Goal: Task Accomplishment & Management: Manage account settings

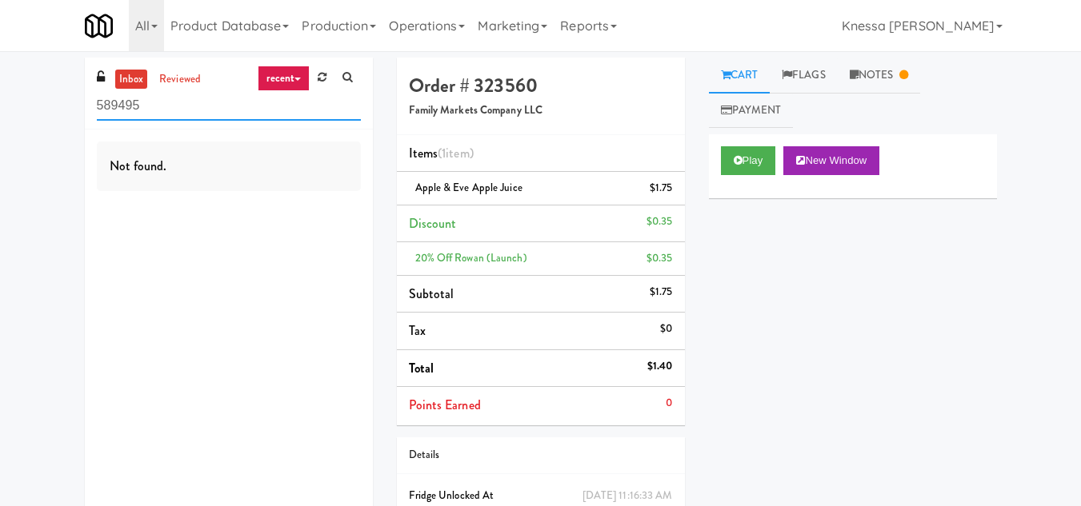
drag, startPoint x: 237, startPoint y: 114, endPoint x: 0, endPoint y: 111, distance: 236.8
click at [0, 111] on div "inbox reviewed recent all unclear take inventory issue suspicious failed recent…" at bounding box center [540, 323] width 1081 height 531
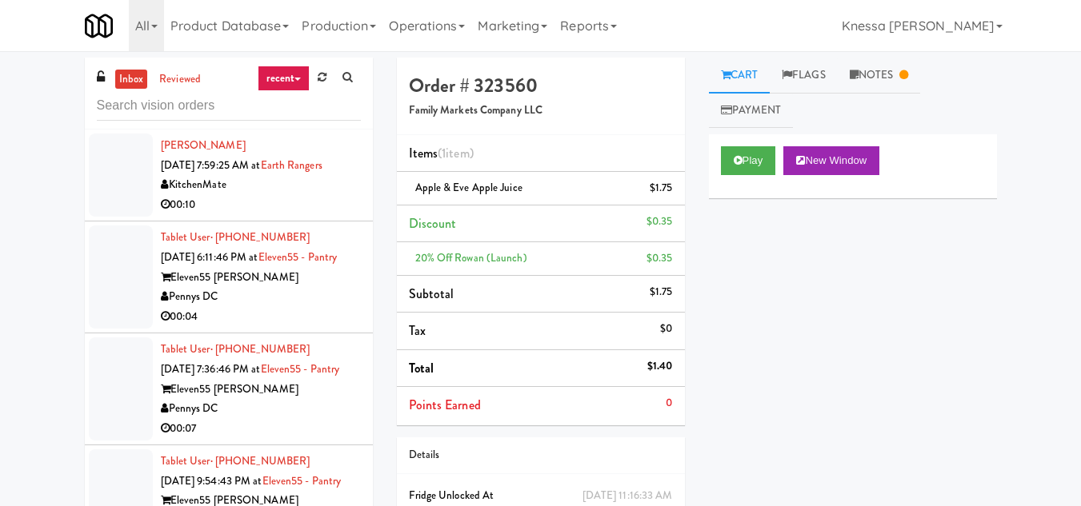
click at [283, 74] on link "recent" at bounding box center [284, 79] width 53 height 26
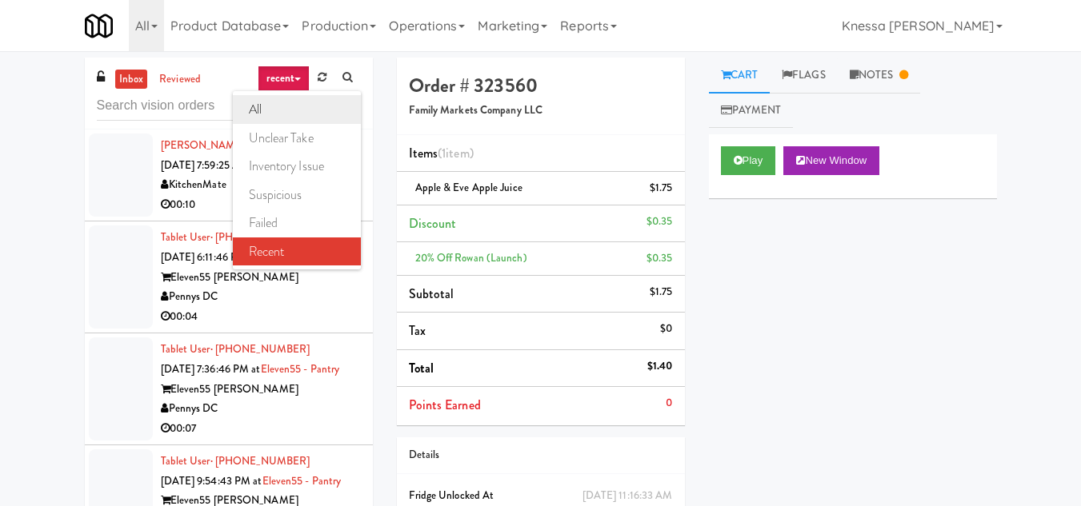
click at [269, 107] on link "all" at bounding box center [297, 109] width 128 height 29
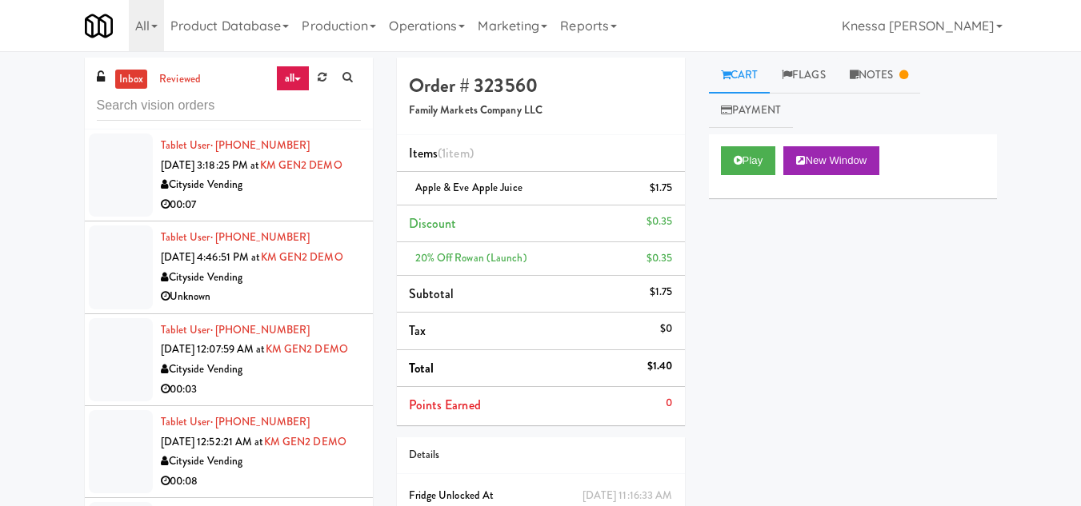
click at [212, 172] on span "[DATE] 3:18:25 PM at" at bounding box center [210, 165] width 99 height 15
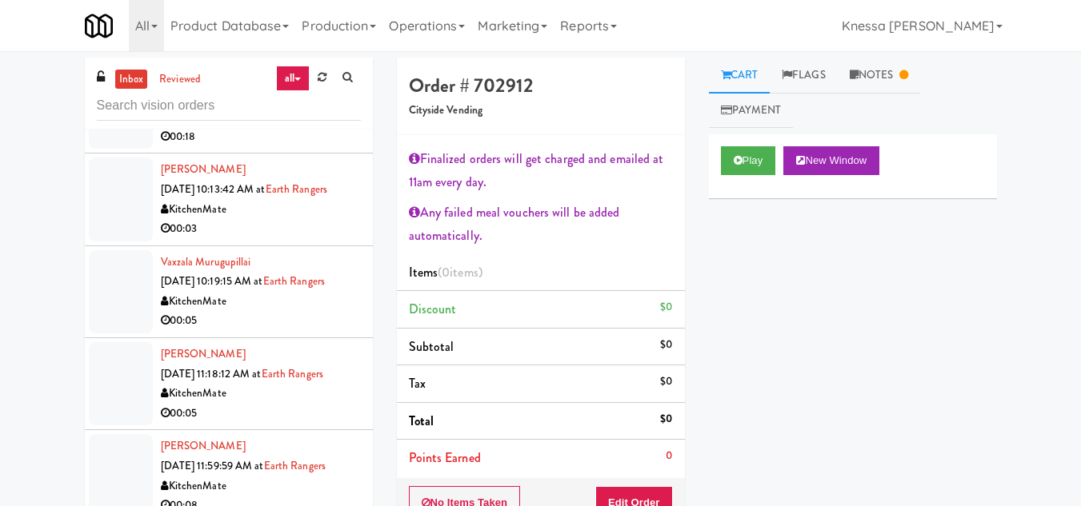
scroll to position [3200, 0]
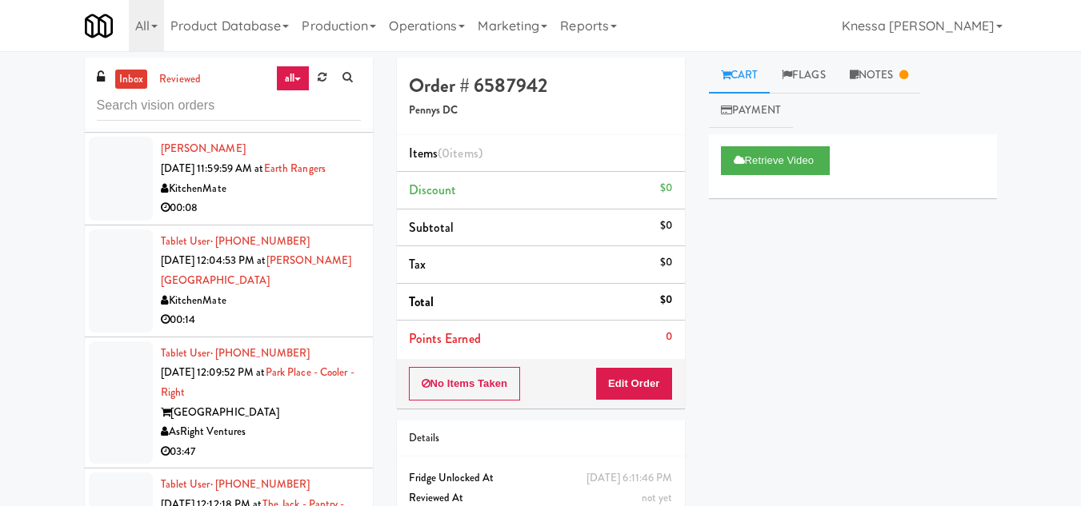
scroll to position [3440, 0]
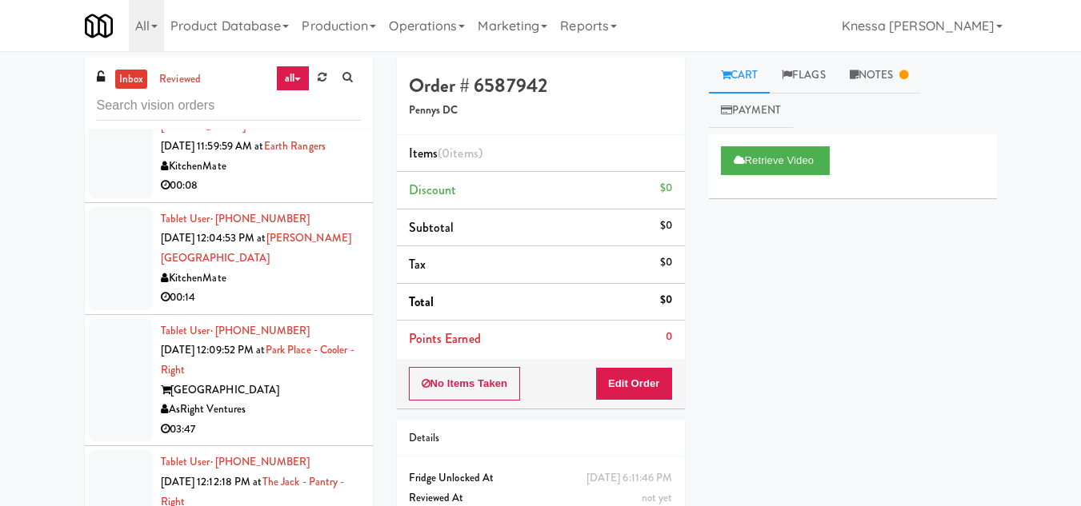
click at [139, 79] on link "inbox" at bounding box center [131, 80] width 33 height 20
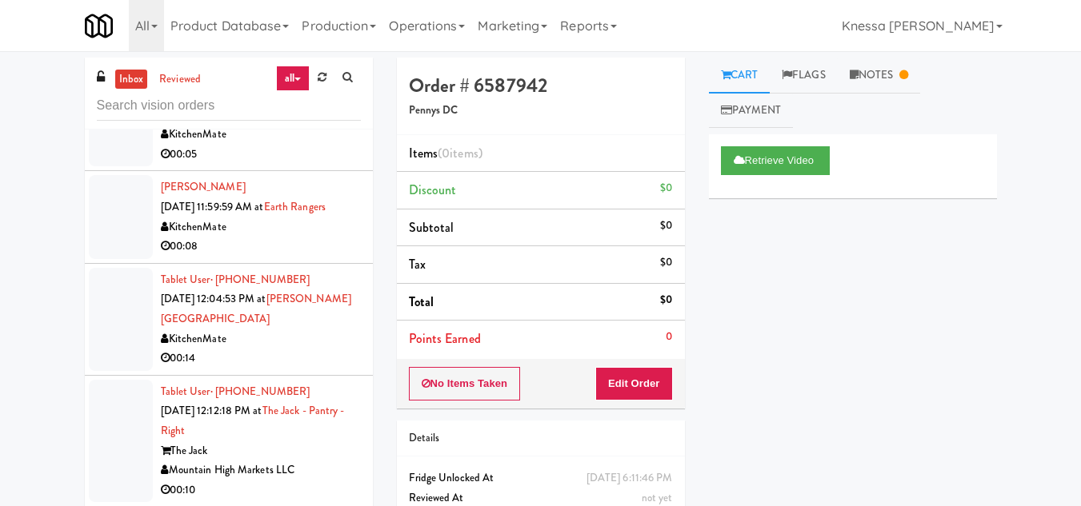
scroll to position [3392, 0]
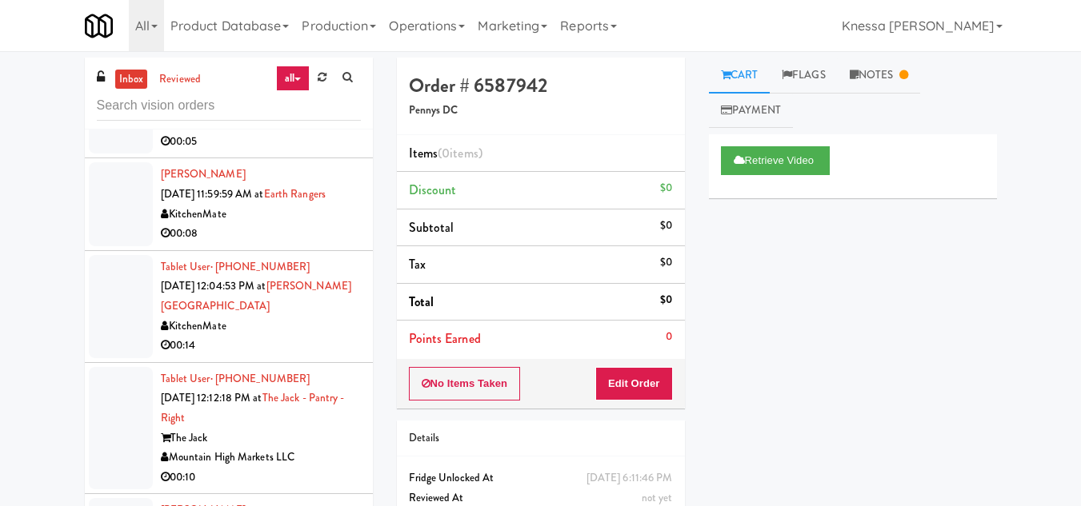
click at [883, 78] on link "Notes" at bounding box center [879, 76] width 83 height 36
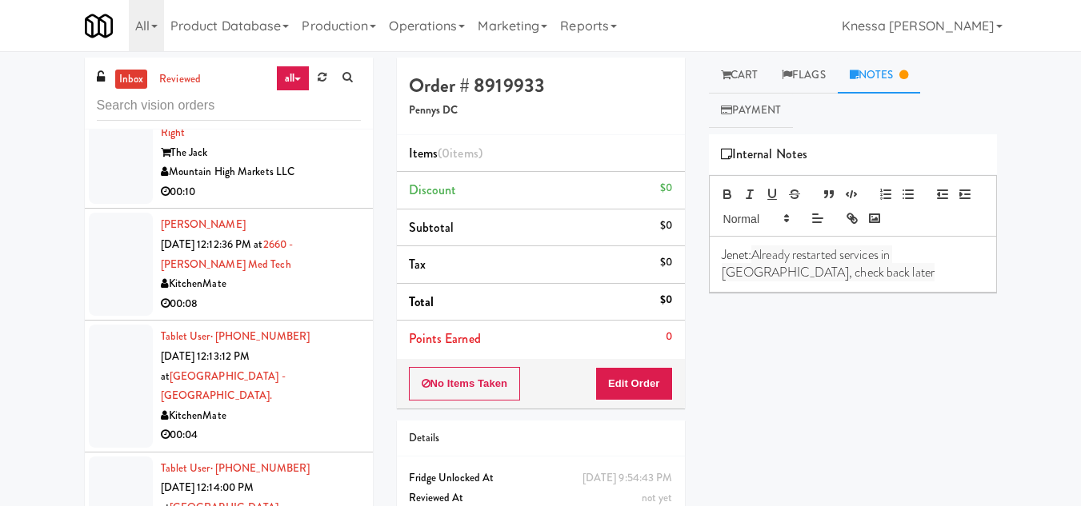
scroll to position [3712, 0]
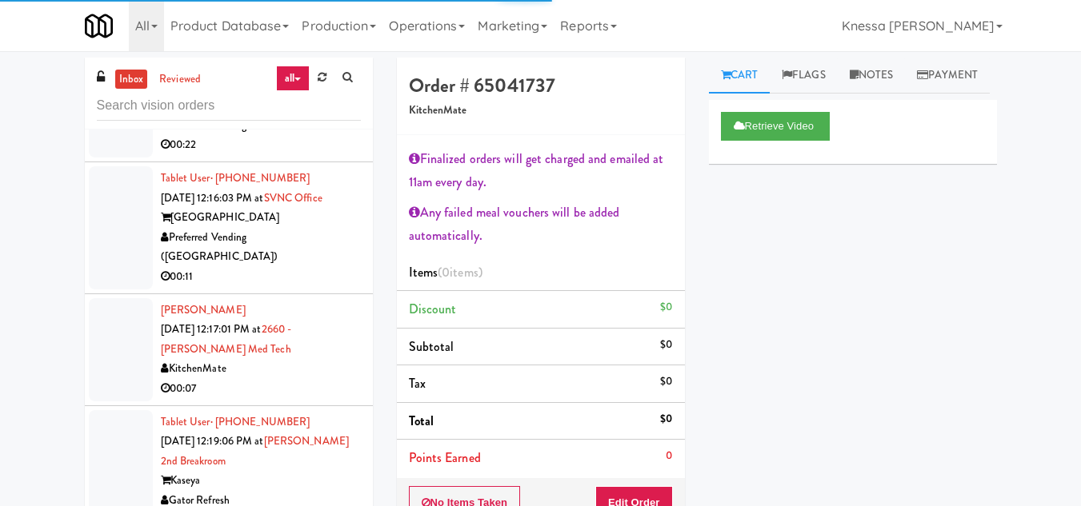
scroll to position [4352, 0]
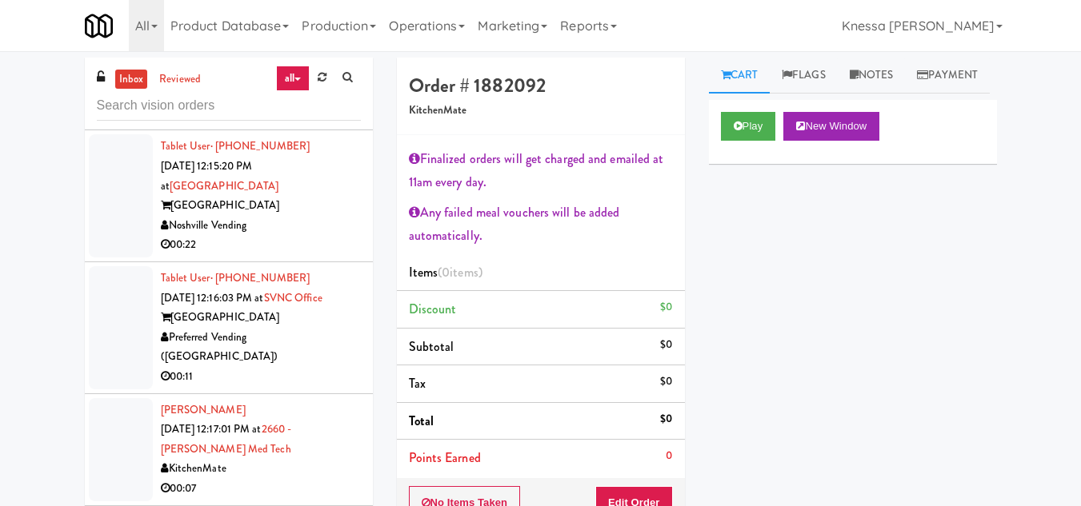
scroll to position [4272, 0]
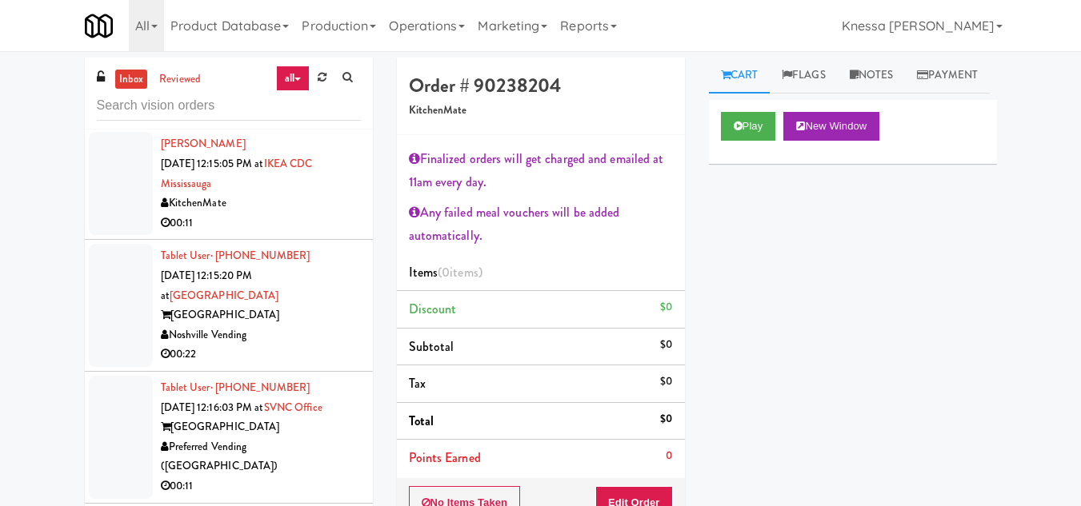
scroll to position [4112, 0]
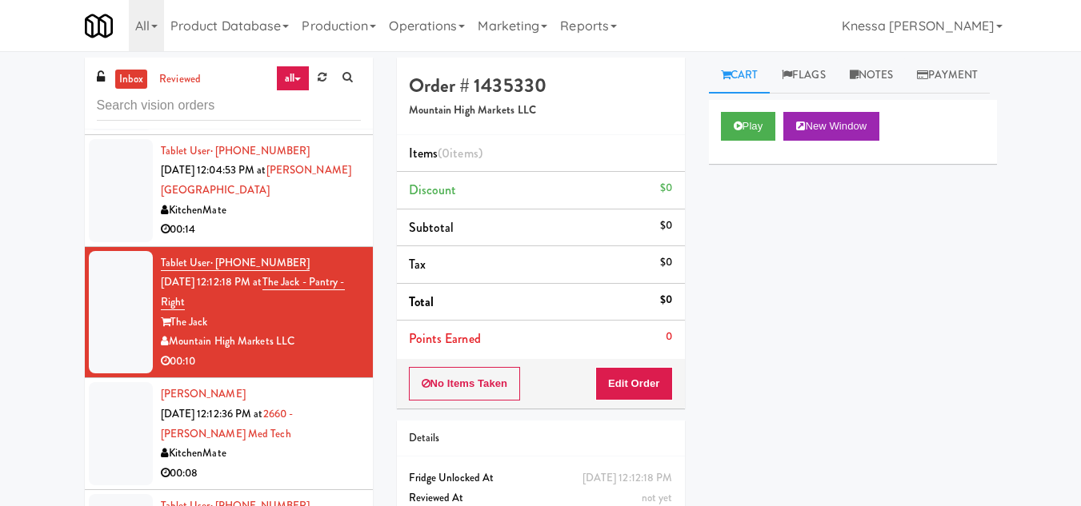
scroll to position [3472, 0]
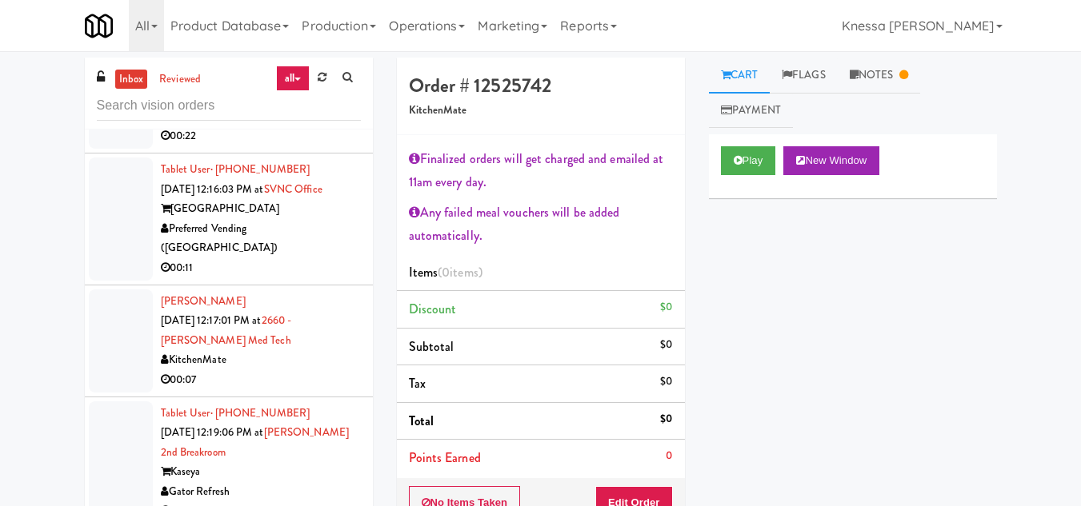
scroll to position [4752, 0]
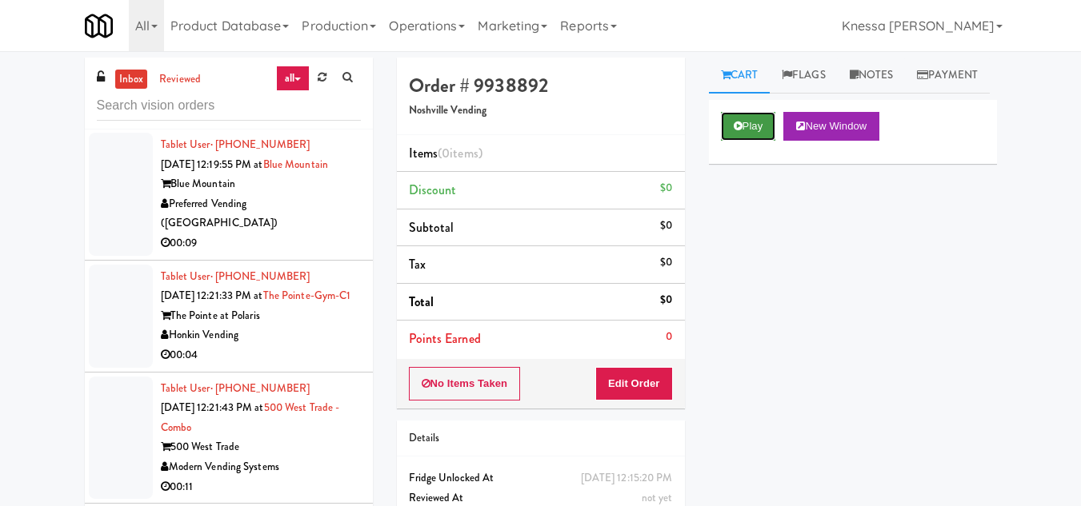
click at [740, 131] on icon at bounding box center [738, 126] width 9 height 10
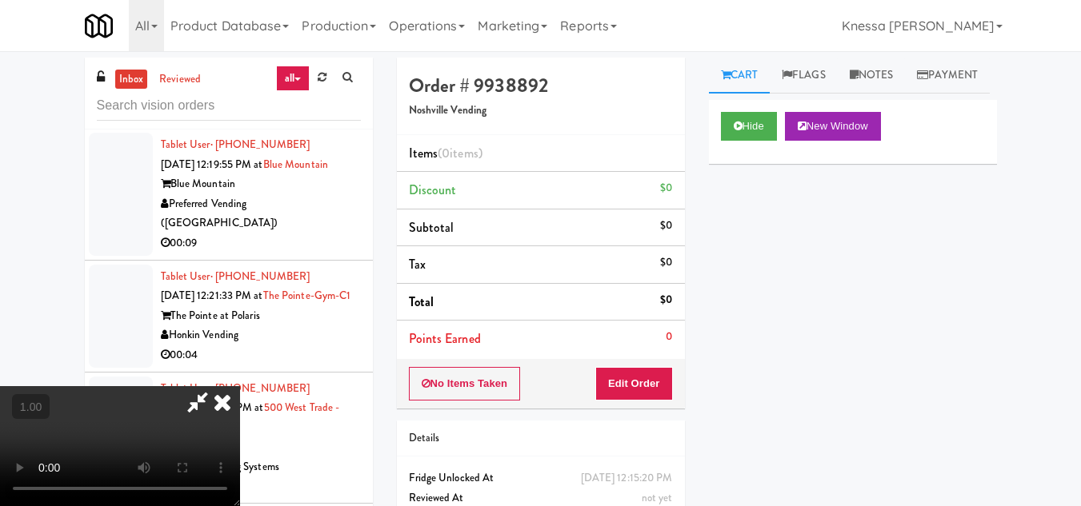
click at [216, 386] on icon at bounding box center [197, 402] width 37 height 32
drag, startPoint x: 478, startPoint y: 306, endPoint x: 586, endPoint y: 230, distance: 132.7
click at [240, 386] on video at bounding box center [120, 446] width 240 height 120
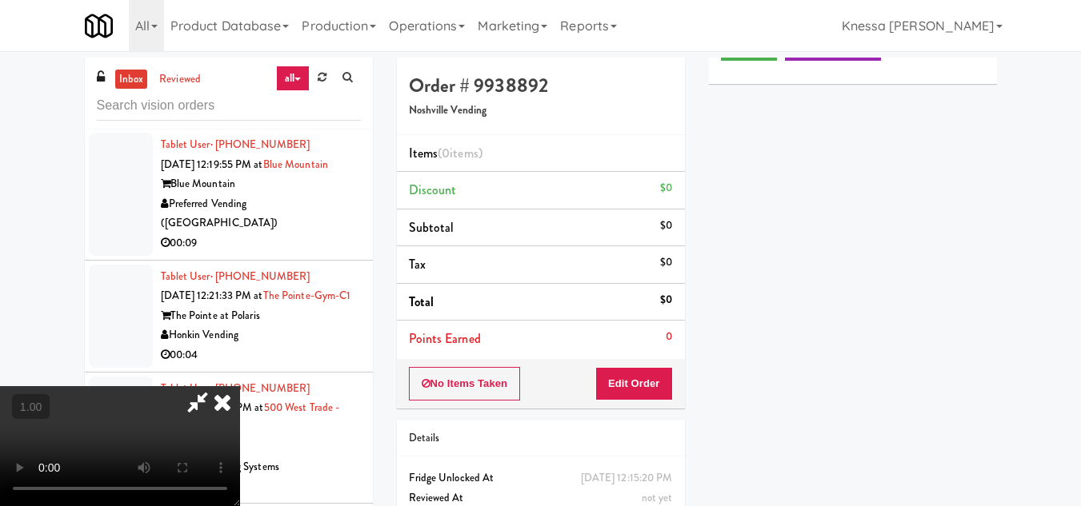
scroll to position [80, 0]
click at [240, 386] on video at bounding box center [120, 446] width 240 height 120
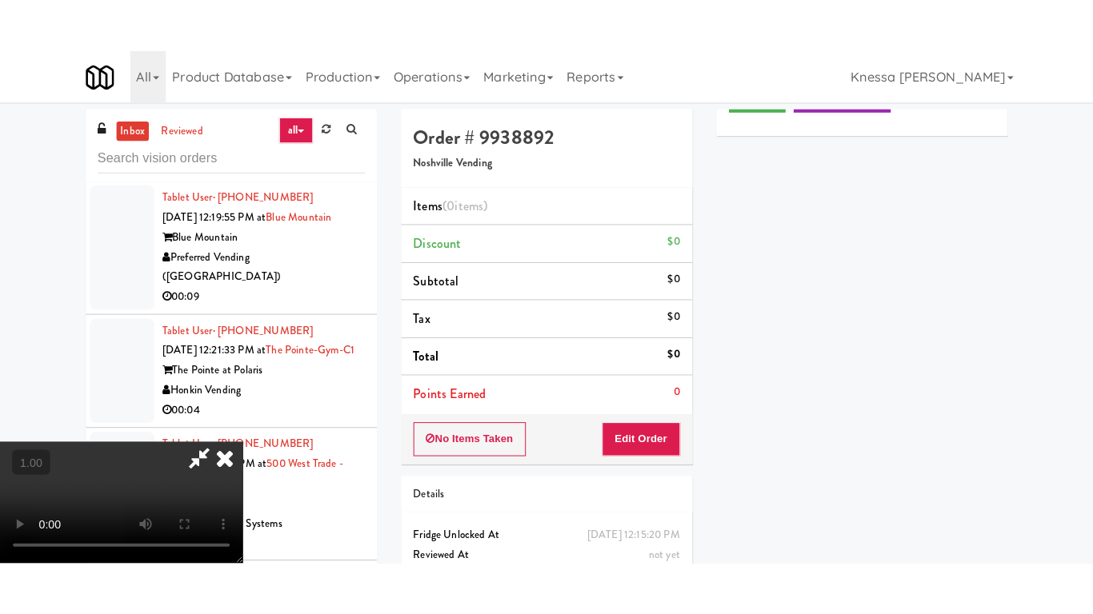
scroll to position [217, 0]
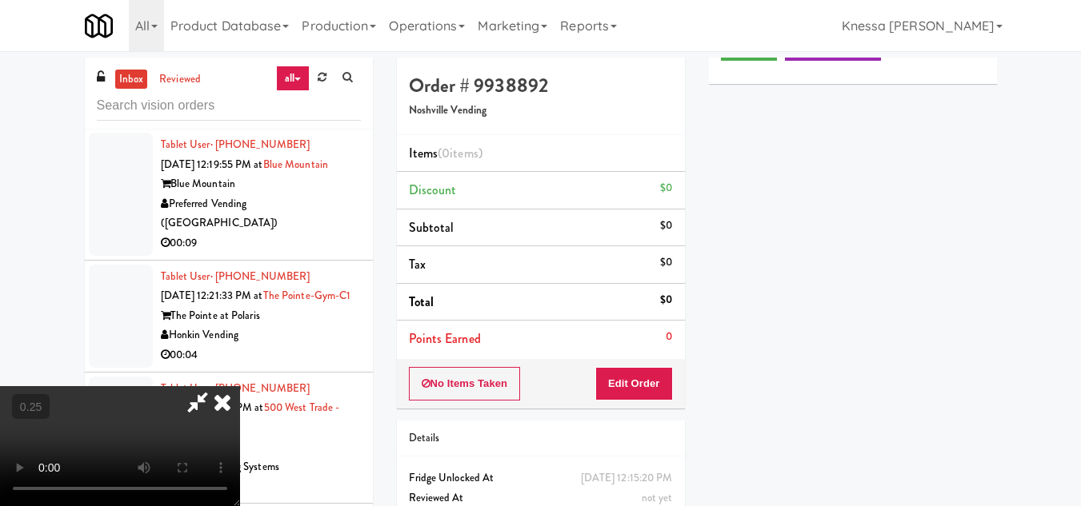
click at [226, 391] on video at bounding box center [120, 446] width 240 height 120
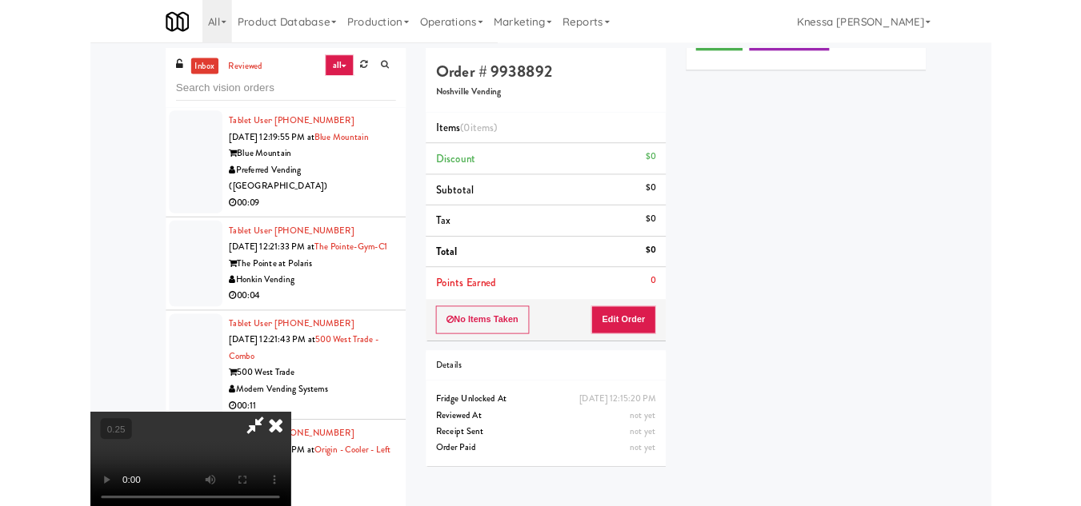
scroll to position [33, 0]
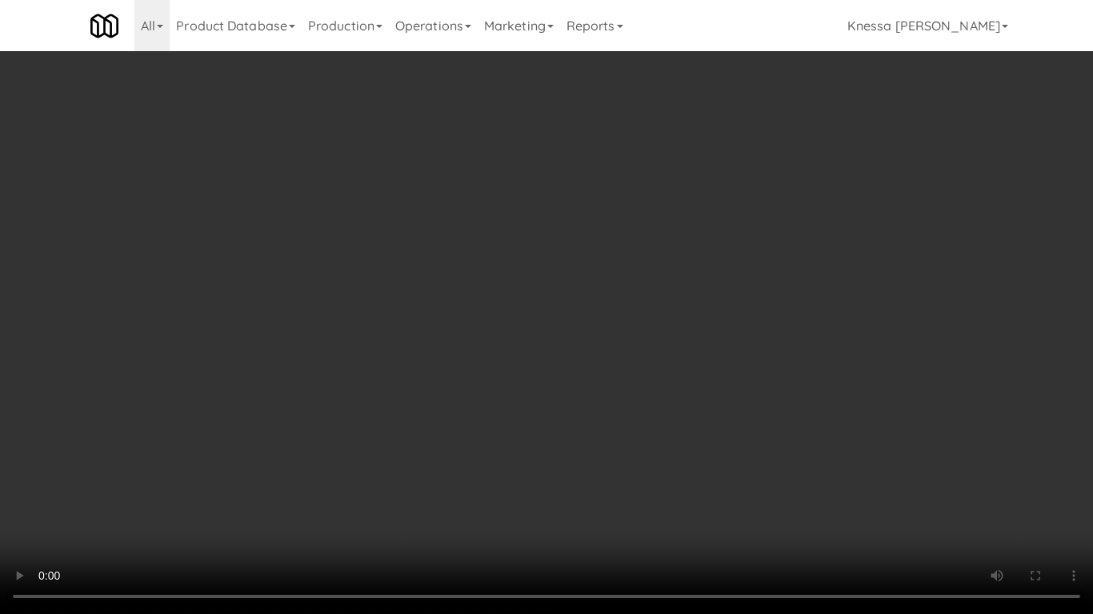
click at [622, 206] on video at bounding box center [546, 307] width 1093 height 614
click at [584, 506] on video at bounding box center [546, 307] width 1093 height 614
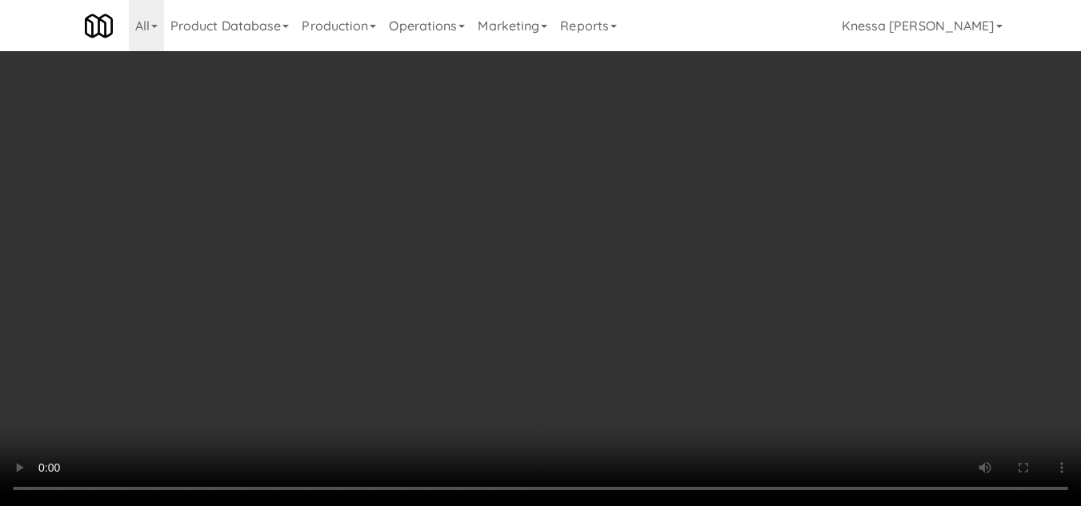
scroll to position [0, 0]
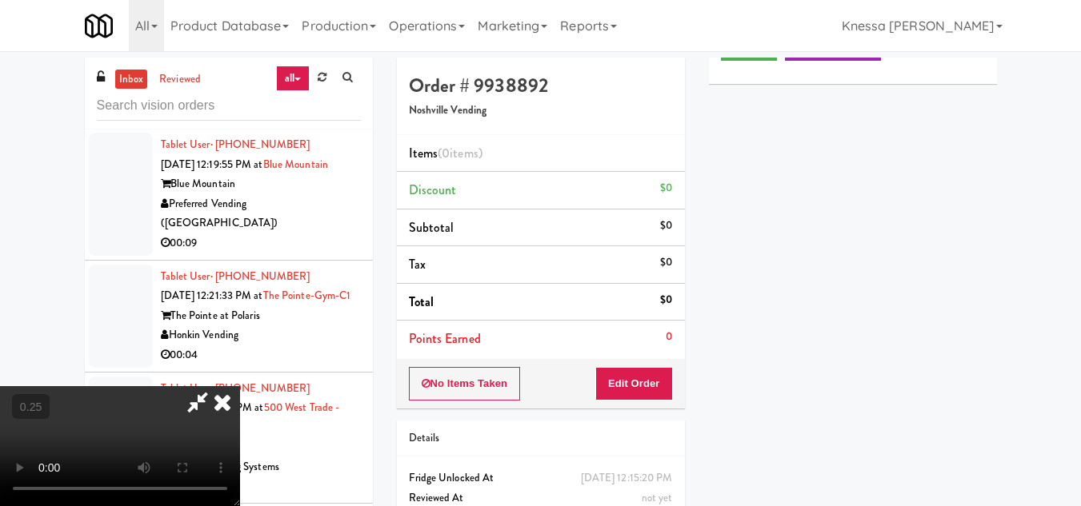
click at [240, 386] on icon at bounding box center [222, 402] width 35 height 32
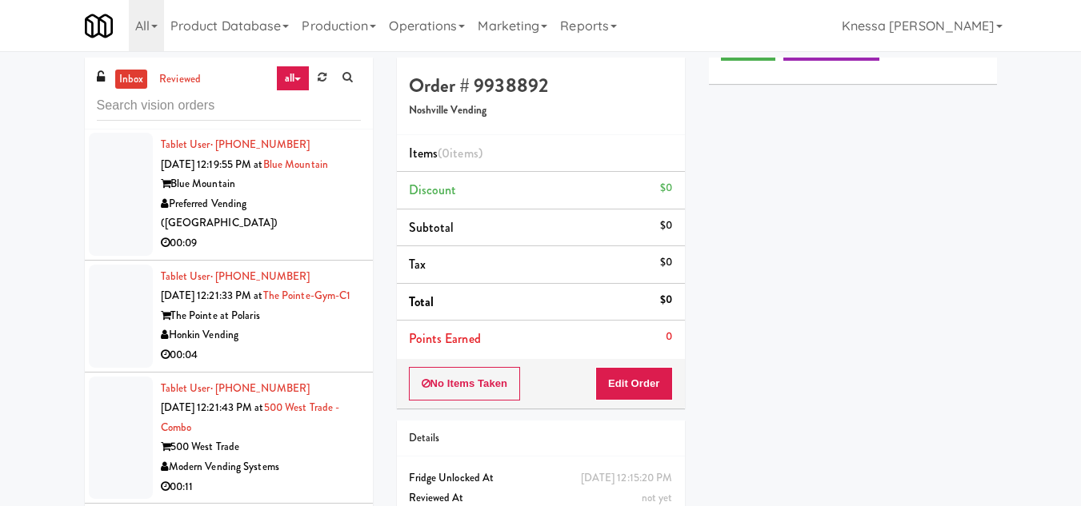
scroll to position [4832, 0]
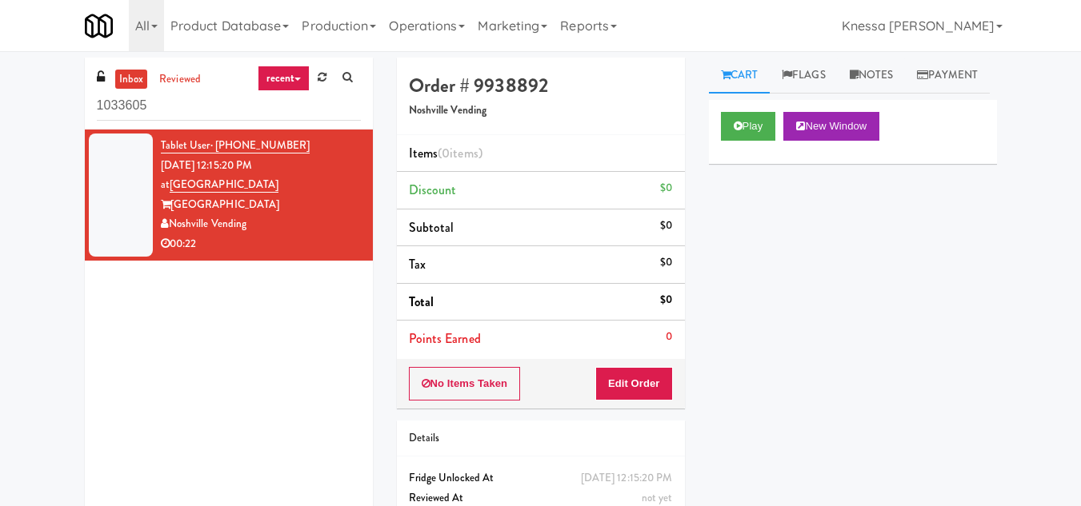
drag, startPoint x: 177, startPoint y: 111, endPoint x: 73, endPoint y: 111, distance: 104.0
click at [73, 111] on div "inbox reviewed recent all unclear take inventory issue suspicious failed recent…" at bounding box center [229, 300] width 312 height 484
click at [275, 82] on link "recent" at bounding box center [284, 79] width 53 height 26
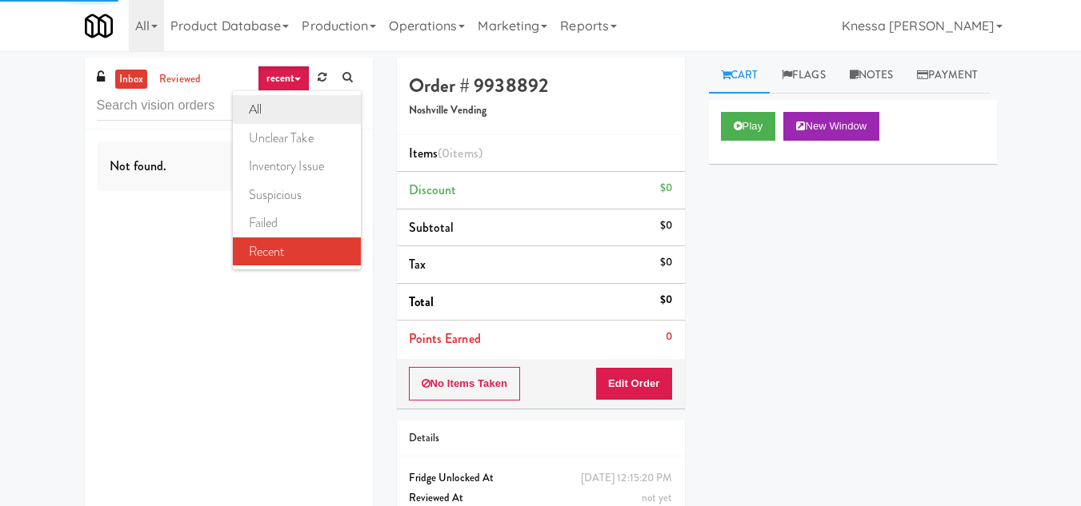
click at [274, 115] on link "all" at bounding box center [297, 109] width 128 height 29
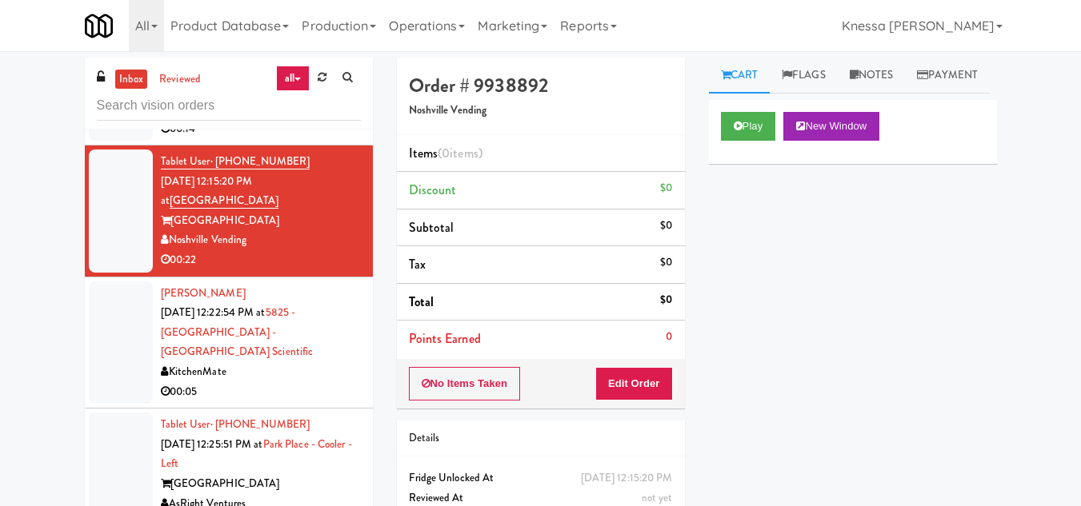
scroll to position [1066, 0]
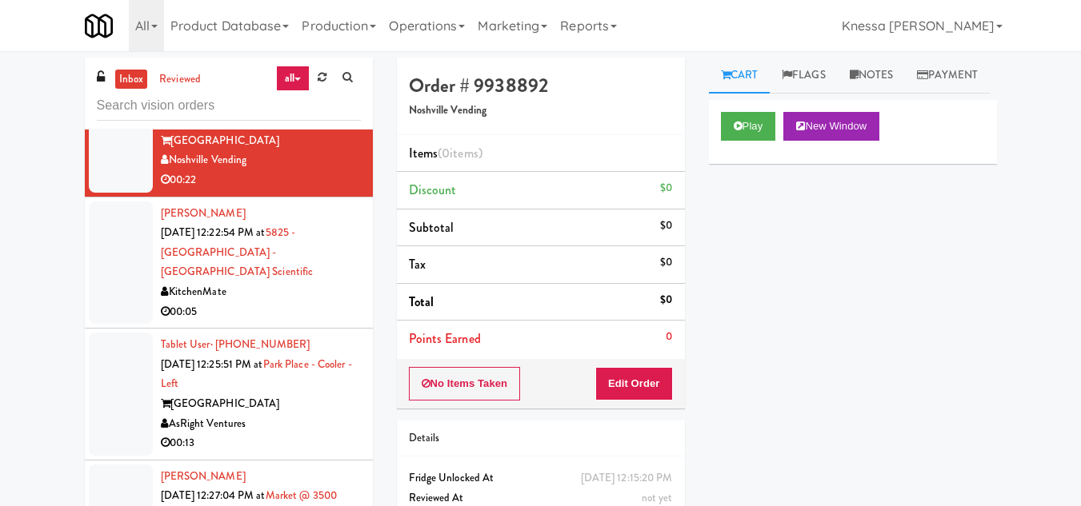
click at [266, 322] on div "00:05" at bounding box center [261, 312] width 200 height 20
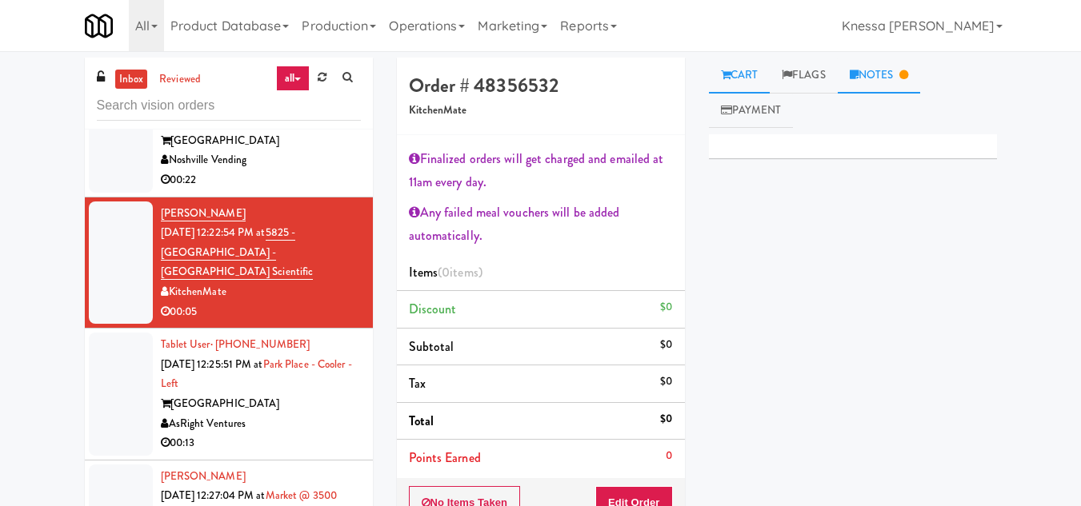
click at [901, 69] on link "Notes" at bounding box center [879, 76] width 83 height 36
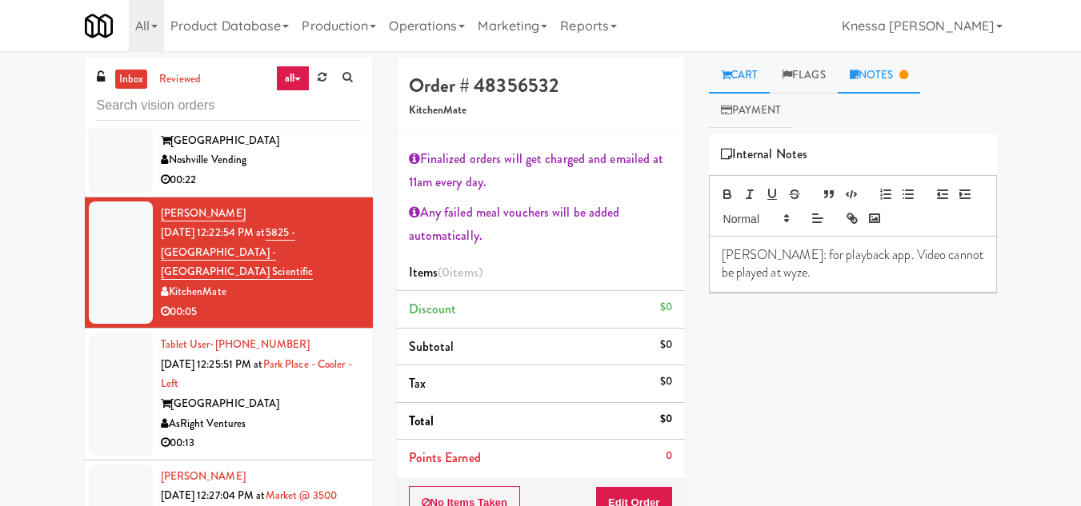
click at [747, 65] on link "Cart" at bounding box center [740, 76] width 62 height 36
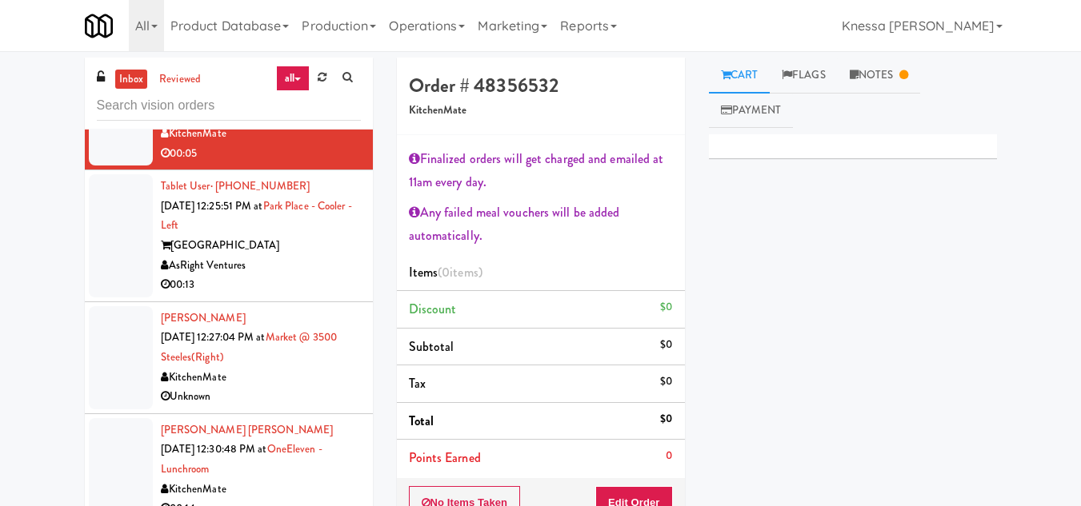
scroll to position [1225, 0]
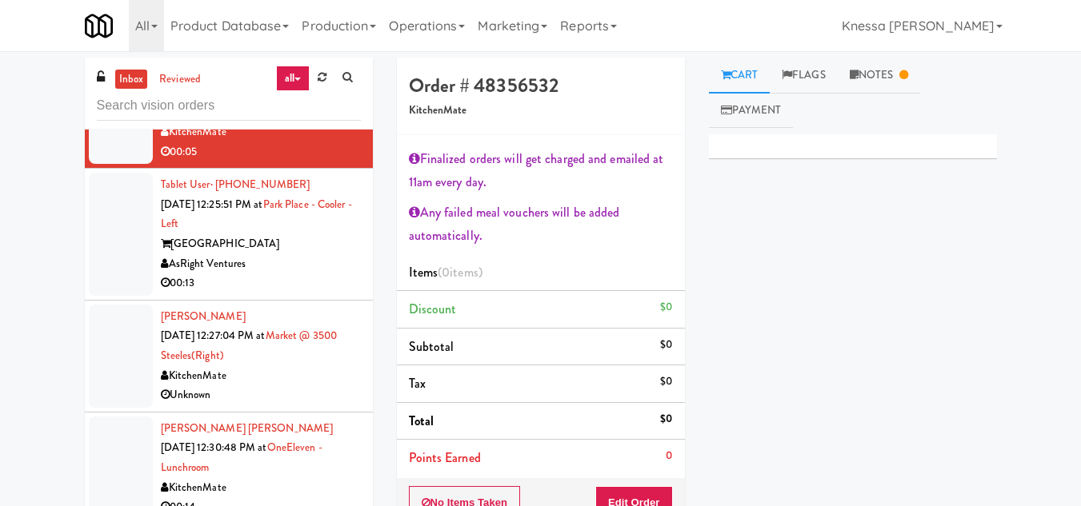
click at [285, 254] on div "Park Place Tampa" at bounding box center [261, 244] width 200 height 20
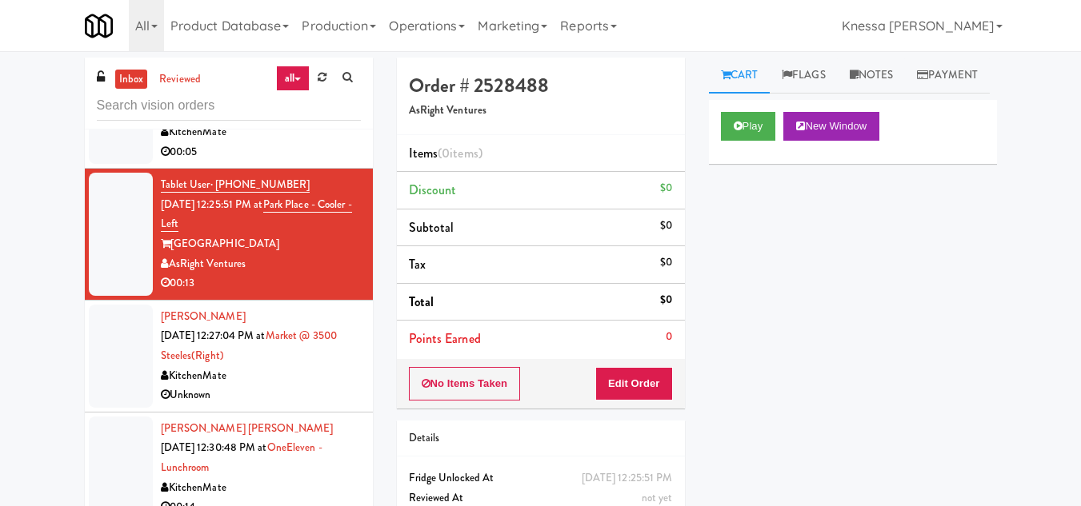
scroll to position [1305, 0]
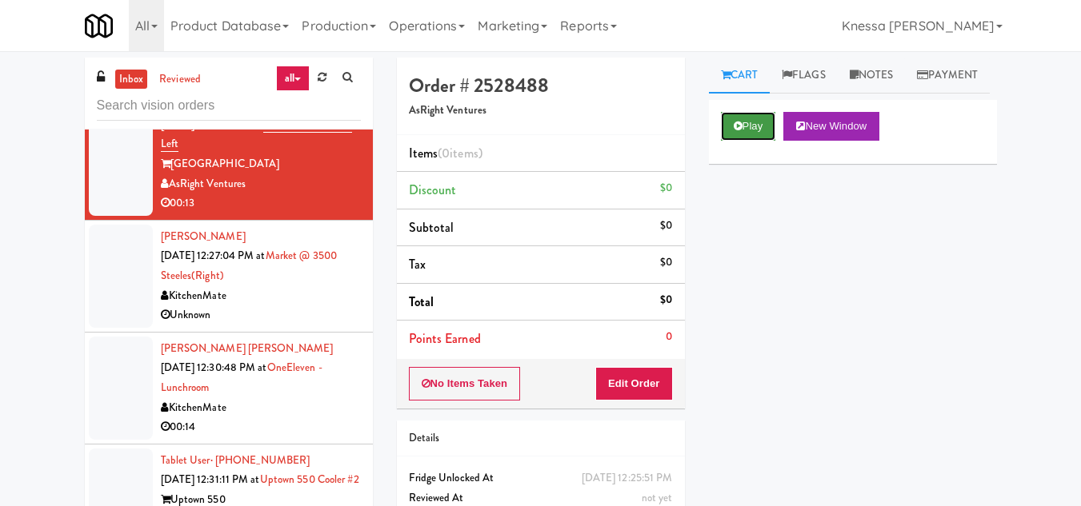
click at [734, 131] on icon at bounding box center [738, 126] width 9 height 10
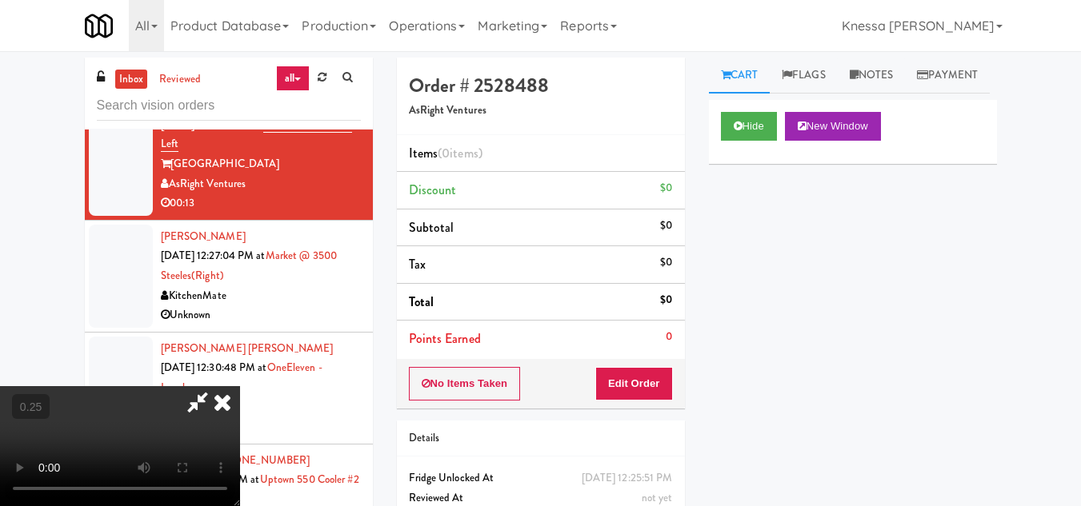
click at [196, 395] on icon at bounding box center [197, 402] width 37 height 32
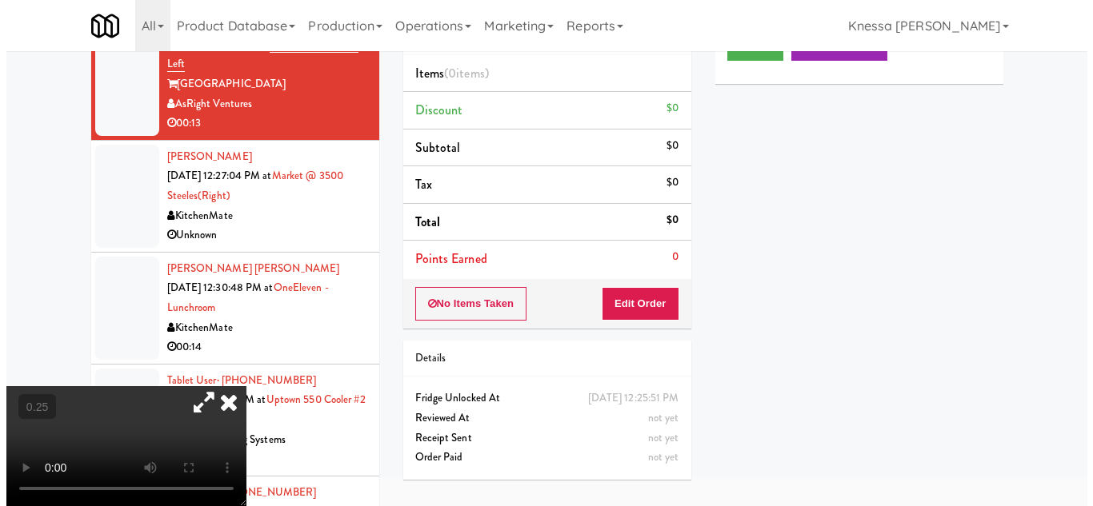
scroll to position [51, 0]
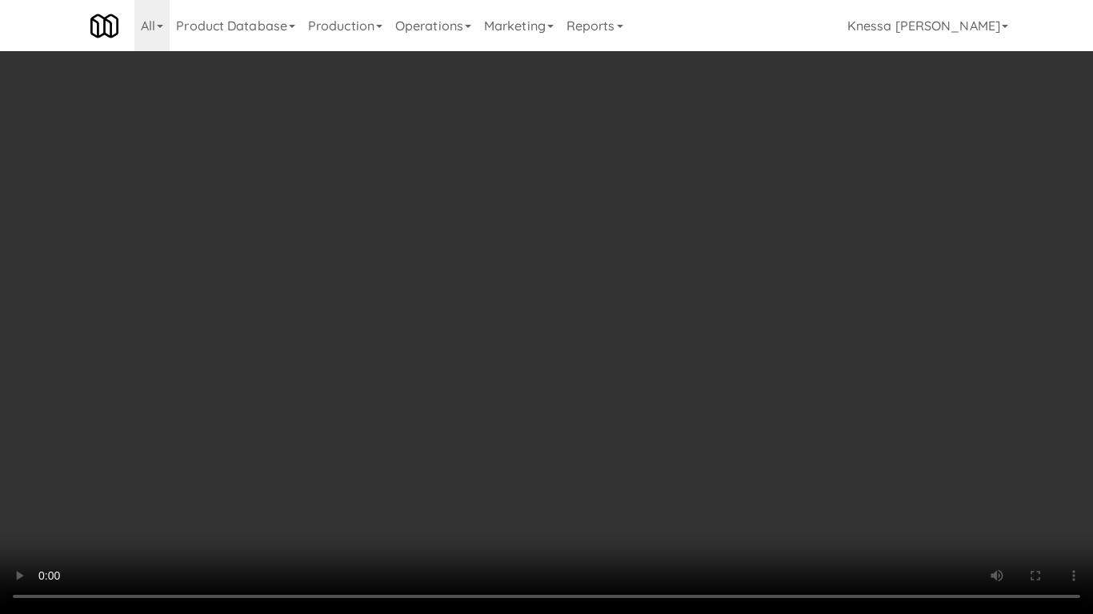
click at [914, 437] on video at bounding box center [546, 307] width 1093 height 614
click at [351, 506] on video at bounding box center [546, 307] width 1093 height 614
click at [638, 495] on video at bounding box center [546, 307] width 1093 height 614
click at [204, 489] on video at bounding box center [546, 307] width 1093 height 614
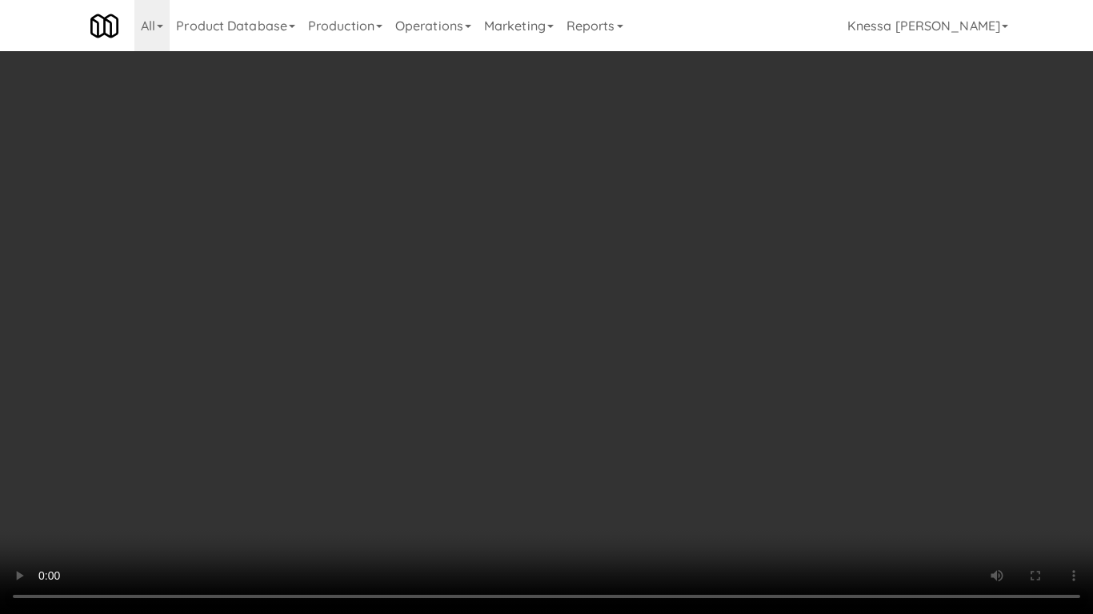
click at [399, 413] on video at bounding box center [546, 307] width 1093 height 614
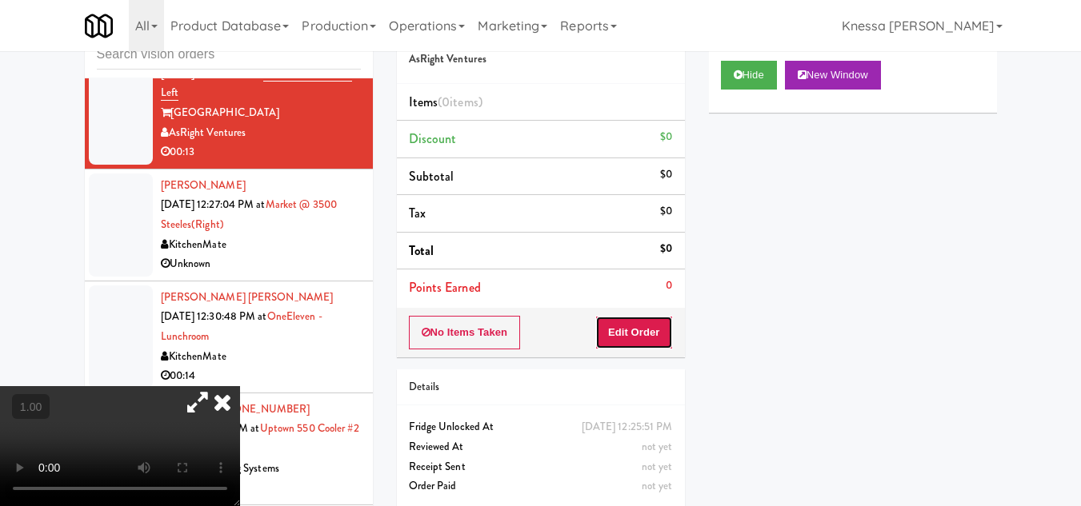
click at [622, 334] on button "Edit Order" at bounding box center [634, 333] width 78 height 34
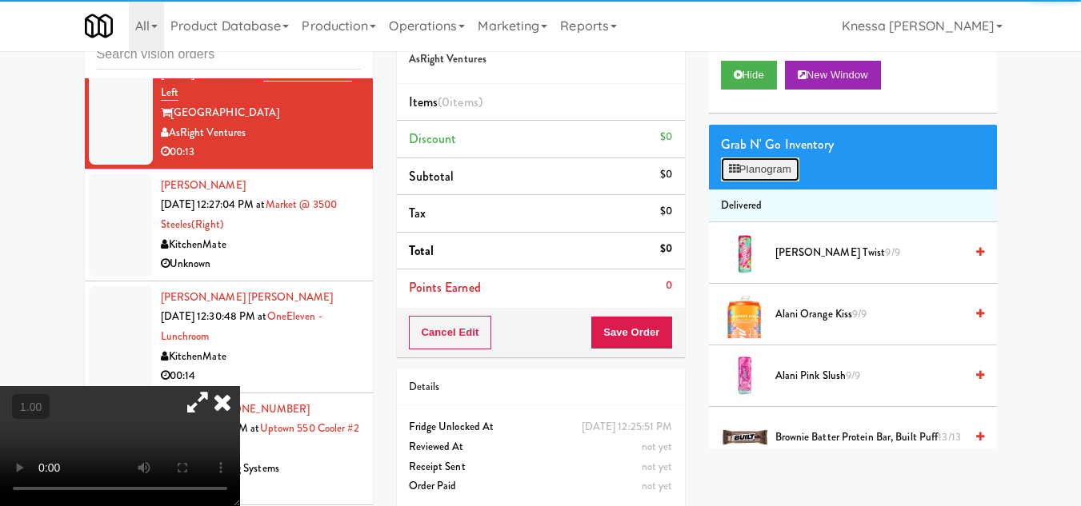
click at [774, 182] on button "Planogram" at bounding box center [760, 170] width 78 height 24
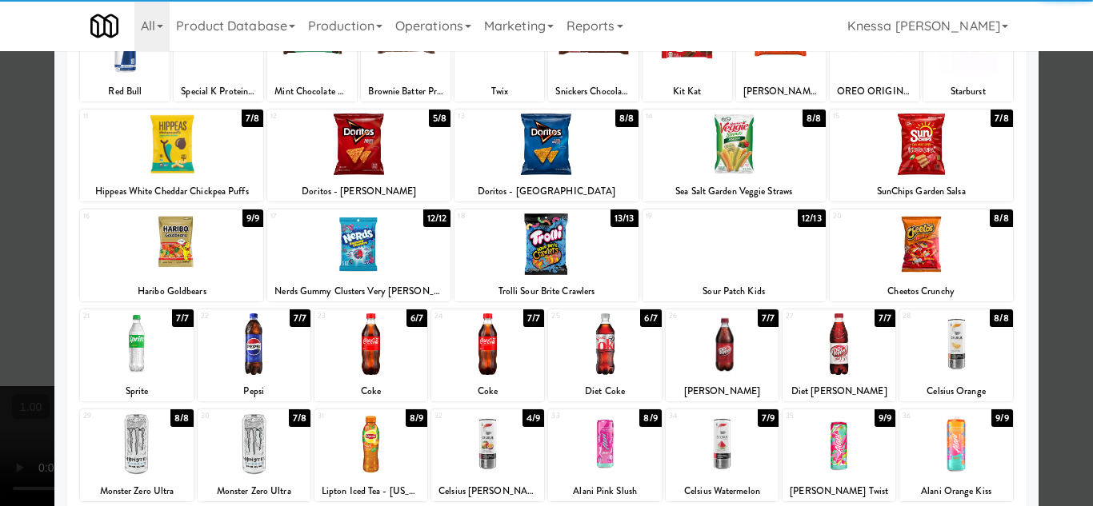
scroll to position [279, 0]
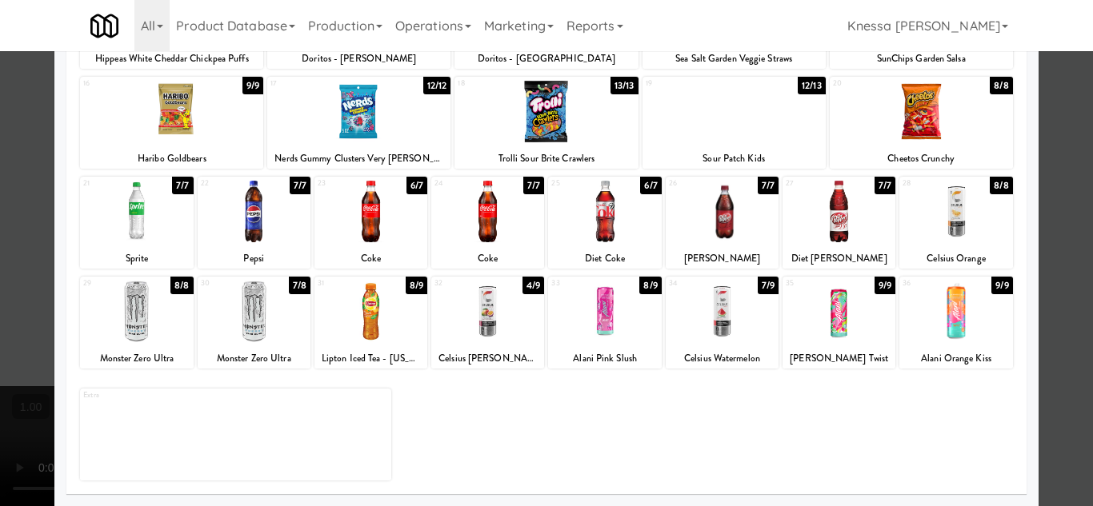
click at [726, 314] on div at bounding box center [722, 312] width 113 height 62
click at [260, 333] on div at bounding box center [254, 312] width 113 height 62
click at [1060, 305] on div at bounding box center [546, 253] width 1093 height 506
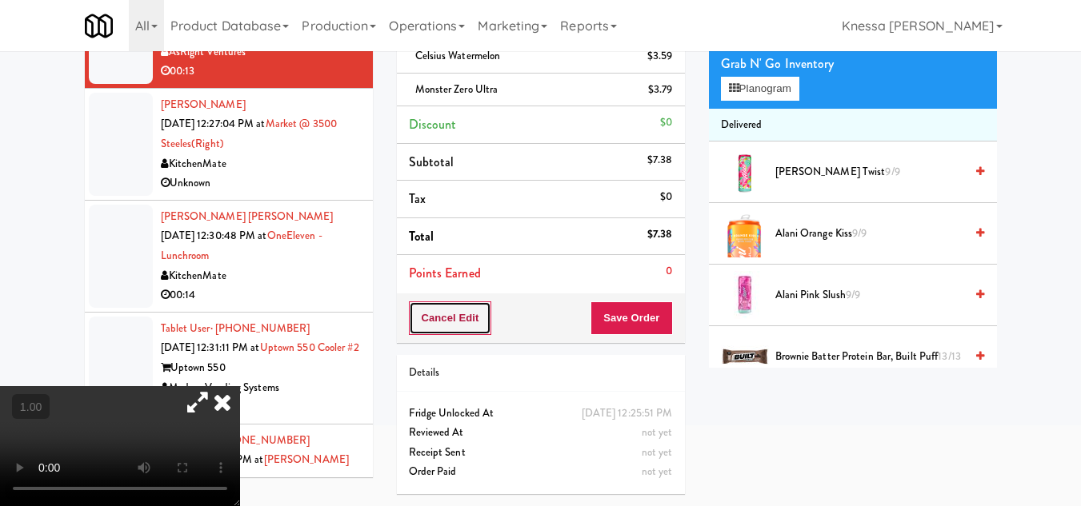
click at [448, 302] on button "Cancel Edit" at bounding box center [450, 319] width 83 height 34
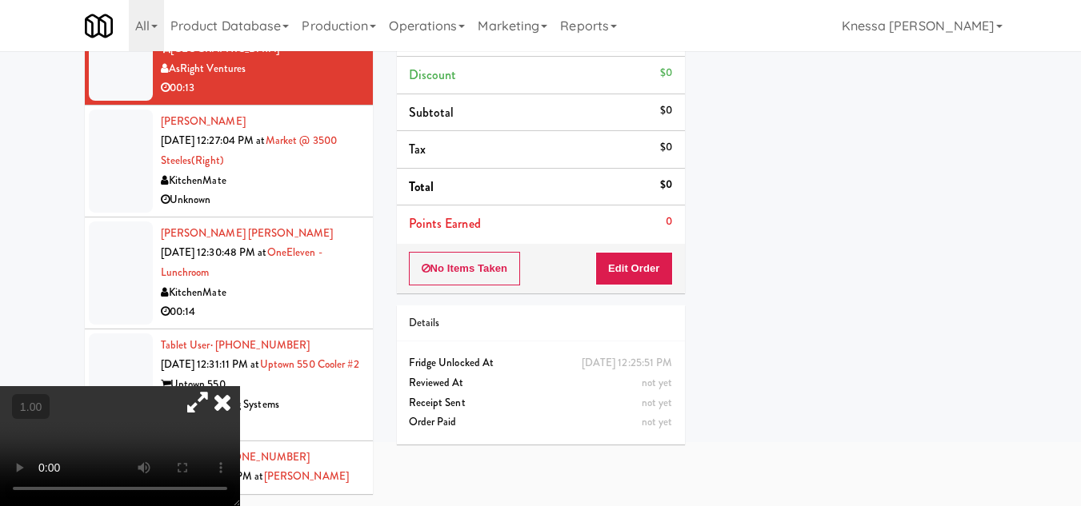
click at [240, 386] on icon at bounding box center [222, 402] width 35 height 32
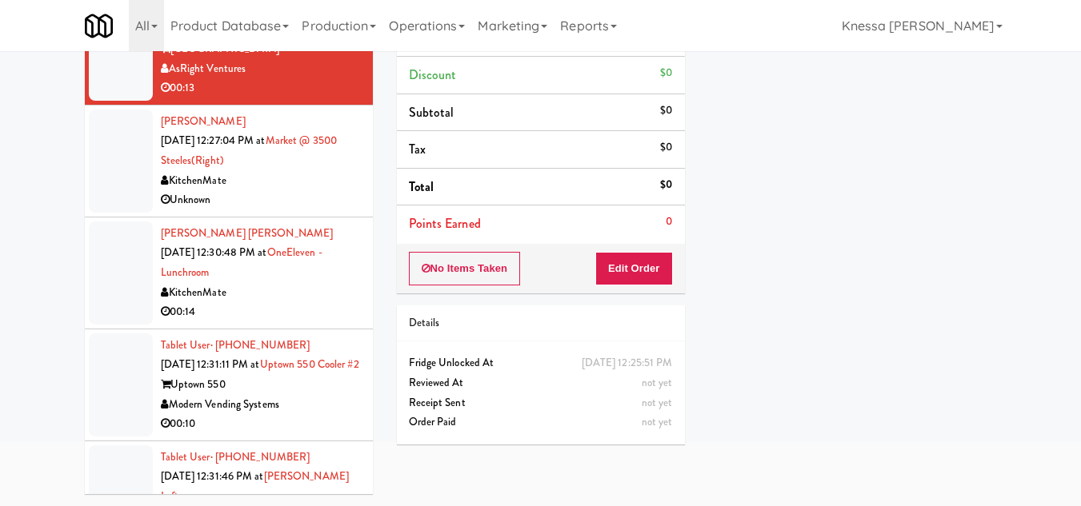
click at [1071, 79] on div "inbox reviewed all all unclear take inventory issue suspicious failed recent Ze…" at bounding box center [540, 224] width 1081 height 564
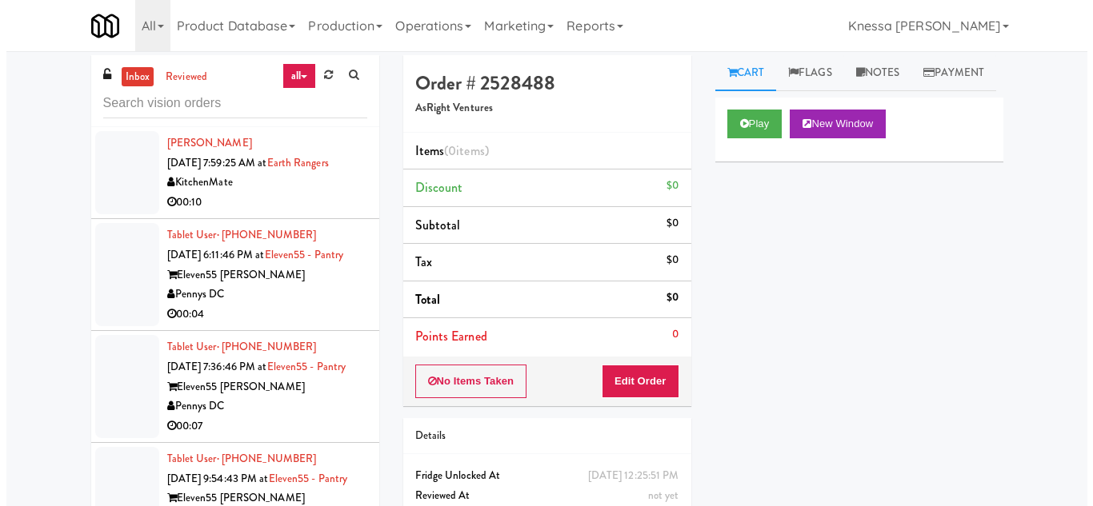
scroll to position [0, 0]
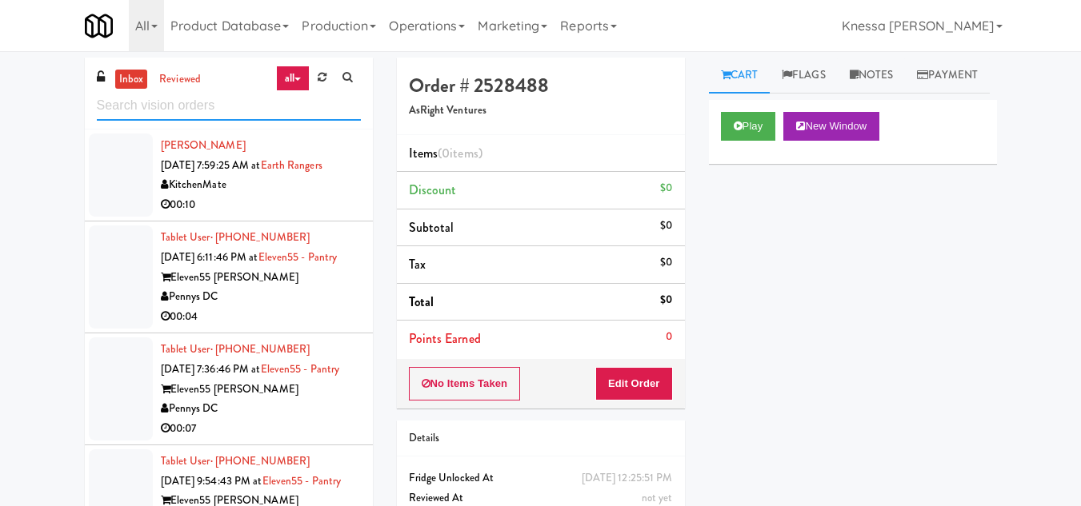
click at [150, 104] on input "text" at bounding box center [229, 106] width 264 height 30
paste input "The 87 - Fridge - Middle"
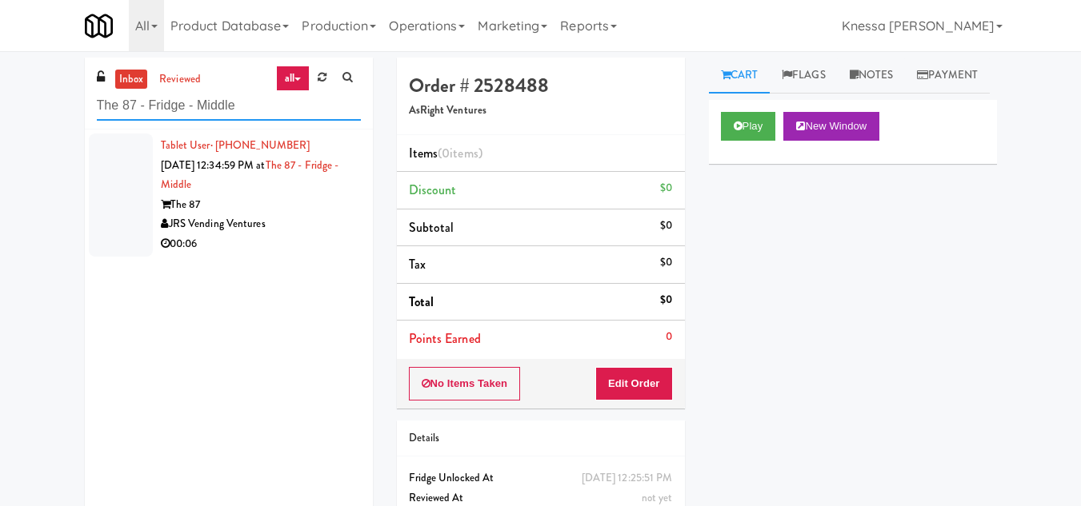
type input "The 87 - Fridge - Middle"
click at [279, 197] on div "The 87" at bounding box center [261, 205] width 200 height 20
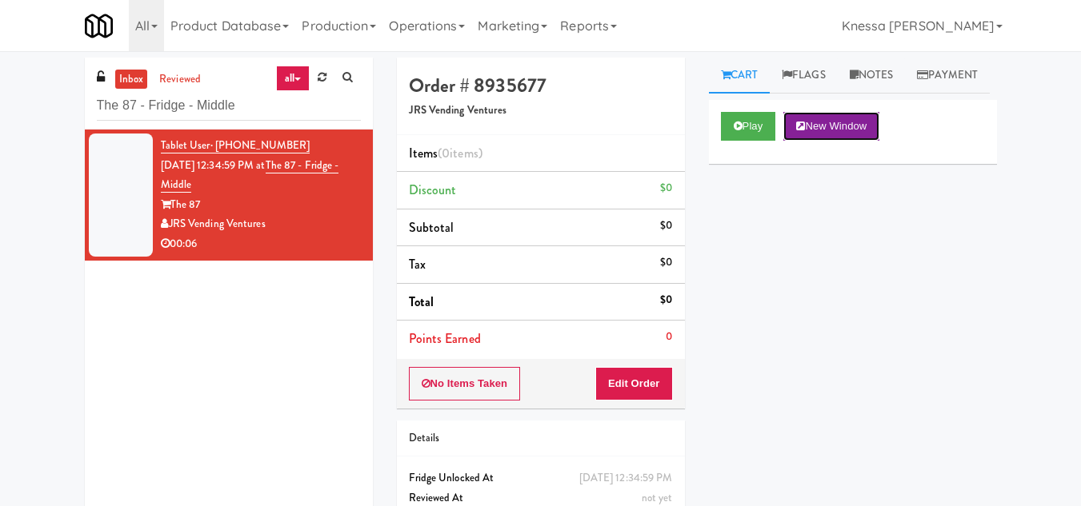
click at [830, 141] on button "New Window" at bounding box center [831, 126] width 96 height 29
click at [638, 380] on button "Edit Order" at bounding box center [634, 384] width 78 height 34
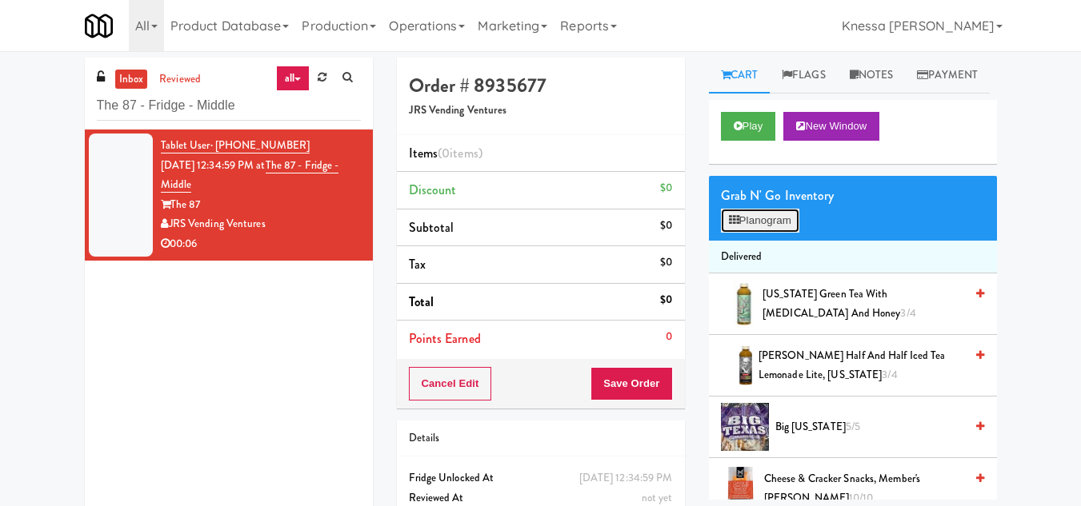
click at [791, 233] on button "Planogram" at bounding box center [760, 221] width 78 height 24
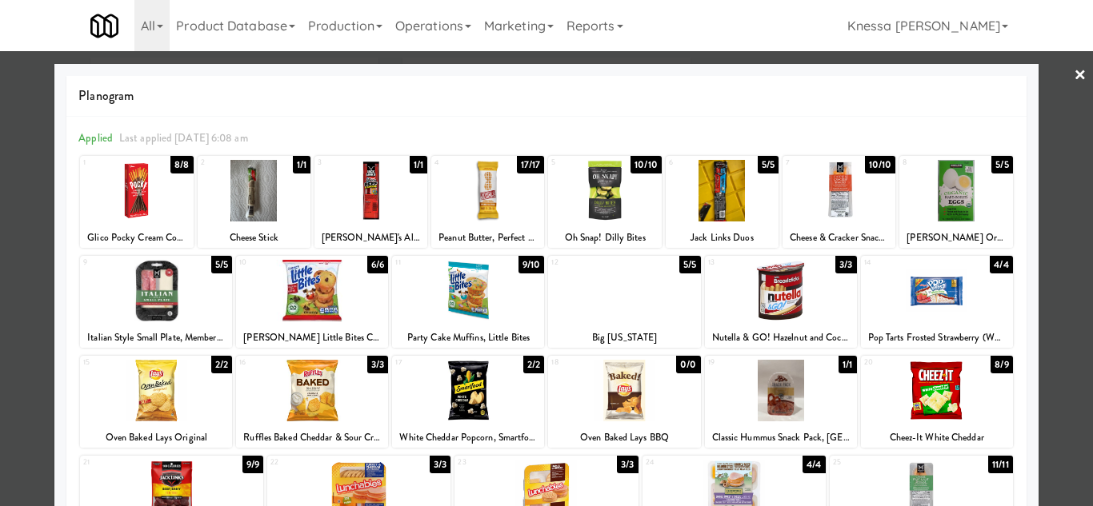
click at [1074, 72] on link "×" at bounding box center [1080, 76] width 13 height 50
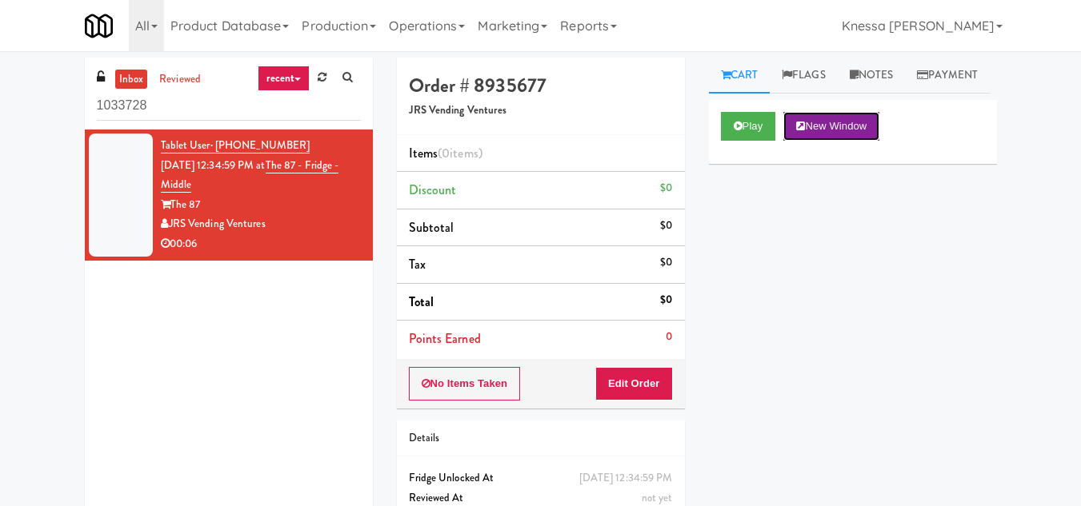
click at [824, 141] on button "New Window" at bounding box center [831, 126] width 96 height 29
click at [642, 384] on button "Edit Order" at bounding box center [634, 384] width 78 height 34
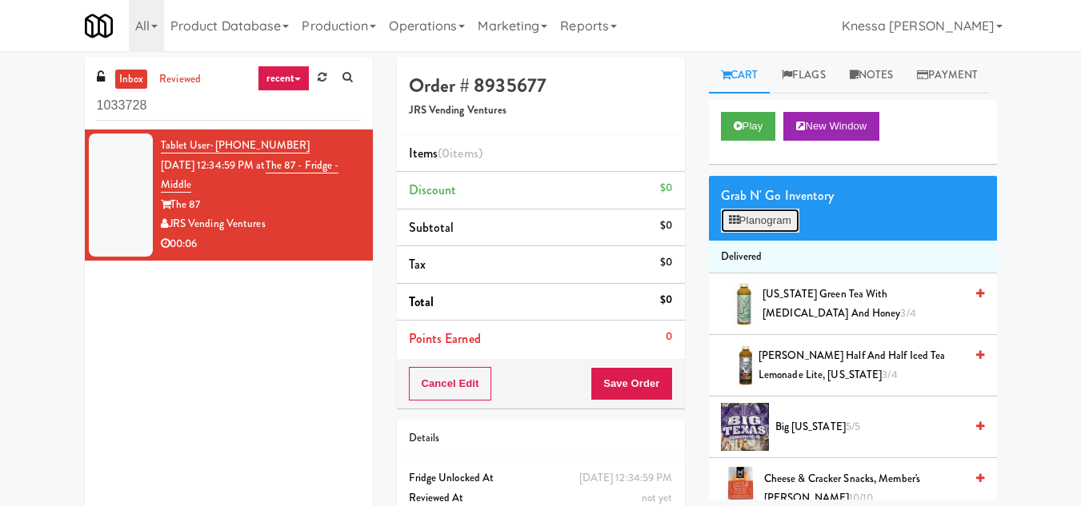
click at [765, 233] on button "Planogram" at bounding box center [760, 221] width 78 height 24
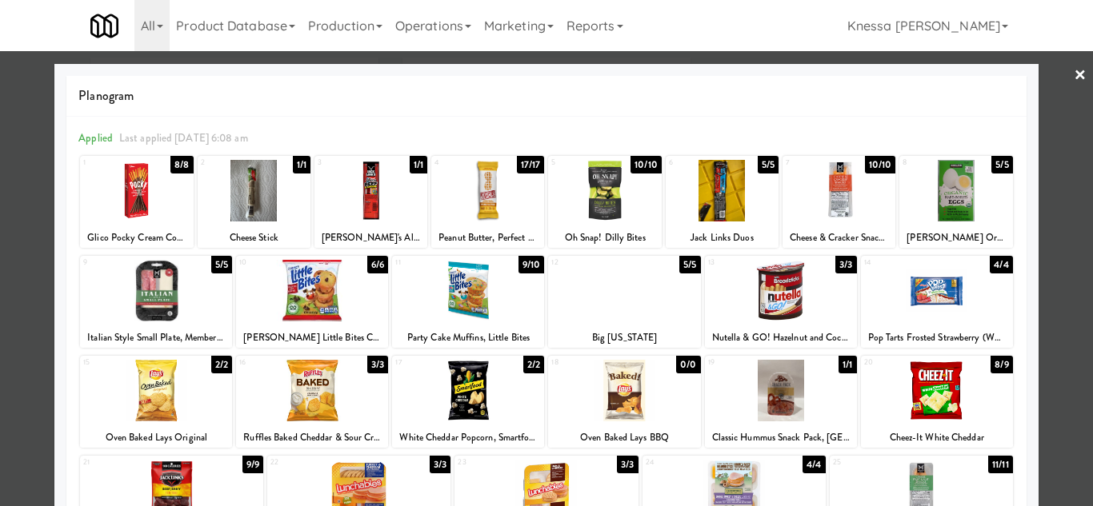
click at [498, 196] on div at bounding box center [487, 191] width 113 height 62
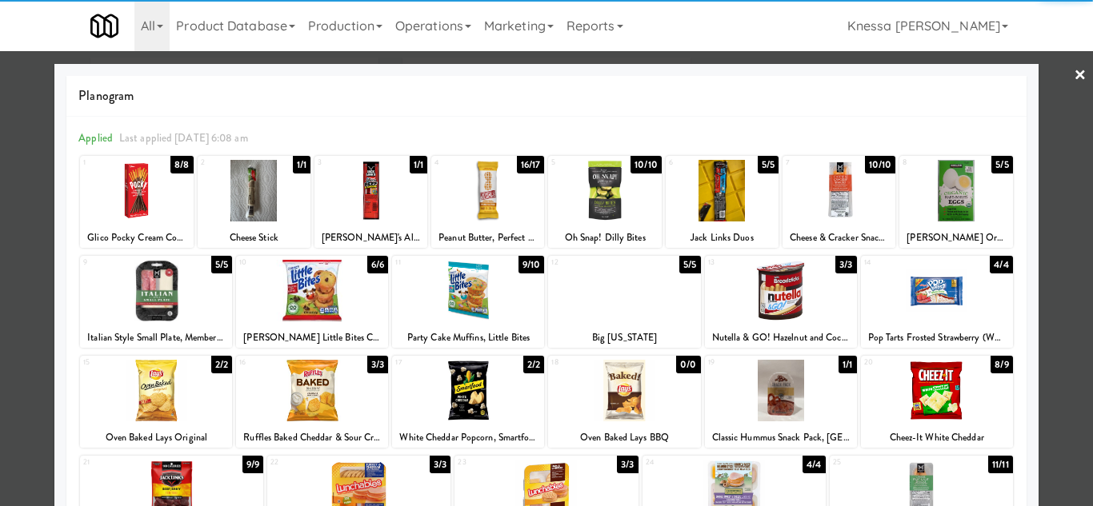
click at [1050, 226] on div at bounding box center [546, 253] width 1093 height 506
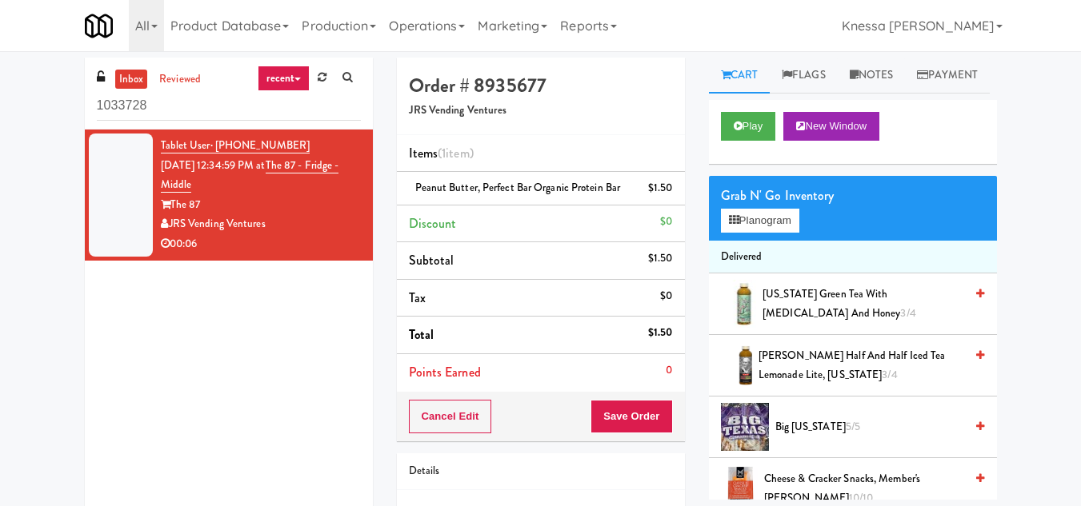
scroll to position [80, 0]
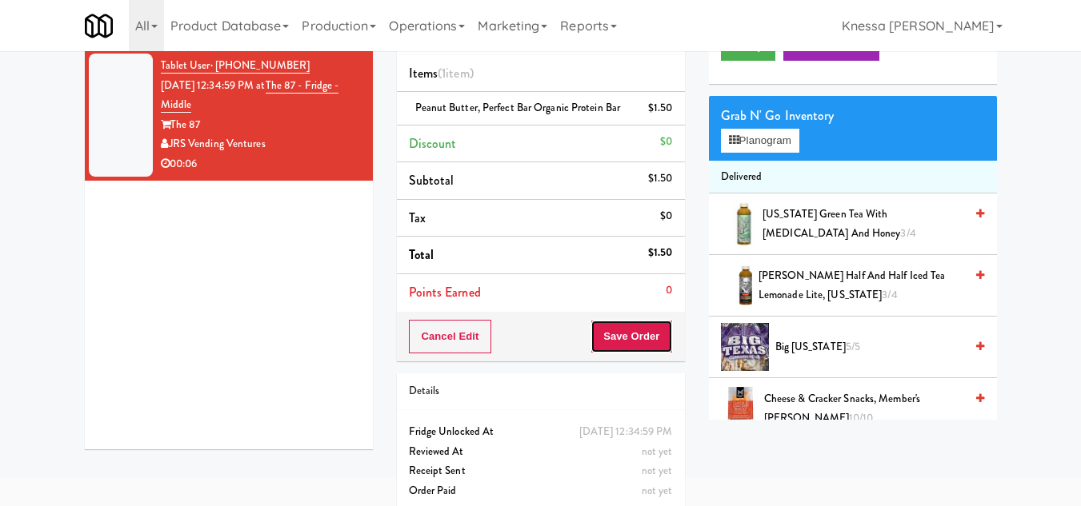
click at [636, 334] on button "Save Order" at bounding box center [631, 337] width 82 height 34
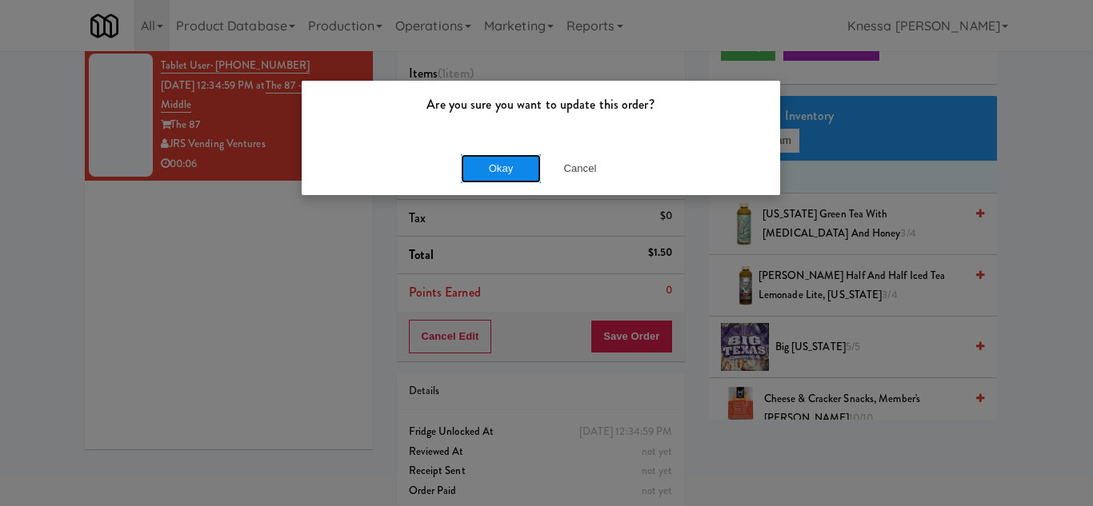
click at [509, 163] on button "Okay" at bounding box center [501, 168] width 80 height 29
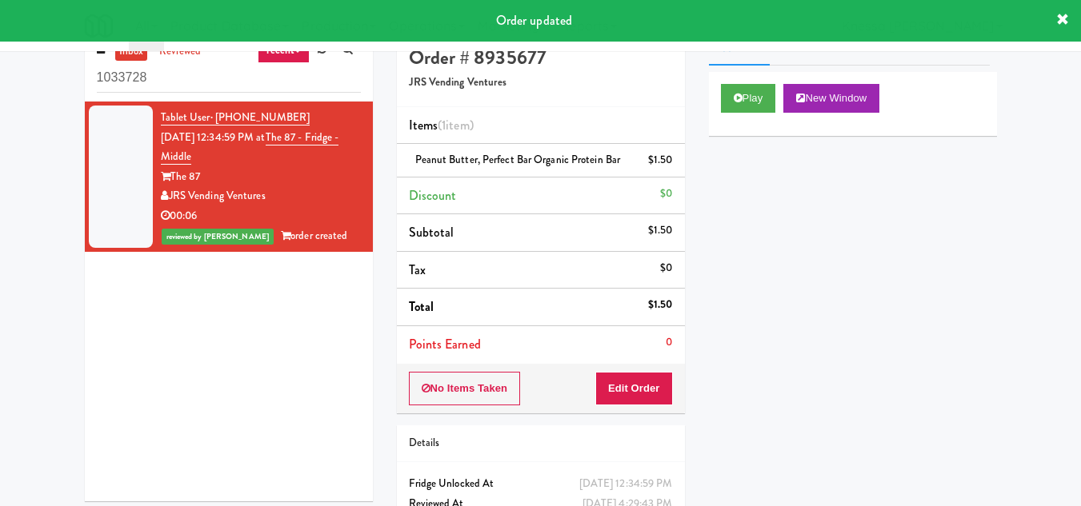
scroll to position [0, 0]
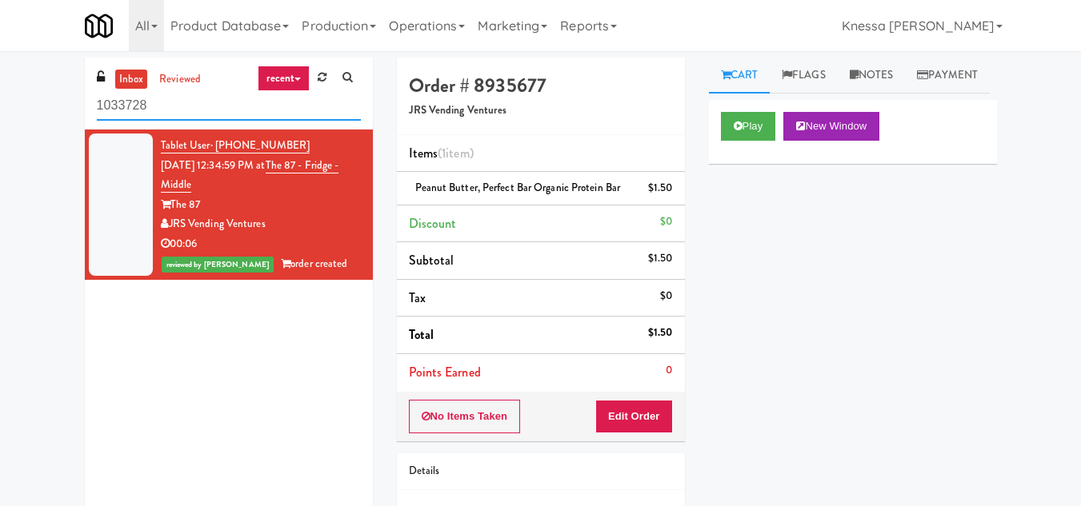
drag, startPoint x: 159, startPoint y: 105, endPoint x: 58, endPoint y: 109, distance: 101.7
click at [58, 109] on div "inbox reviewed recent all unclear take inventory issue suspicious failed recent…" at bounding box center [540, 331] width 1081 height 547
paste input "CFX-Fridge"
type input "CFX-Fridge"
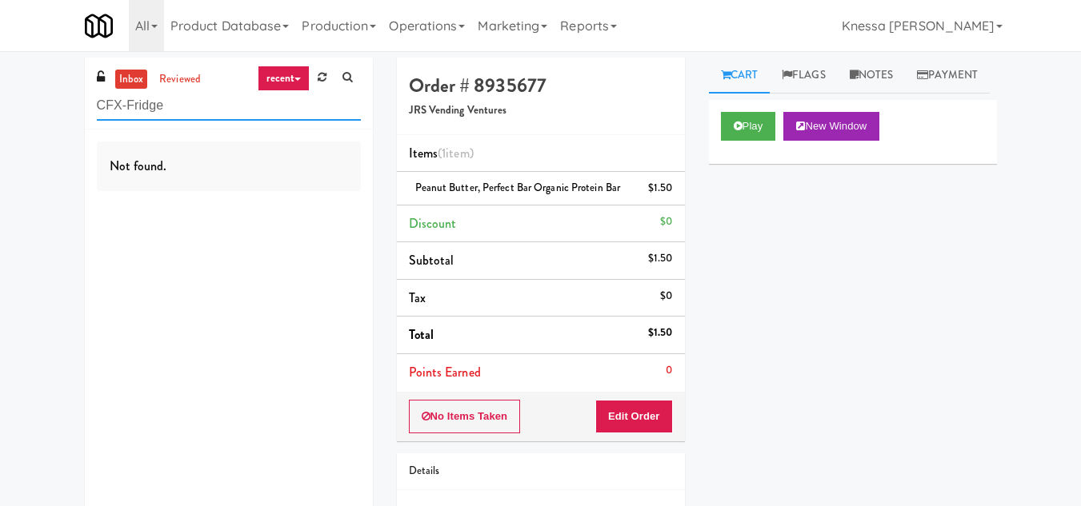
drag, startPoint x: 175, startPoint y: 110, endPoint x: 69, endPoint y: 113, distance: 106.4
click at [69, 113] on div "inbox reviewed recent all unclear take inventory issue suspicious failed recent…" at bounding box center [540, 331] width 1081 height 547
click at [278, 85] on link "recent" at bounding box center [284, 79] width 53 height 26
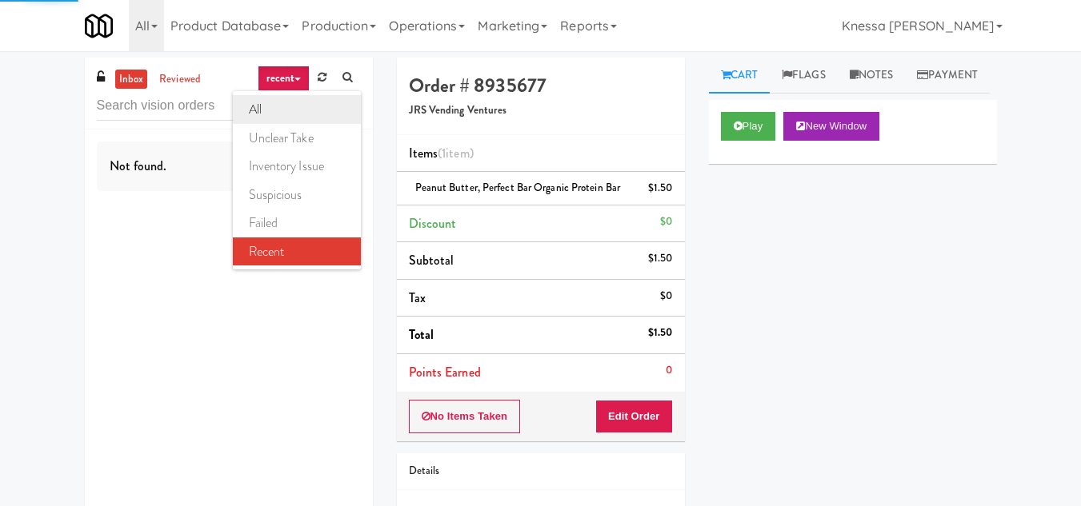
click at [275, 106] on link "all" at bounding box center [297, 109] width 128 height 29
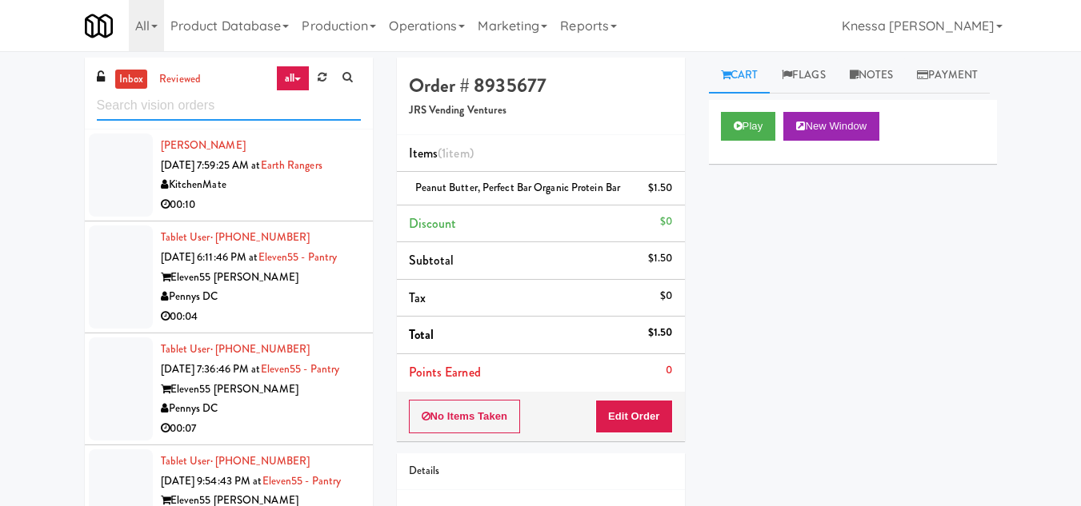
click at [144, 107] on input "text" at bounding box center [229, 106] width 264 height 30
paste input "CFX-Fridge"
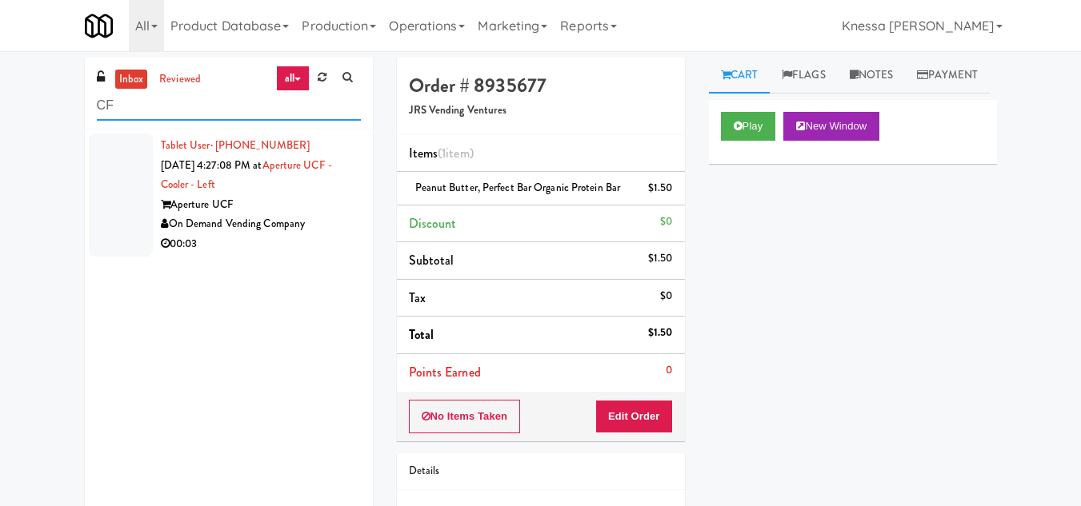
type input "C"
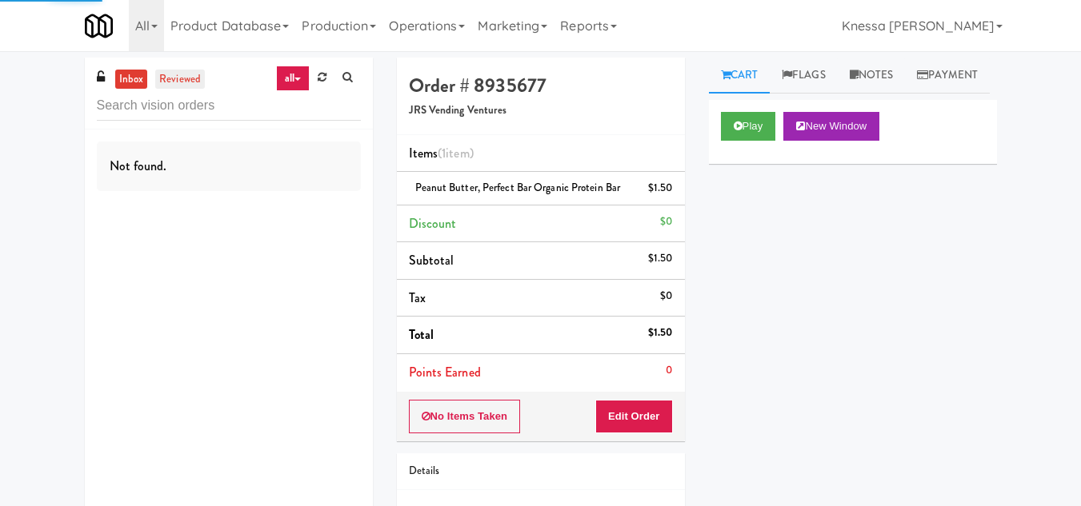
drag, startPoint x: 179, startPoint y: 74, endPoint x: 177, endPoint y: 87, distance: 13.0
click at [179, 74] on link "reviewed" at bounding box center [180, 80] width 50 height 20
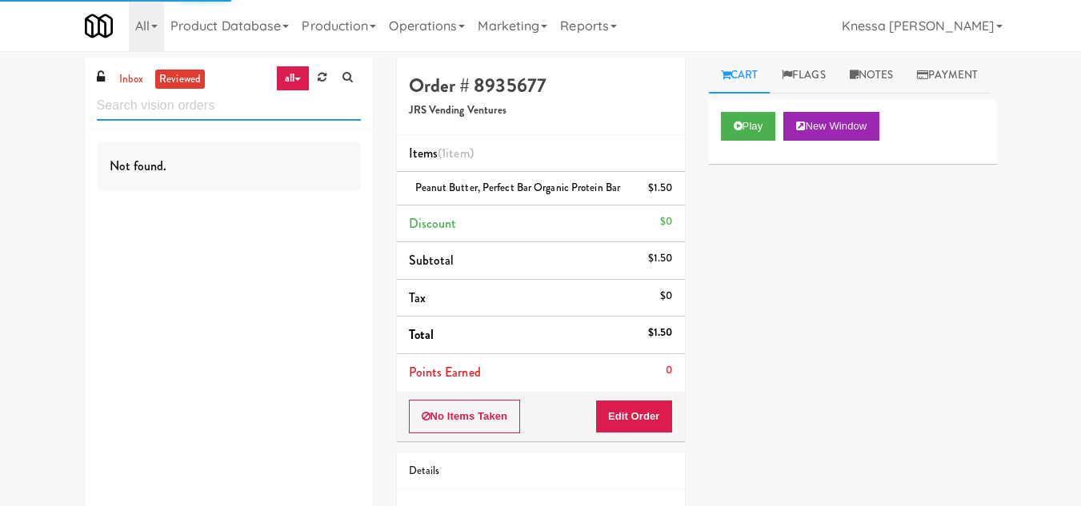
click at [170, 111] on input "text" at bounding box center [229, 106] width 264 height 30
paste input "CFX-Fridge"
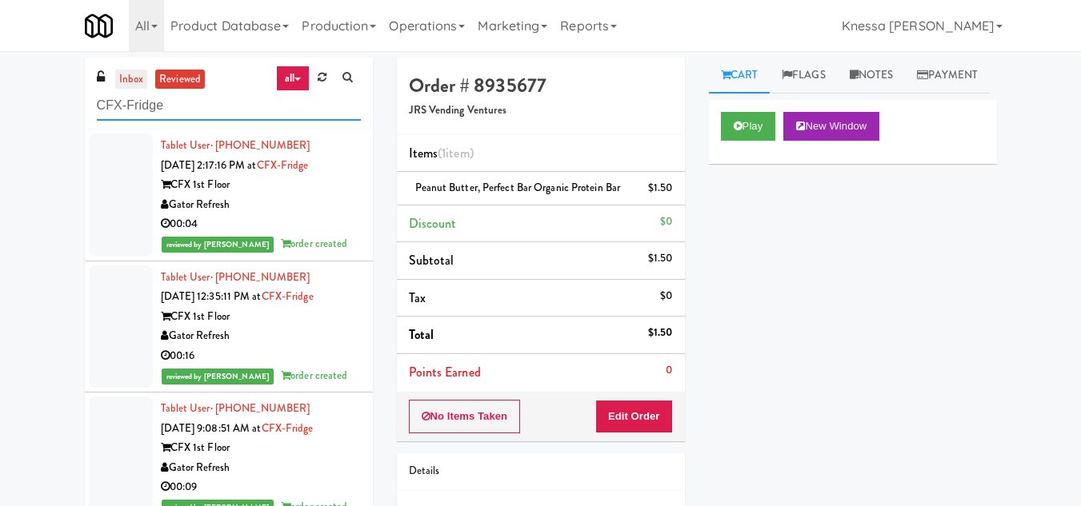
type input "CFX-Fridge"
click at [132, 84] on link "inbox" at bounding box center [131, 80] width 33 height 20
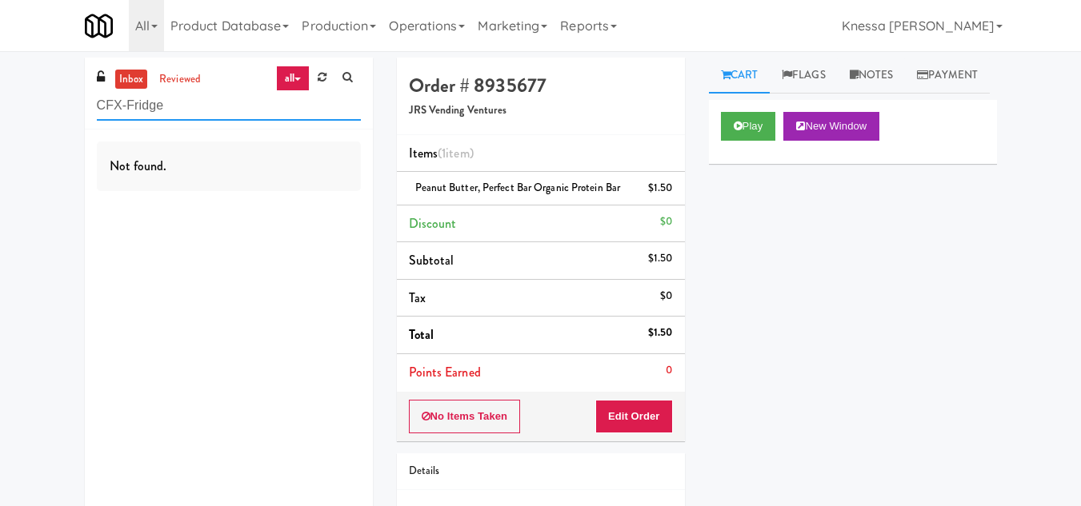
drag, startPoint x: 191, startPoint y: 103, endPoint x: 64, endPoint y: 112, distance: 127.5
click at [64, 112] on div "inbox reviewed all all unclear take inventory issue suspicious failed recent CF…" at bounding box center [540, 331] width 1081 height 547
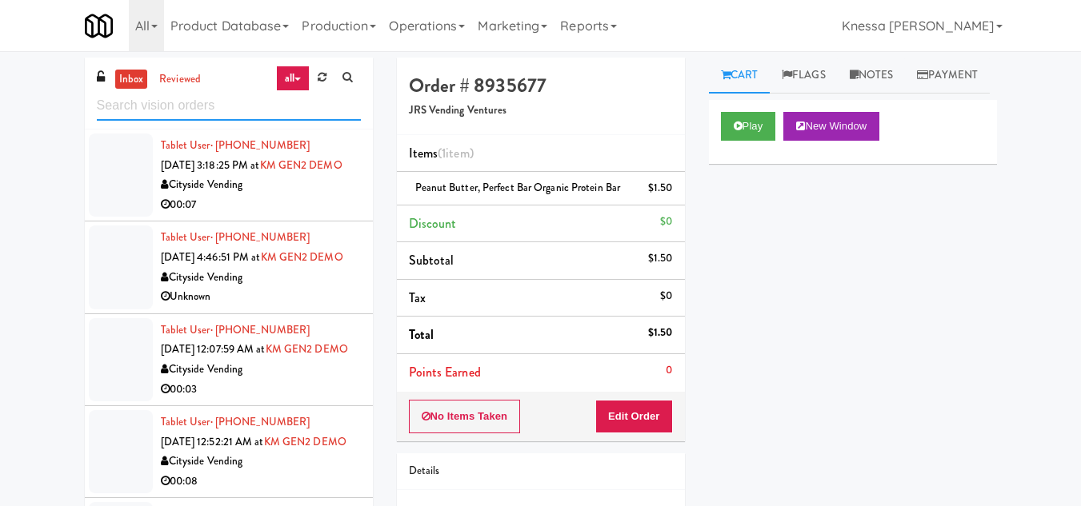
paste input "Fridge - 3000 Huron"
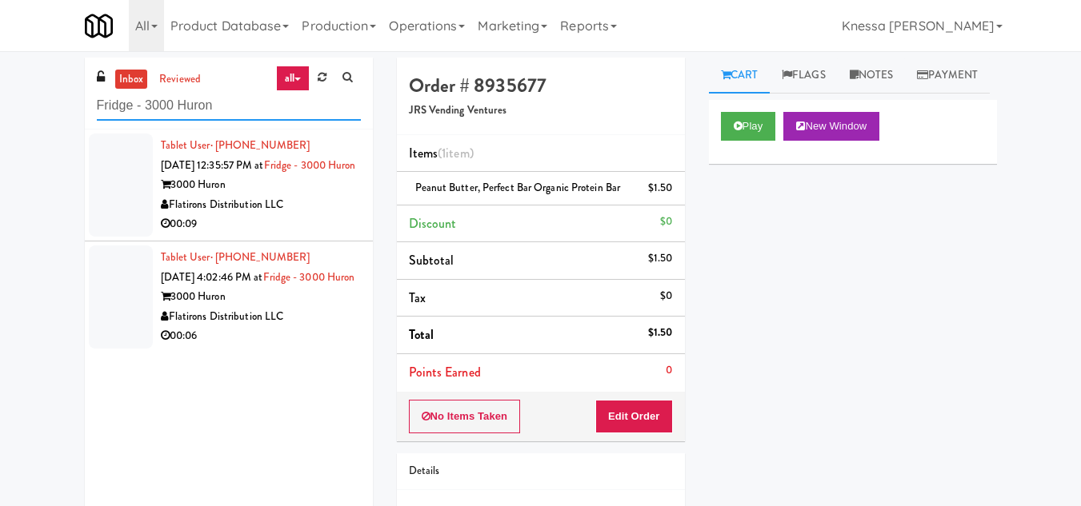
type input "Fridge - 3000 Huron"
click at [272, 195] on div "3000 Huron" at bounding box center [261, 185] width 200 height 20
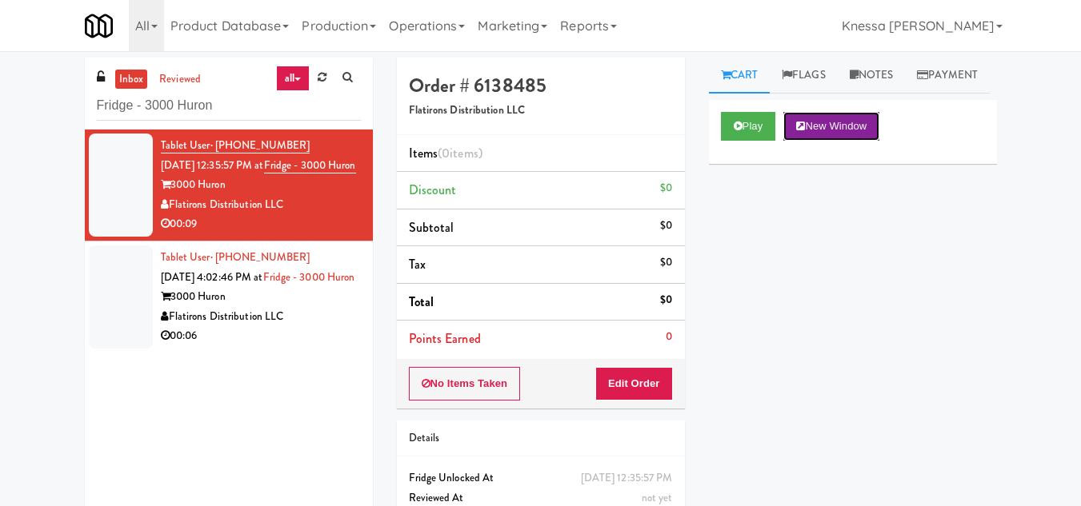
click at [826, 141] on button "New Window" at bounding box center [831, 126] width 96 height 29
click at [645, 382] on button "Edit Order" at bounding box center [634, 384] width 78 height 34
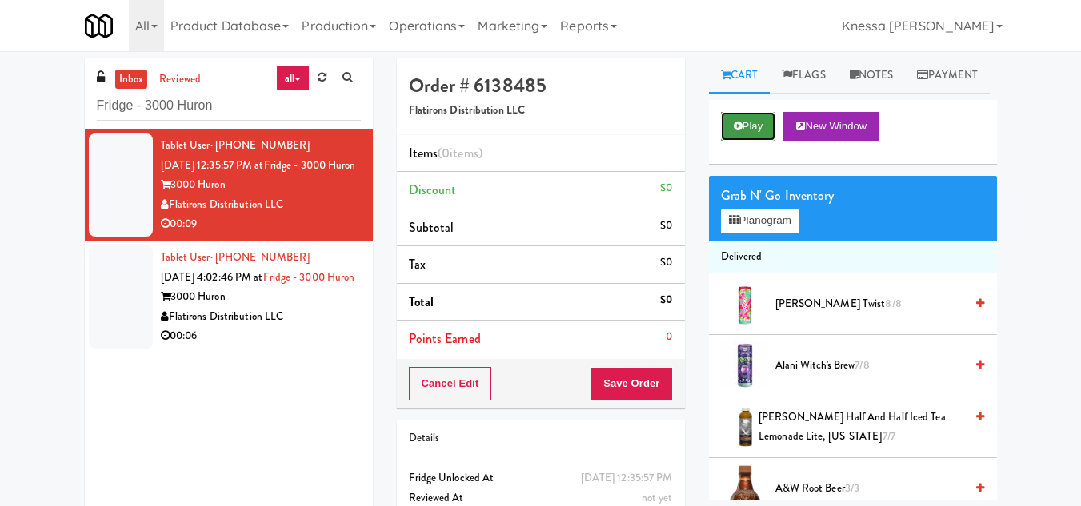
click at [747, 141] on button "Play" at bounding box center [748, 126] width 55 height 29
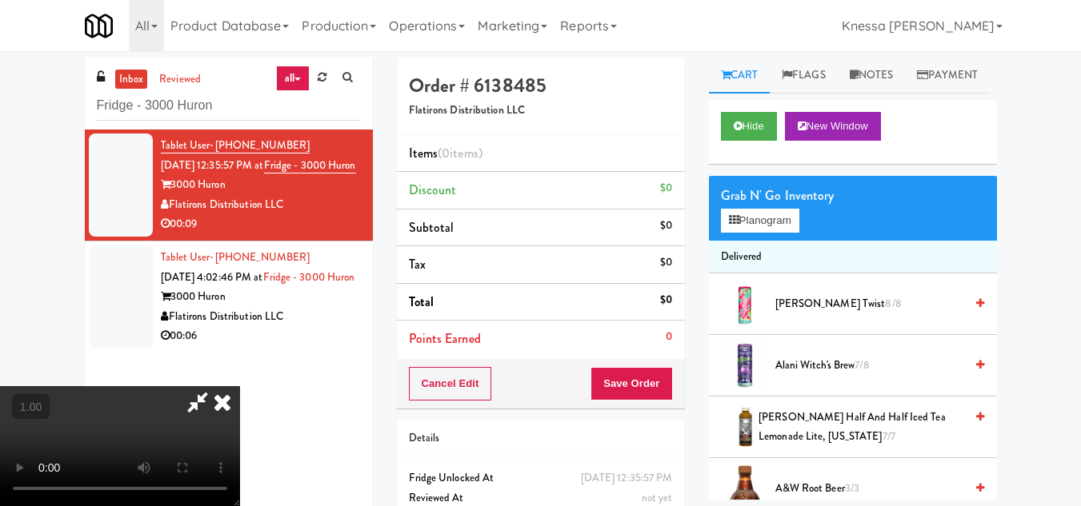
click at [216, 386] on icon at bounding box center [197, 402] width 37 height 32
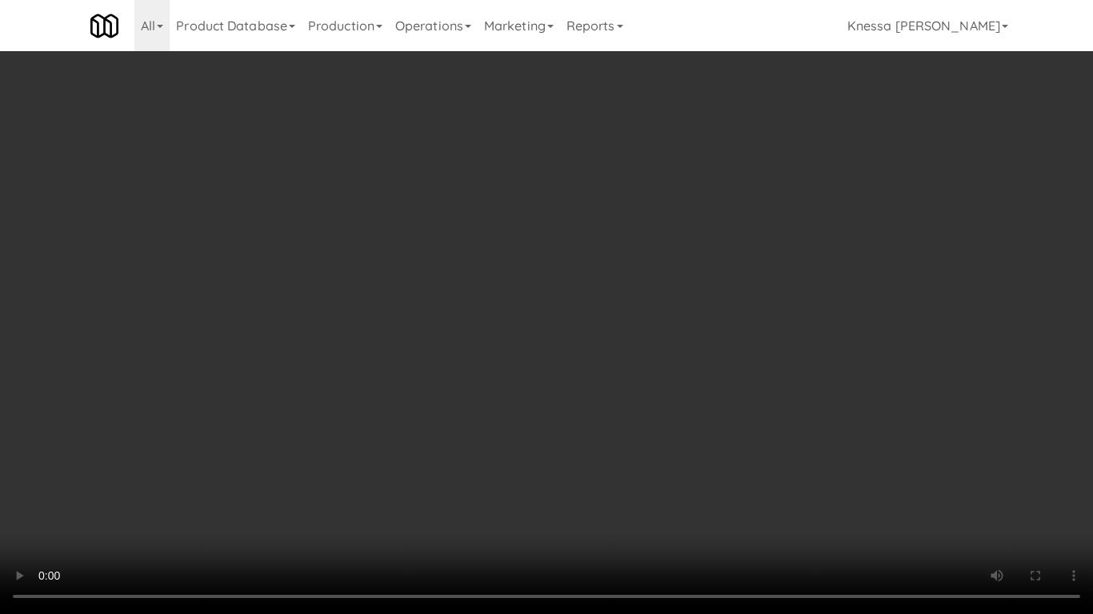
click at [431, 309] on video at bounding box center [546, 307] width 1093 height 614
click at [222, 440] on video at bounding box center [546, 307] width 1093 height 614
click at [207, 454] on video at bounding box center [546, 307] width 1093 height 614
click at [569, 302] on video at bounding box center [546, 307] width 1093 height 614
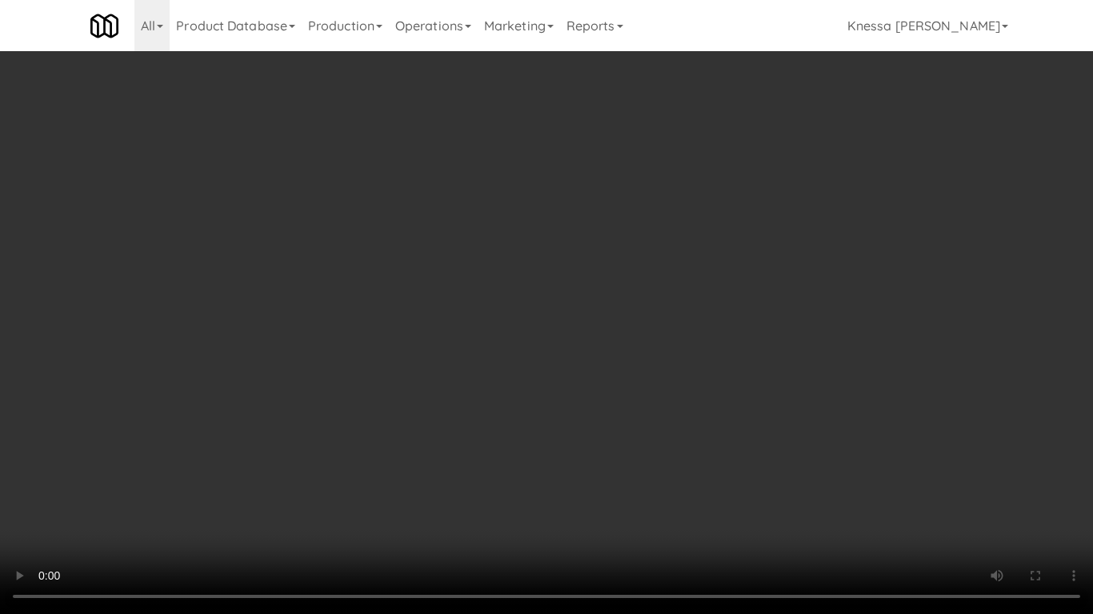
click at [569, 302] on video at bounding box center [546, 307] width 1093 height 614
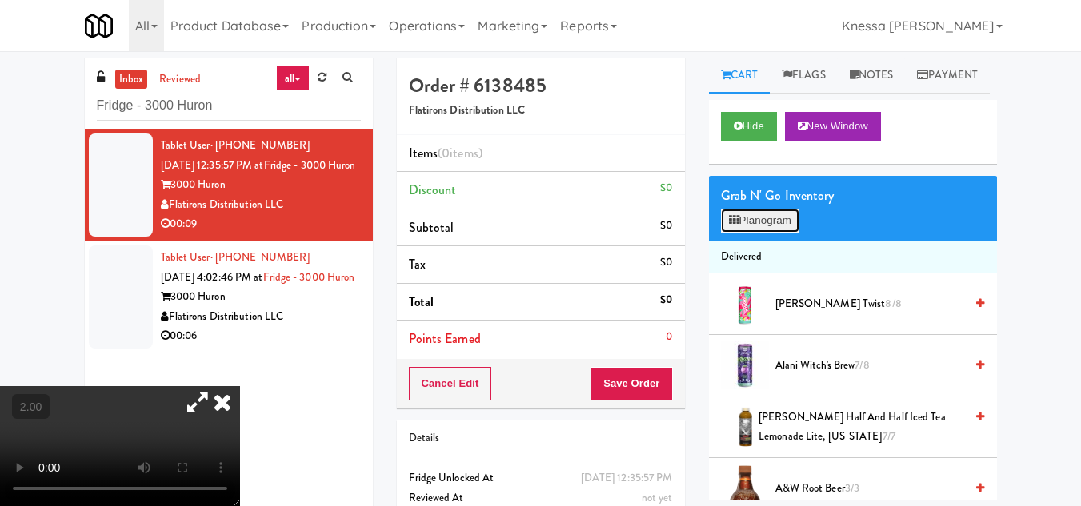
click at [770, 233] on button "Planogram" at bounding box center [760, 221] width 78 height 24
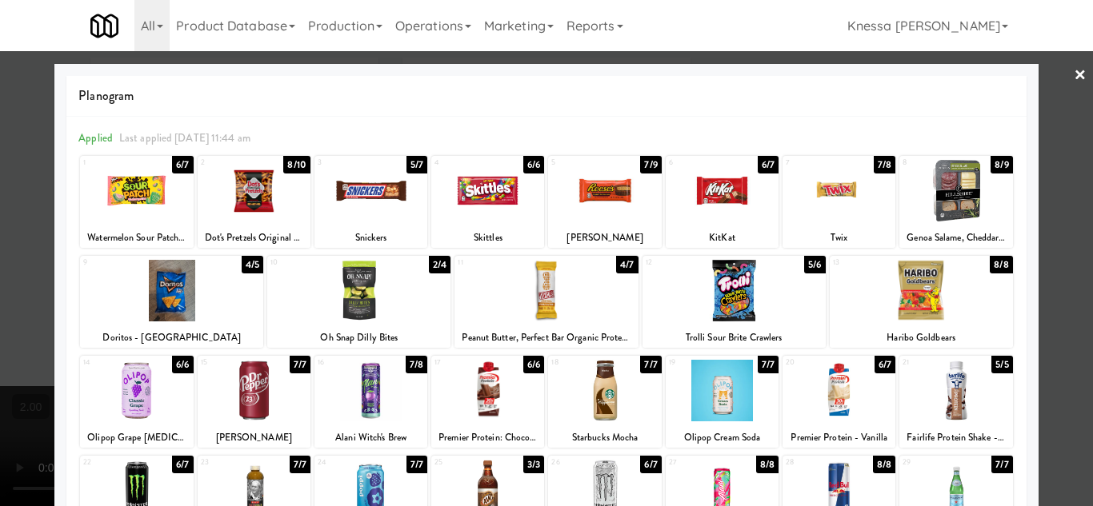
click at [1053, 120] on div at bounding box center [546, 253] width 1093 height 506
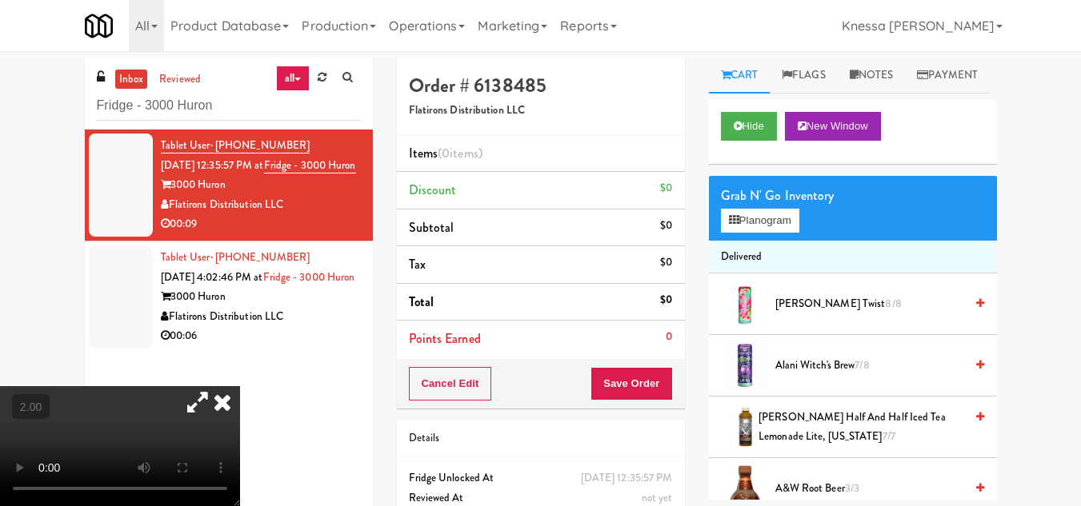
click at [216, 386] on icon at bounding box center [197, 402] width 37 height 32
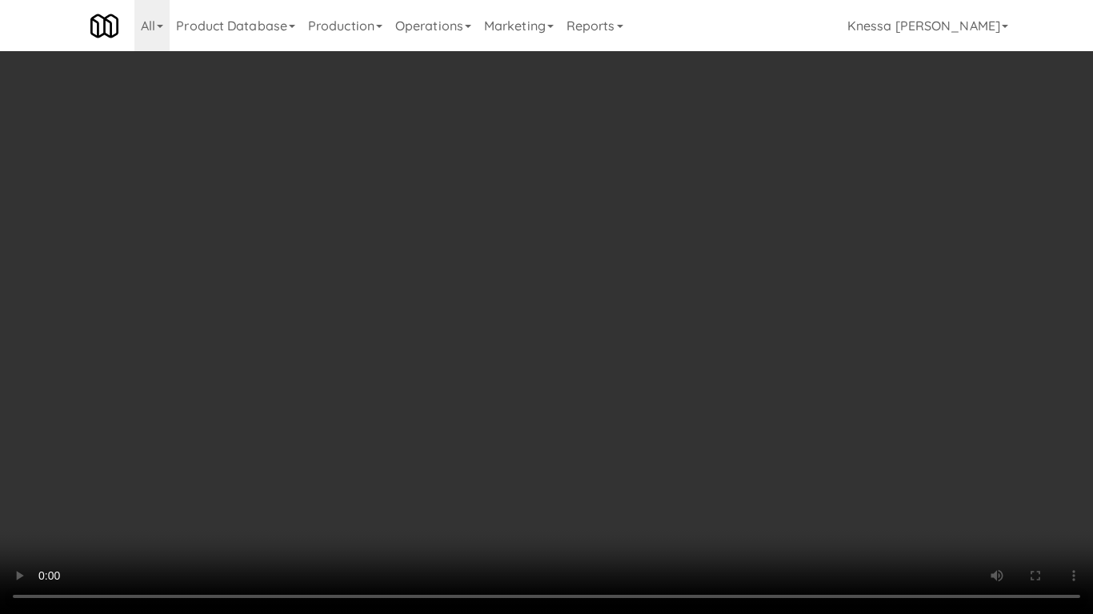
click at [608, 330] on video at bounding box center [546, 307] width 1093 height 614
click at [607, 328] on video at bounding box center [546, 307] width 1093 height 614
click at [560, 385] on video at bounding box center [546, 307] width 1093 height 614
click at [554, 362] on video at bounding box center [546, 307] width 1093 height 614
click at [570, 334] on video at bounding box center [546, 307] width 1093 height 614
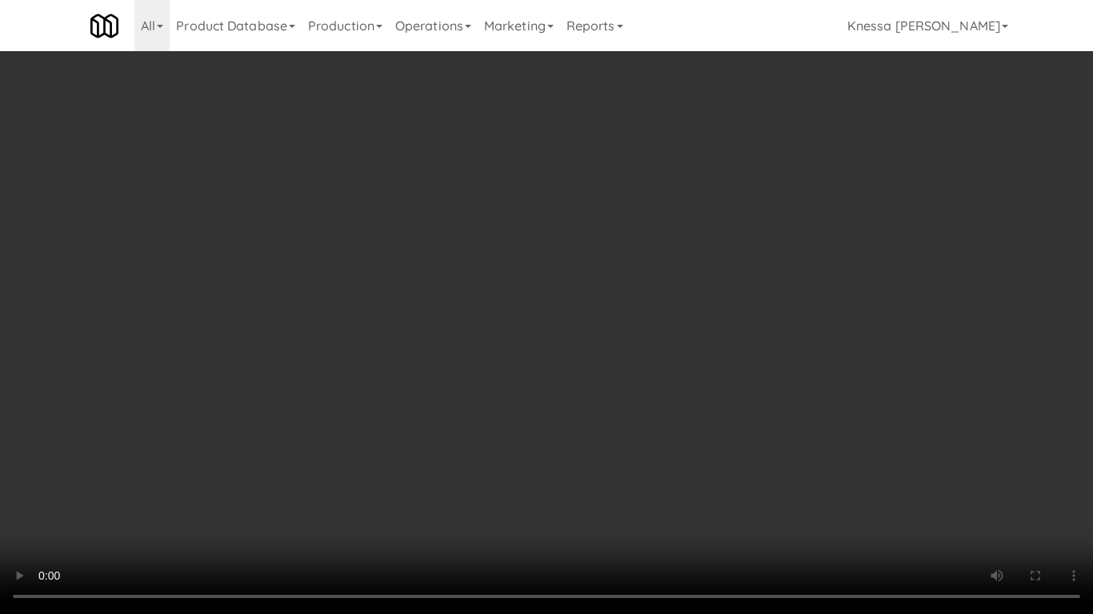
click at [568, 329] on video at bounding box center [546, 307] width 1093 height 614
click at [562, 386] on video at bounding box center [546, 307] width 1093 height 614
click at [527, 341] on video at bounding box center [546, 307] width 1093 height 614
click at [529, 335] on video at bounding box center [546, 307] width 1093 height 614
click at [535, 359] on video at bounding box center [546, 307] width 1093 height 614
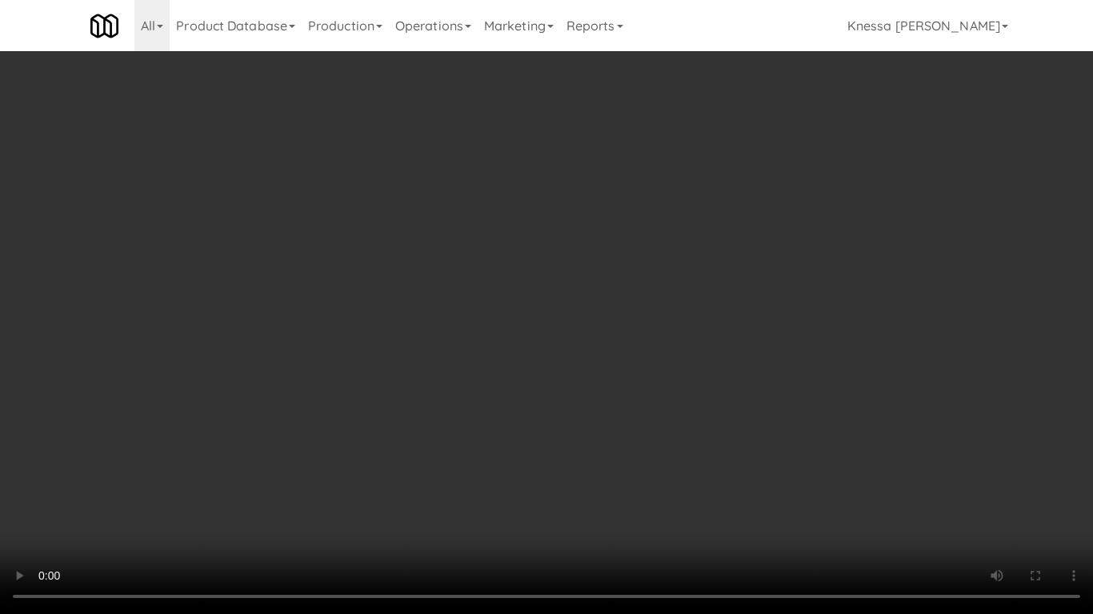
click at [535, 359] on video at bounding box center [546, 307] width 1093 height 614
click at [627, 341] on video at bounding box center [546, 307] width 1093 height 614
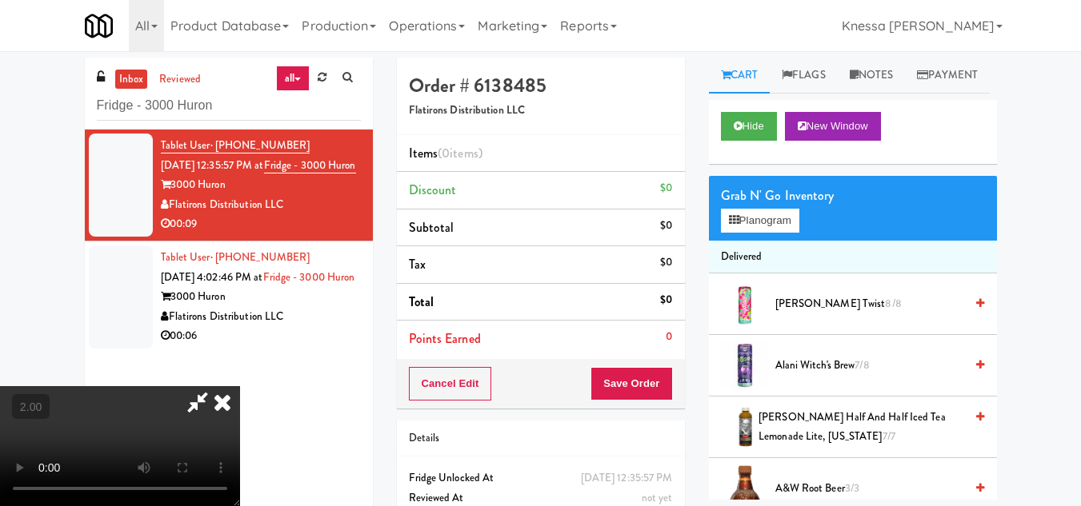
click at [240, 386] on icon at bounding box center [222, 402] width 35 height 32
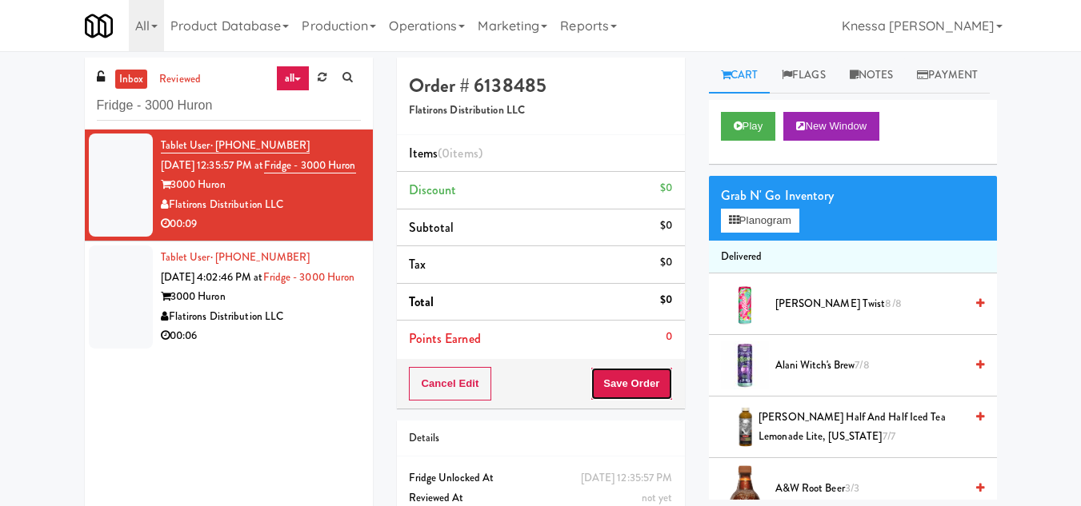
click at [650, 383] on button "Save Order" at bounding box center [631, 384] width 82 height 34
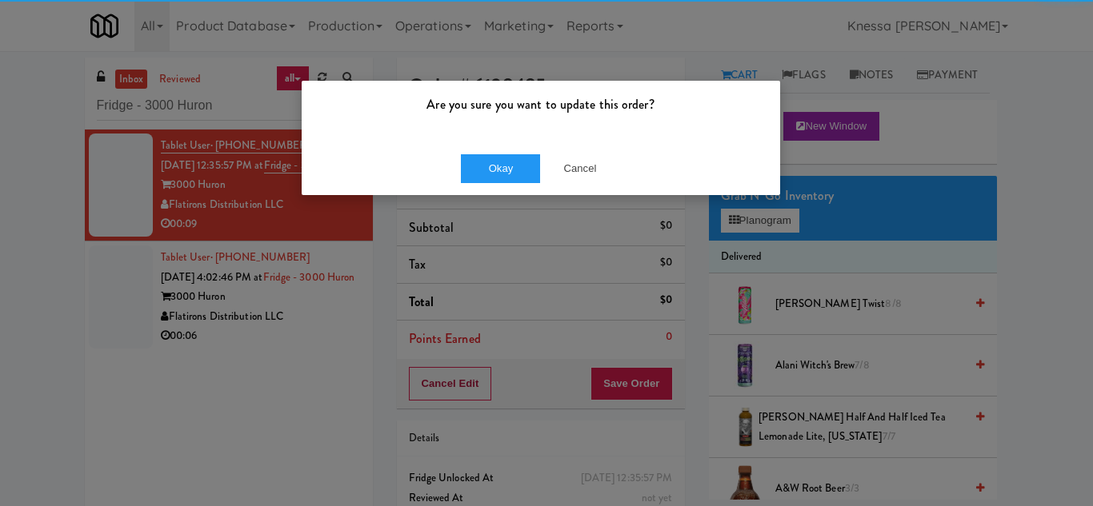
click at [450, 390] on body "Are you sure you want to update this order? Okay Cancel Okay Are you sure you w…" at bounding box center [546, 304] width 1093 height 506
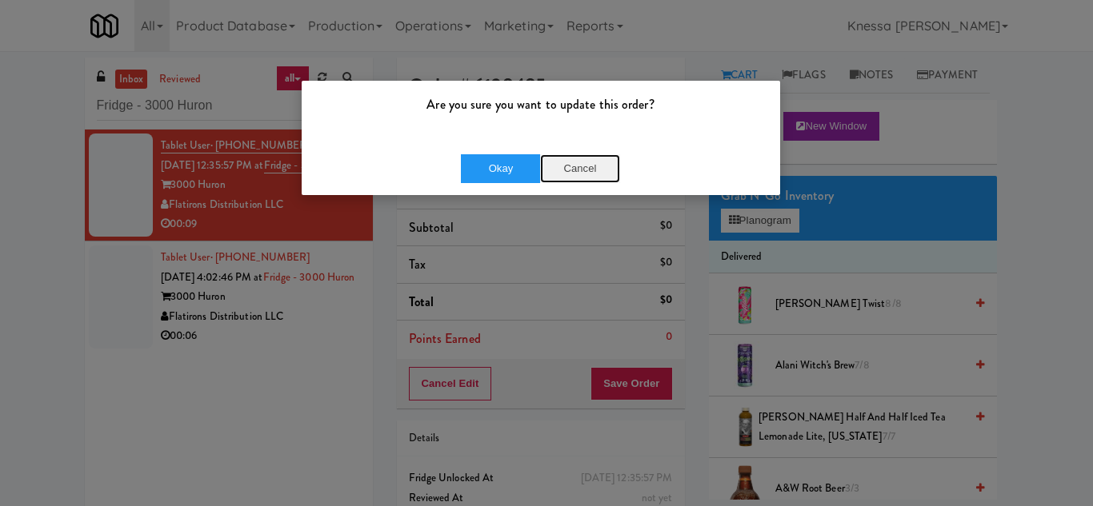
click at [574, 171] on button "Cancel" at bounding box center [580, 168] width 80 height 29
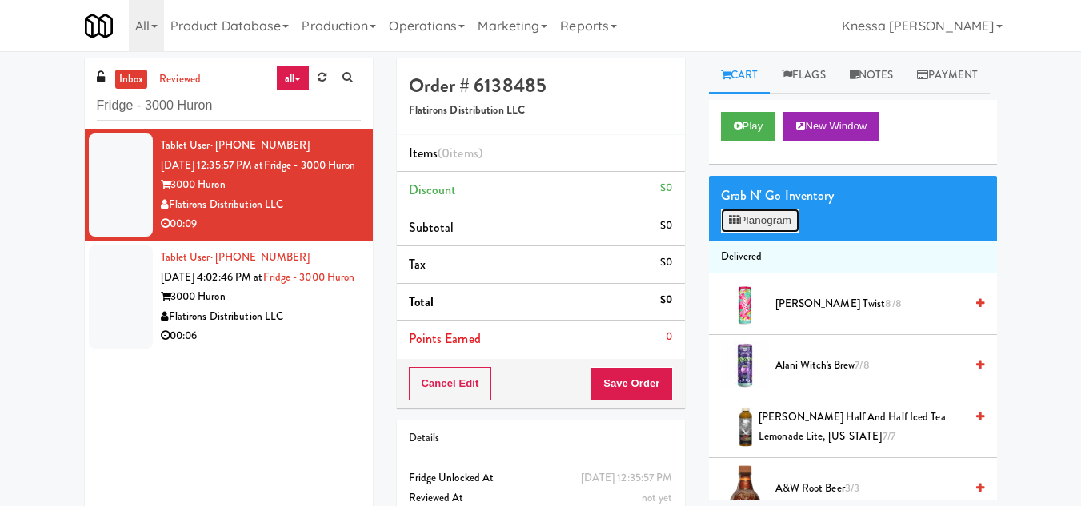
click at [763, 233] on button "Planogram" at bounding box center [760, 221] width 78 height 24
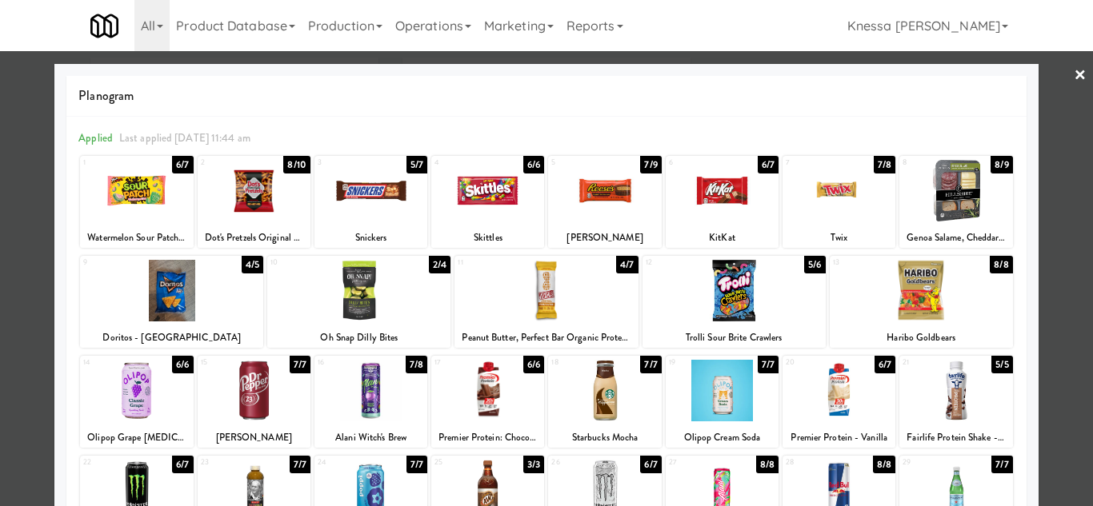
click at [535, 302] on div at bounding box center [545, 291] width 183 height 62
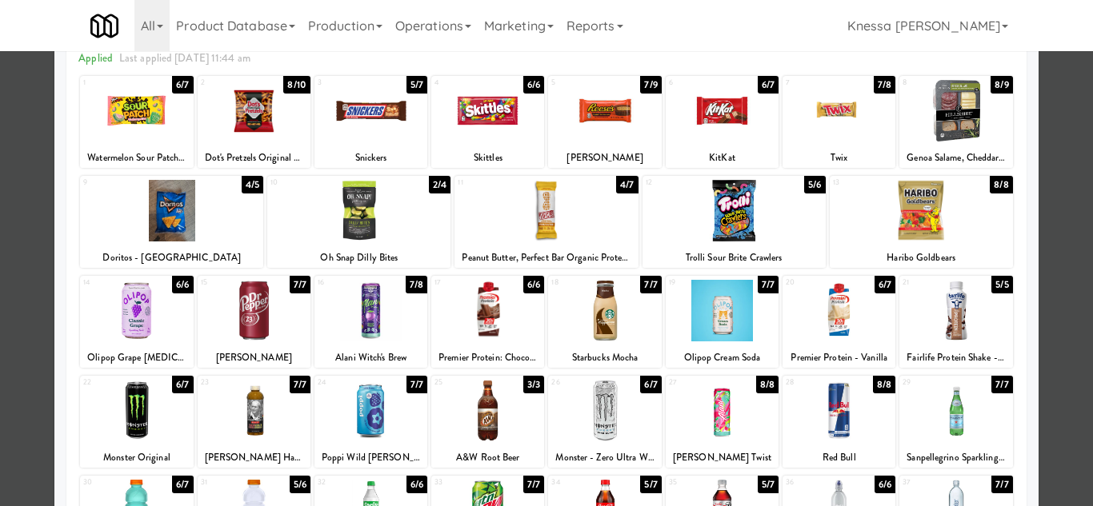
scroll to position [160, 0]
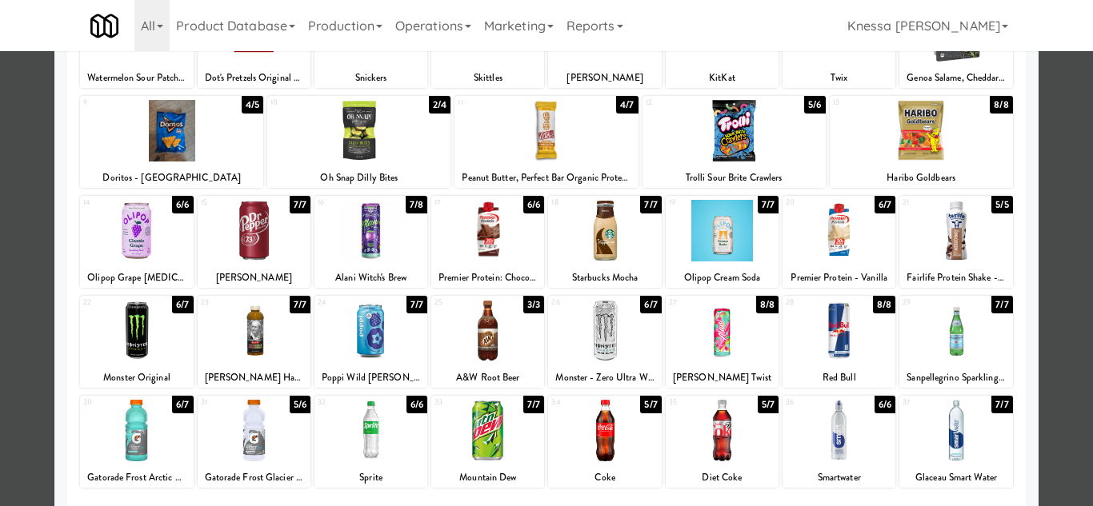
click at [550, 142] on div at bounding box center [545, 131] width 183 height 62
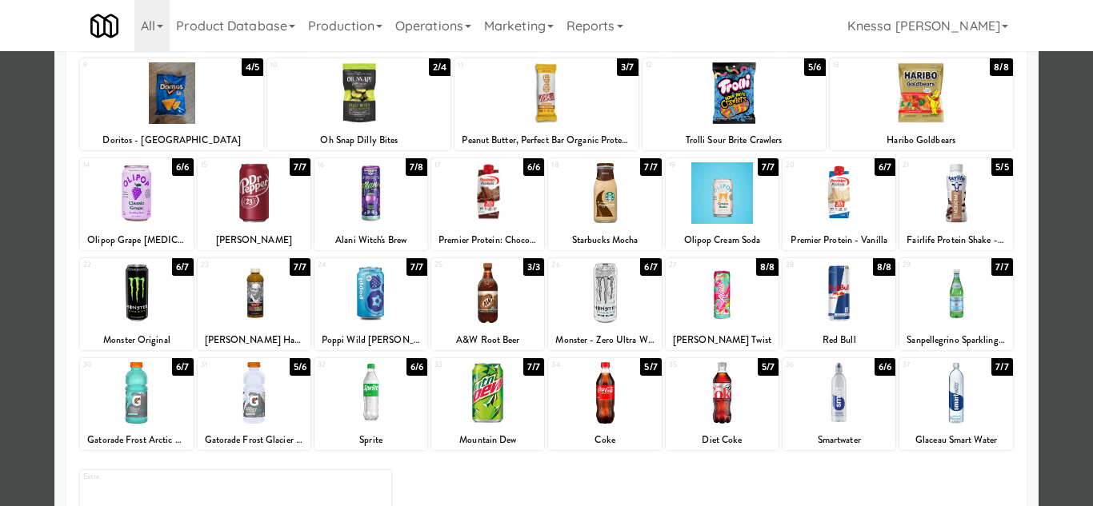
scroll to position [39, 0]
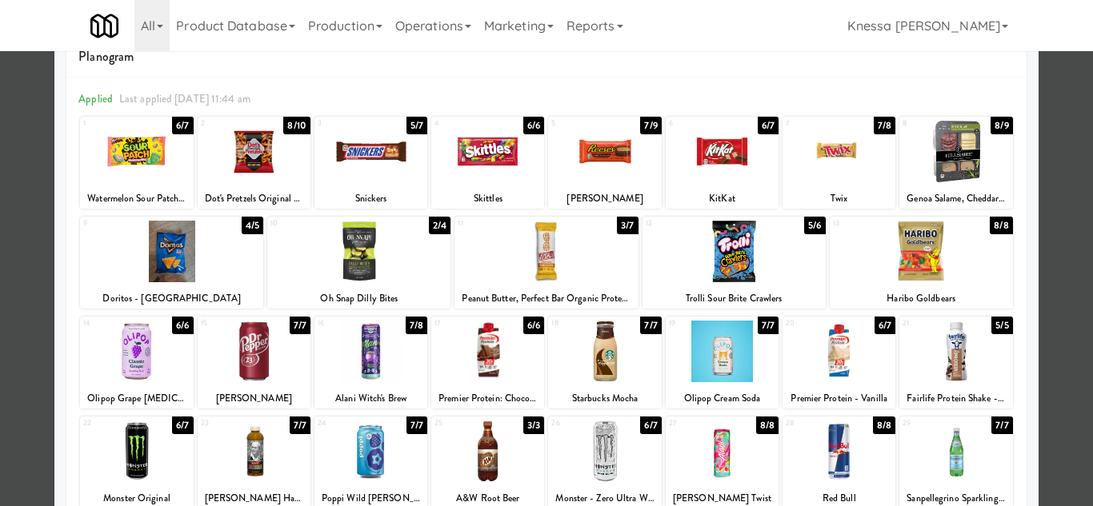
click at [534, 235] on div at bounding box center [545, 252] width 183 height 62
click at [545, 241] on div at bounding box center [545, 252] width 183 height 62
click at [1065, 211] on div at bounding box center [546, 253] width 1093 height 506
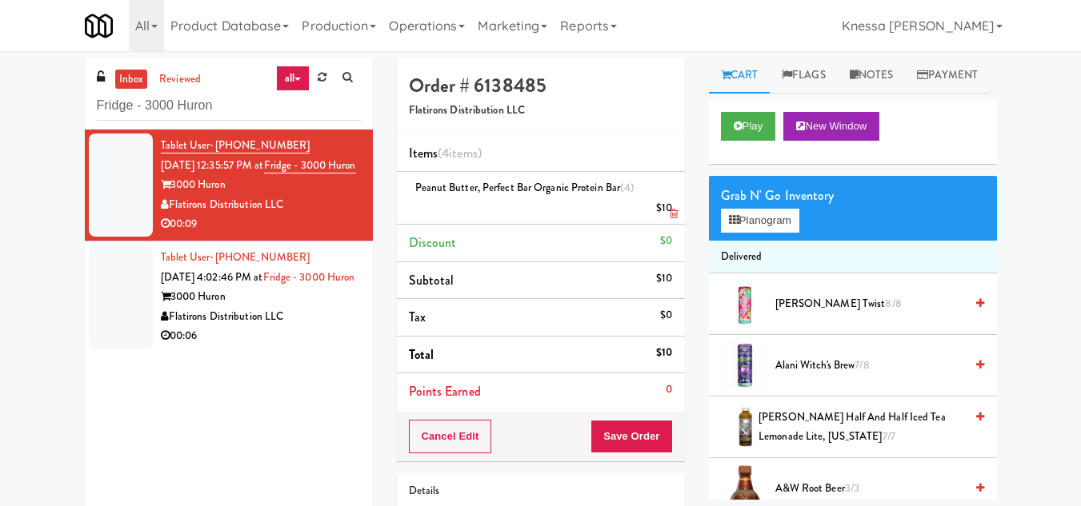
click at [671, 212] on icon at bounding box center [674, 214] width 8 height 10
click at [672, 215] on icon at bounding box center [674, 214] width 8 height 10
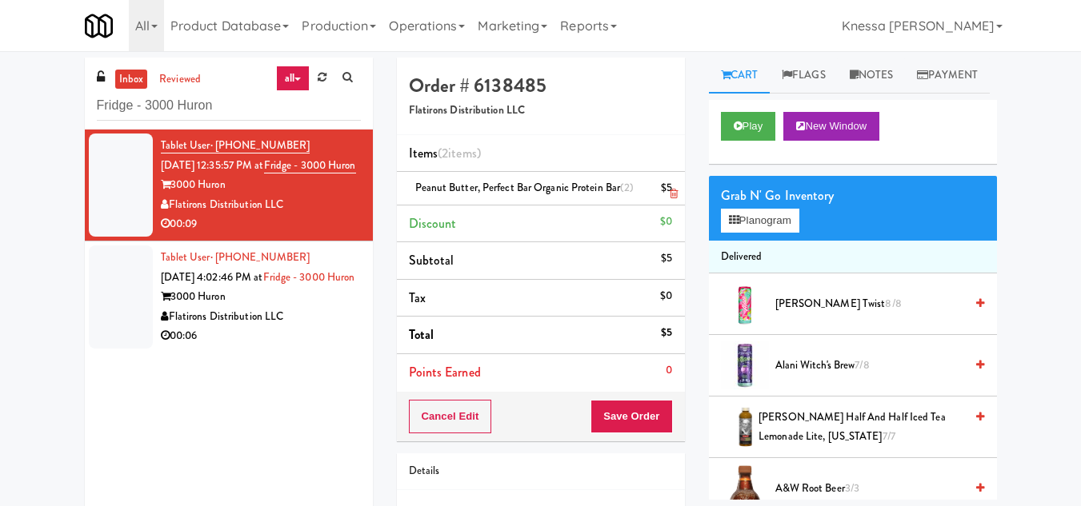
click at [673, 193] on icon at bounding box center [674, 194] width 8 height 10
click at [751, 233] on button "Planogram" at bounding box center [760, 221] width 78 height 24
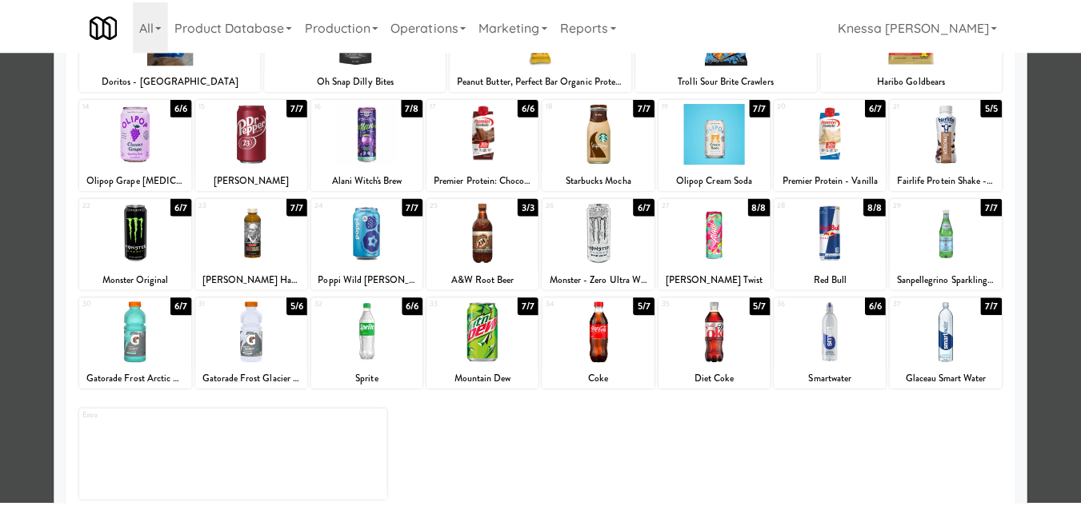
scroll to position [279, 0]
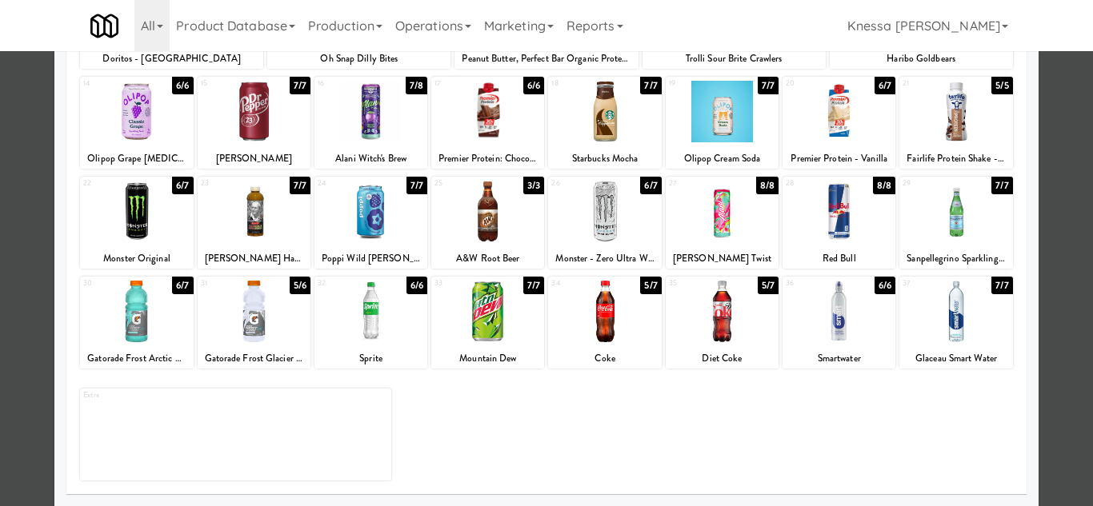
click at [596, 318] on div at bounding box center [604, 312] width 113 height 62
click at [1050, 195] on div at bounding box center [546, 253] width 1093 height 506
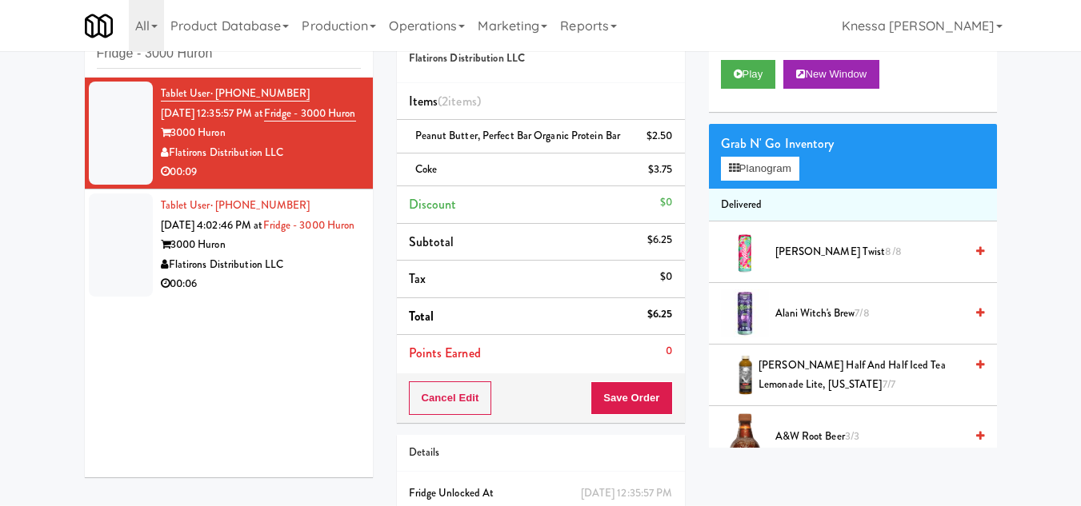
scroll to position [80, 0]
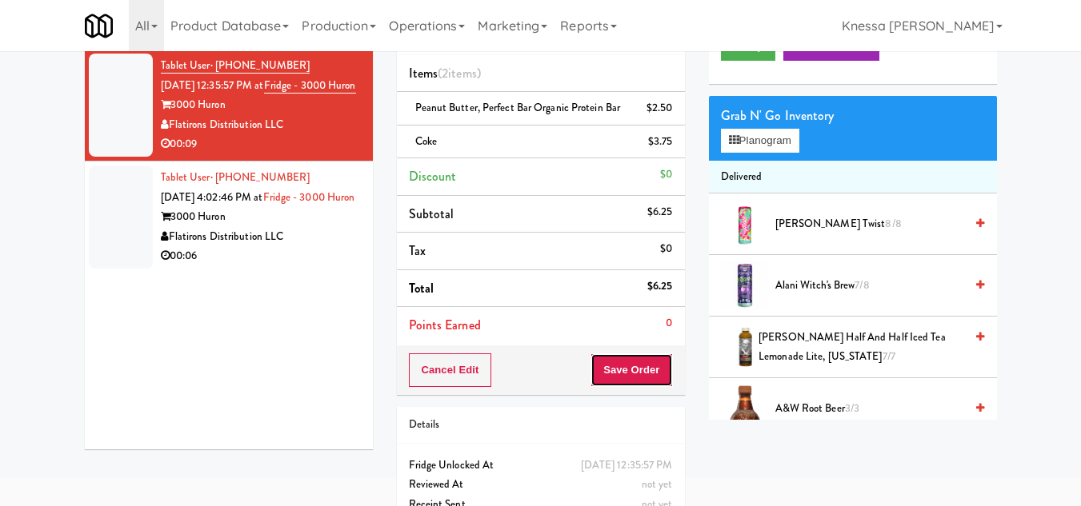
click at [638, 374] on button "Save Order" at bounding box center [631, 371] width 82 height 34
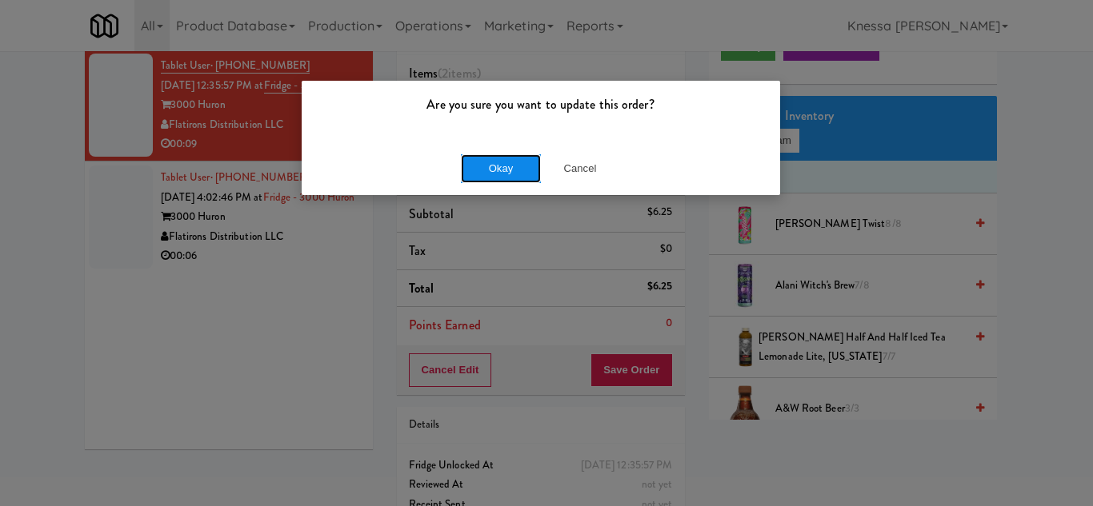
click at [502, 173] on button "Okay" at bounding box center [501, 168] width 80 height 29
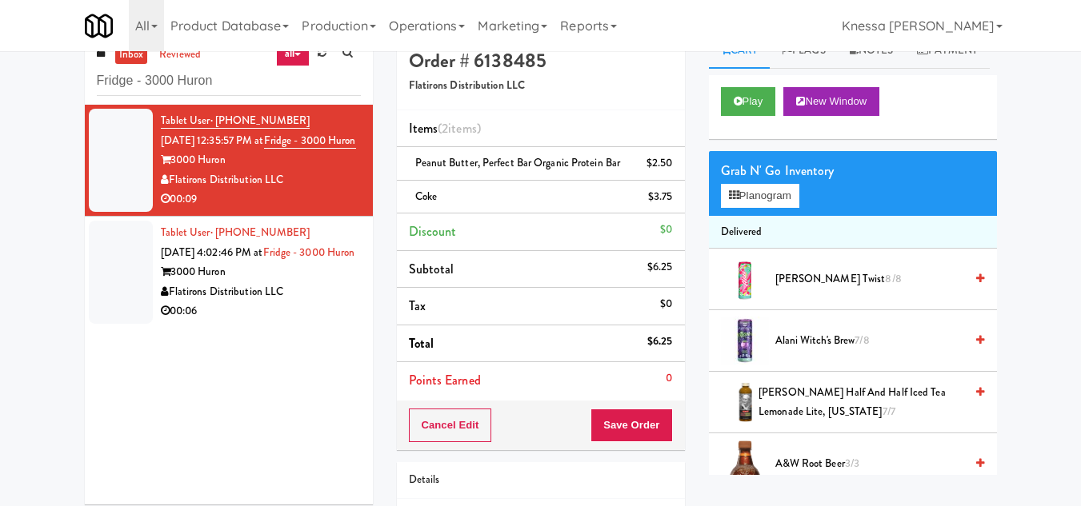
scroll to position [0, 0]
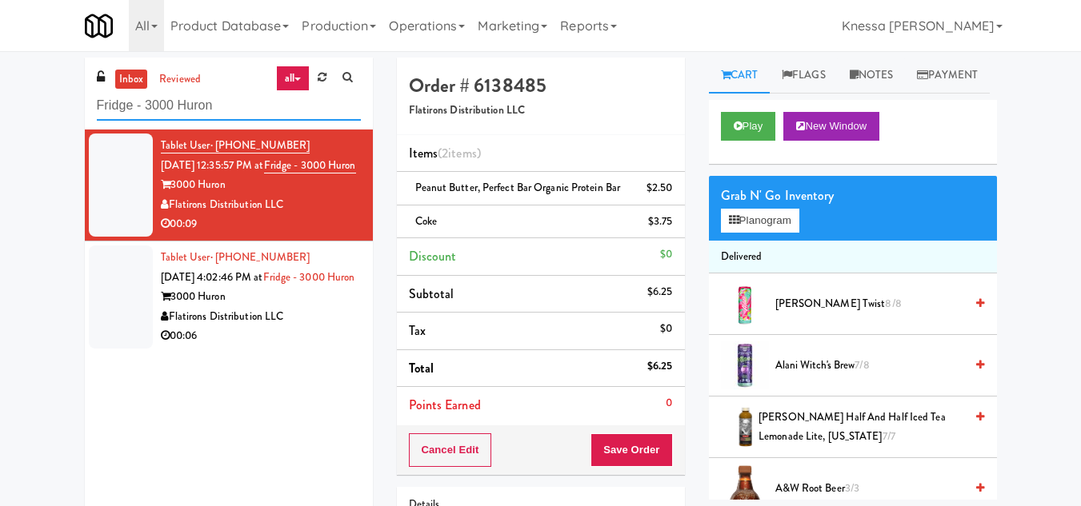
drag, startPoint x: 223, startPoint y: 104, endPoint x: 53, endPoint y: 121, distance: 171.2
click at [53, 121] on div "inbox reviewed all all unclear take inventory issue suspicious failed recent Fr…" at bounding box center [540, 348] width 1081 height 581
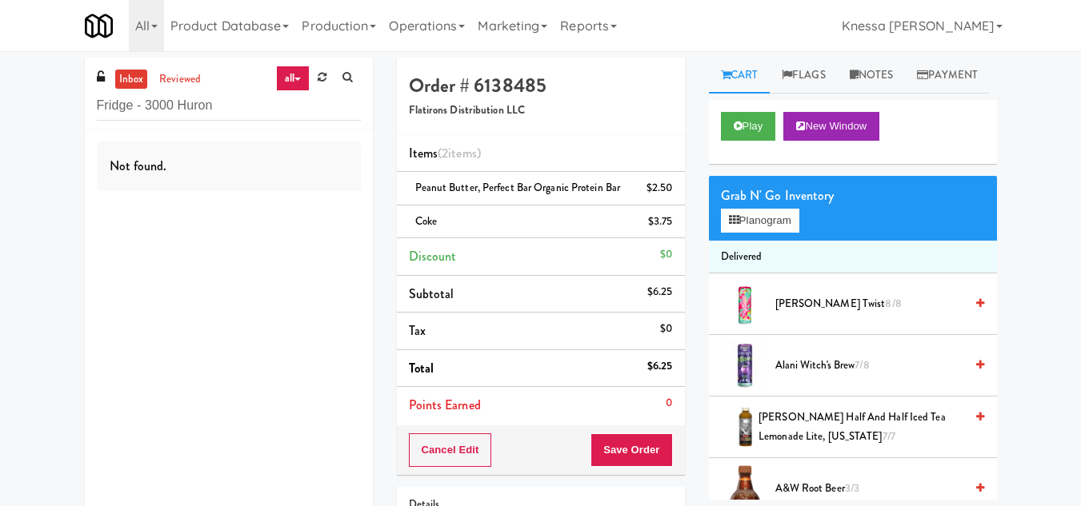
click at [297, 80] on icon at bounding box center [297, 79] width 6 height 3
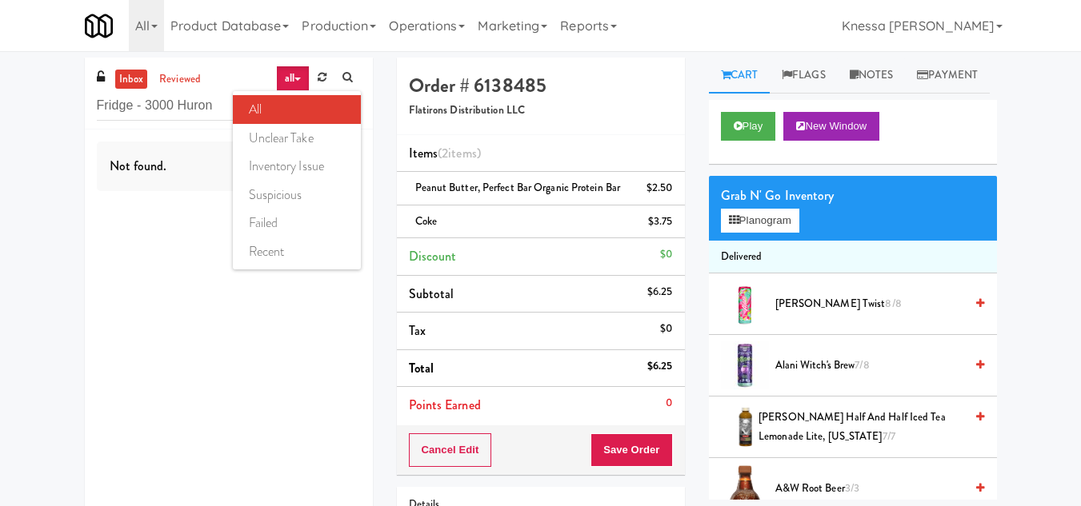
click at [279, 107] on link "all" at bounding box center [297, 109] width 128 height 29
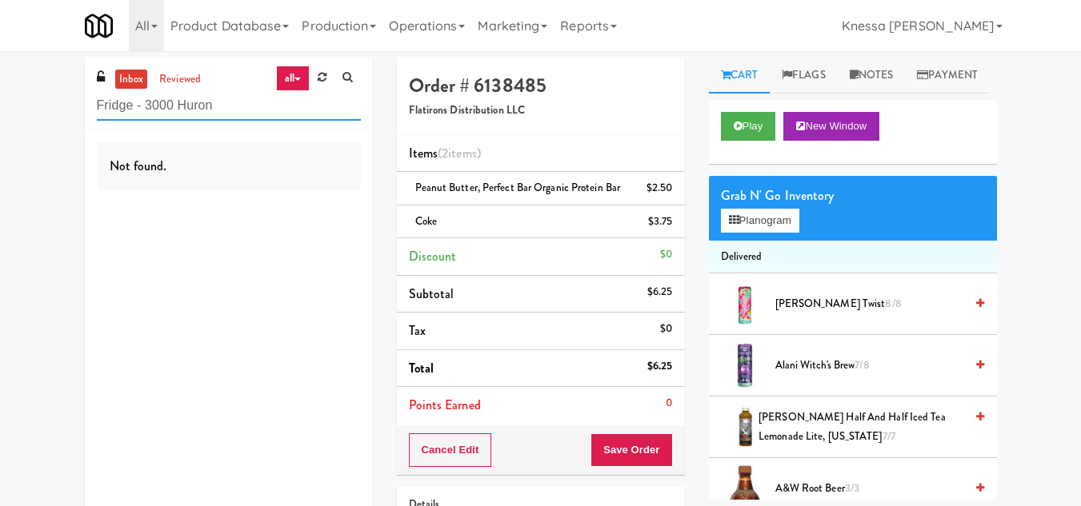
drag, startPoint x: 234, startPoint y: 111, endPoint x: 71, endPoint y: 104, distance: 162.5
click at [71, 104] on div "inbox reviewed all all unclear take inventory issue suspicious failed recent Fr…" at bounding box center [540, 348] width 1081 height 581
drag, startPoint x: 185, startPoint y: 107, endPoint x: 131, endPoint y: 111, distance: 53.7
click at [131, 111] on input "Fridge - 3000 Huron" at bounding box center [229, 106] width 264 height 30
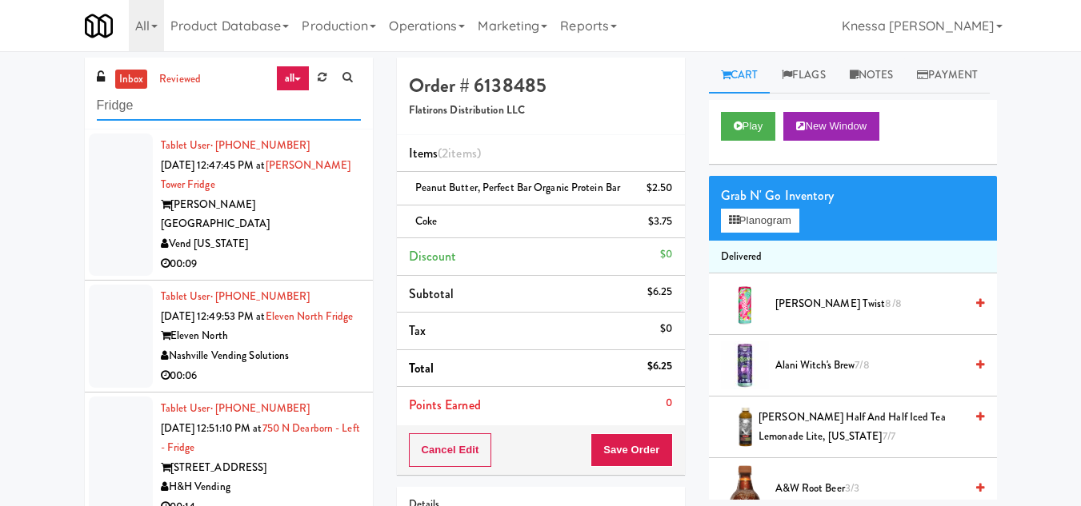
drag, startPoint x: 166, startPoint y: 105, endPoint x: 54, endPoint y: 106, distance: 112.0
click at [54, 106] on div "inbox reviewed all all unclear take inventory issue suspicious failed recent Fr…" at bounding box center [540, 348] width 1081 height 581
paste input "(Food, Snack & Drink) Passaic County Sheriff's Offic"
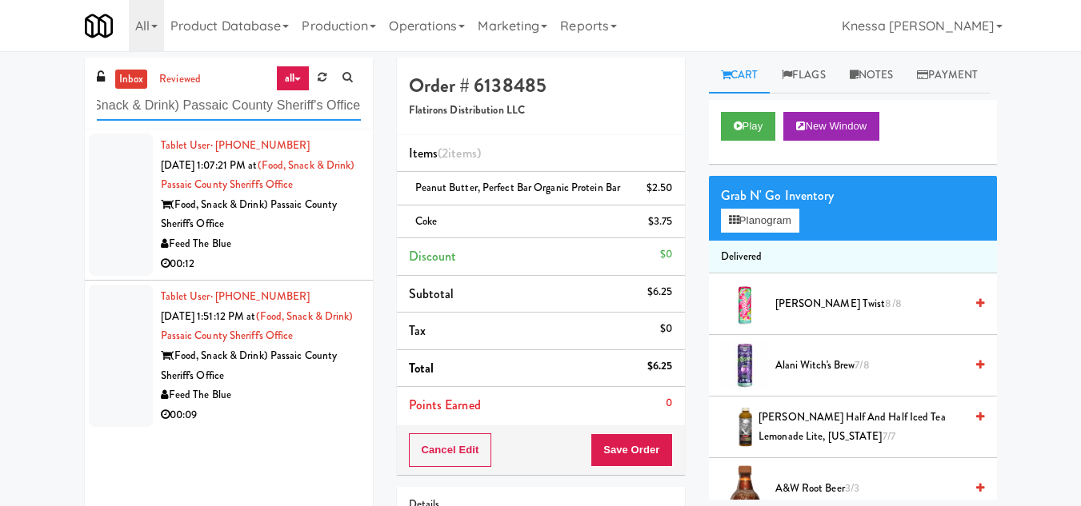
type input "(Food, Snack & Drink) Passaic County Sheriff's Office"
click at [266, 237] on div "Feed The Blue" at bounding box center [261, 244] width 200 height 20
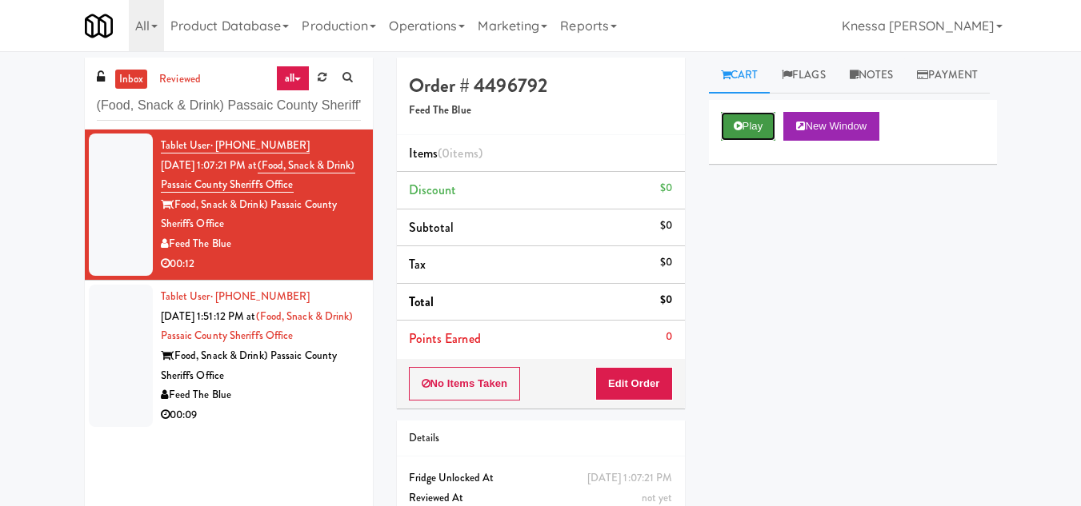
click at [753, 141] on button "Play" at bounding box center [748, 126] width 55 height 29
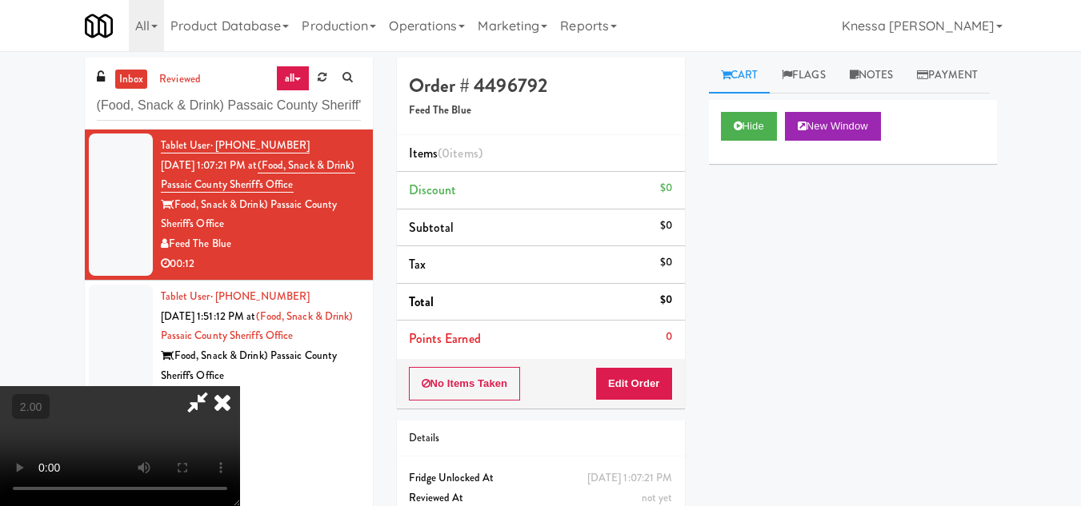
click at [216, 386] on icon at bounding box center [197, 402] width 37 height 32
click at [240, 386] on video at bounding box center [120, 446] width 240 height 120
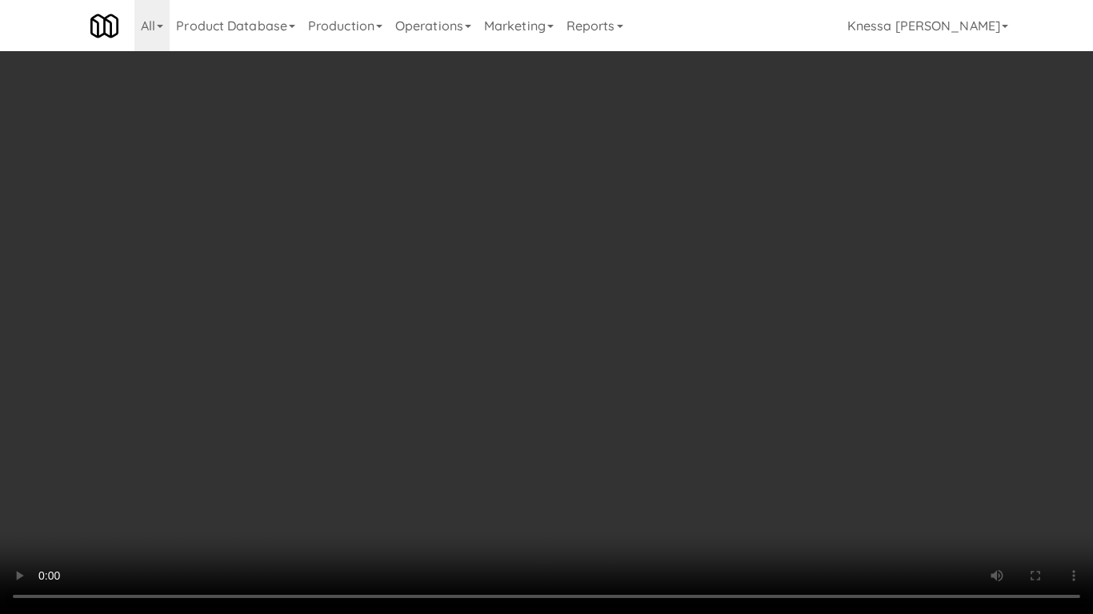
click at [450, 289] on video at bounding box center [546, 307] width 1093 height 614
click at [506, 304] on video at bounding box center [546, 307] width 1093 height 614
click at [411, 387] on video at bounding box center [546, 307] width 1093 height 614
click at [515, 342] on video at bounding box center [546, 307] width 1093 height 614
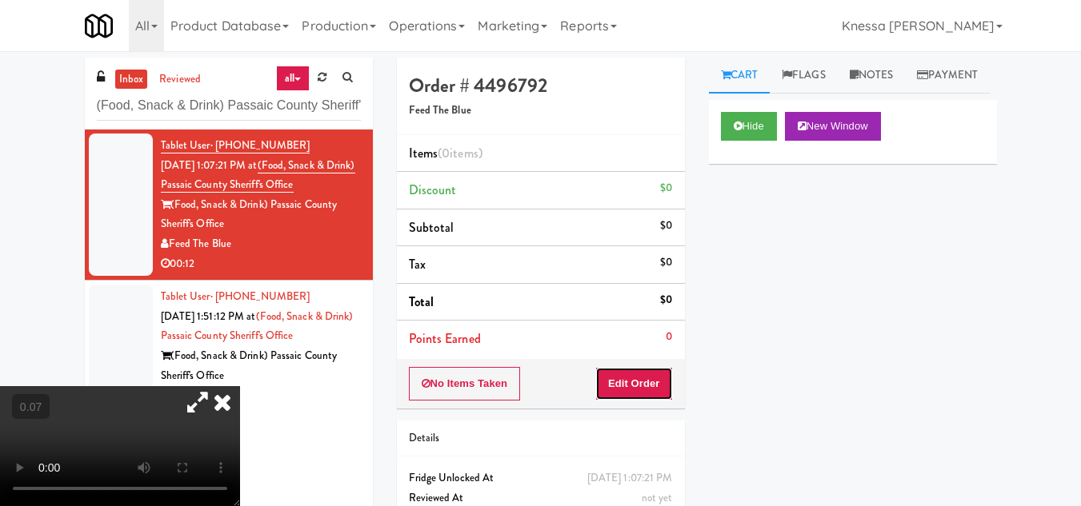
click at [640, 384] on button "Edit Order" at bounding box center [634, 384] width 78 height 34
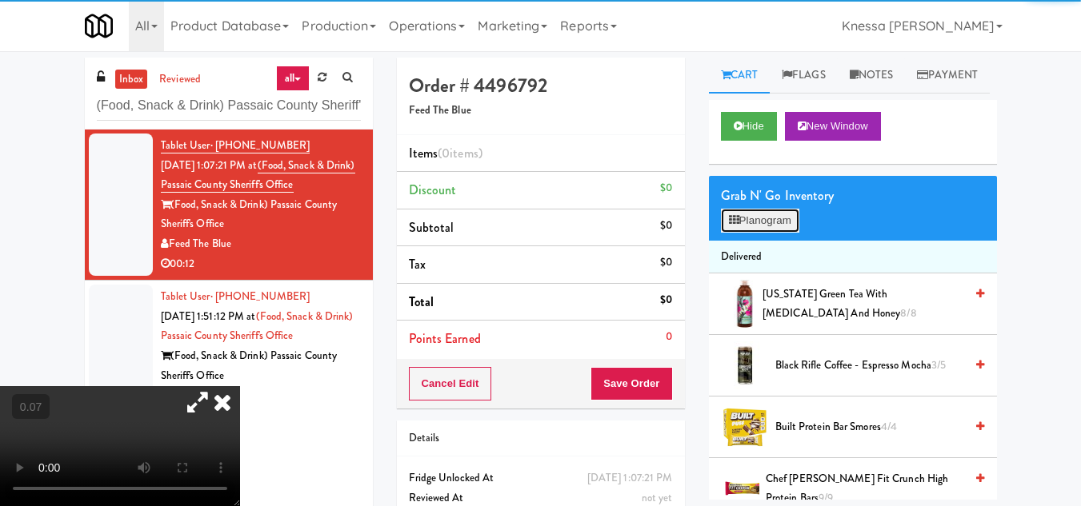
click at [752, 233] on button "Planogram" at bounding box center [760, 221] width 78 height 24
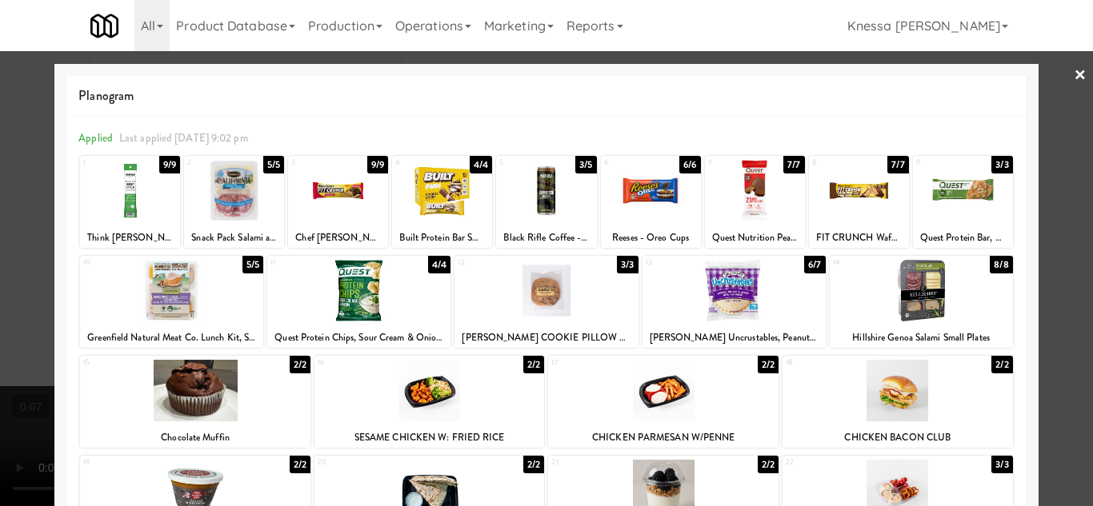
click at [350, 298] on div at bounding box center [358, 291] width 183 height 62
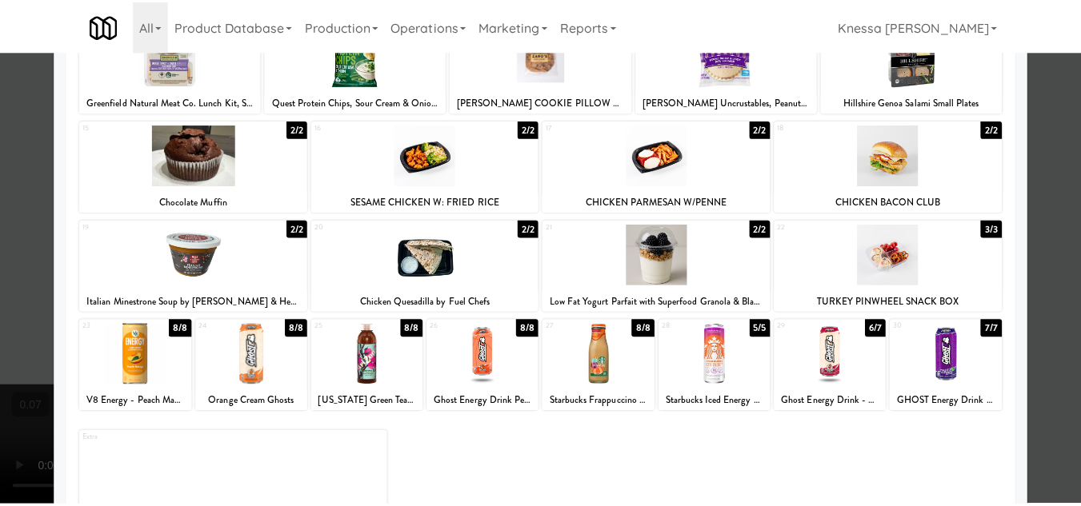
scroll to position [240, 0]
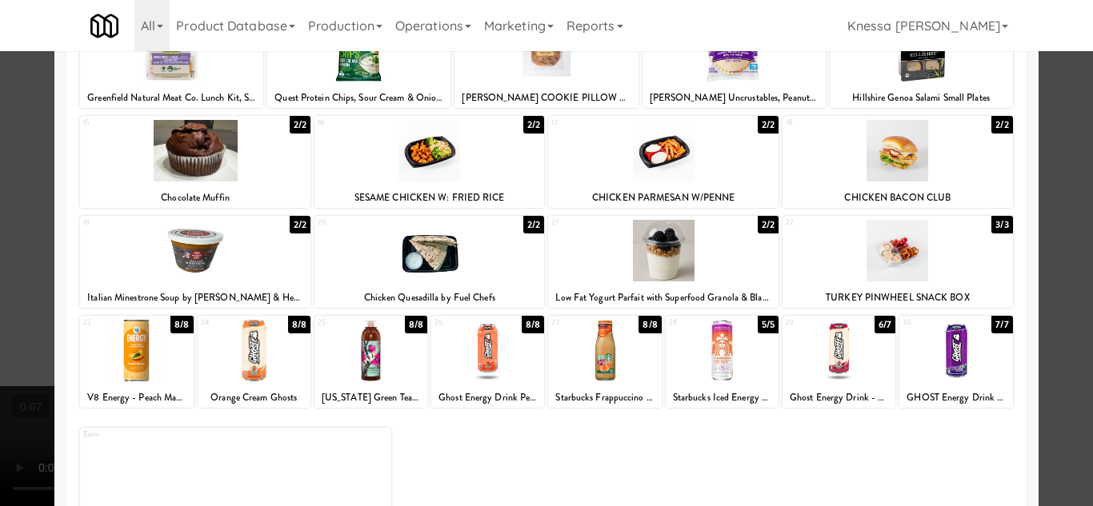
click at [829, 362] on div at bounding box center [838, 351] width 113 height 62
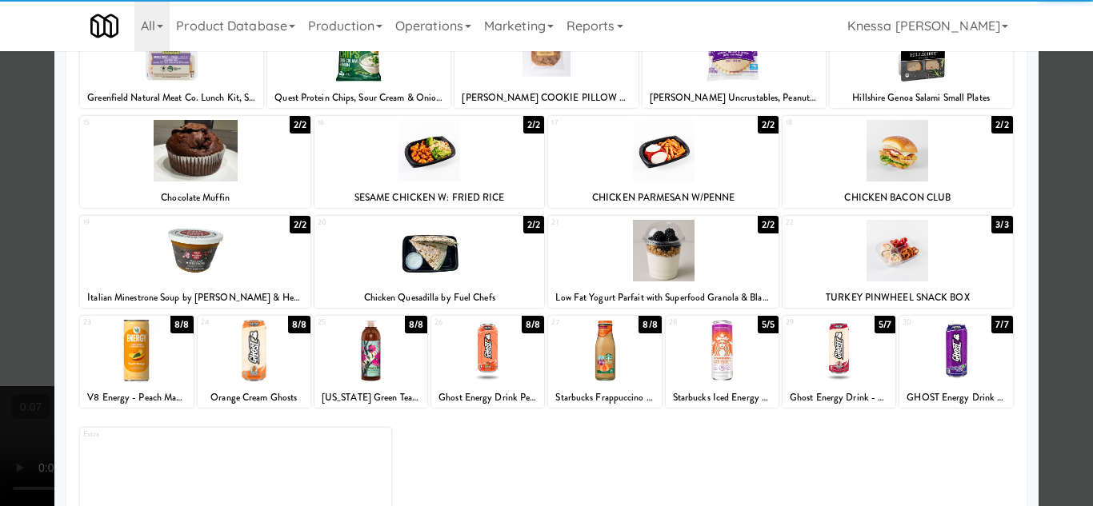
click at [1058, 238] on div at bounding box center [546, 253] width 1093 height 506
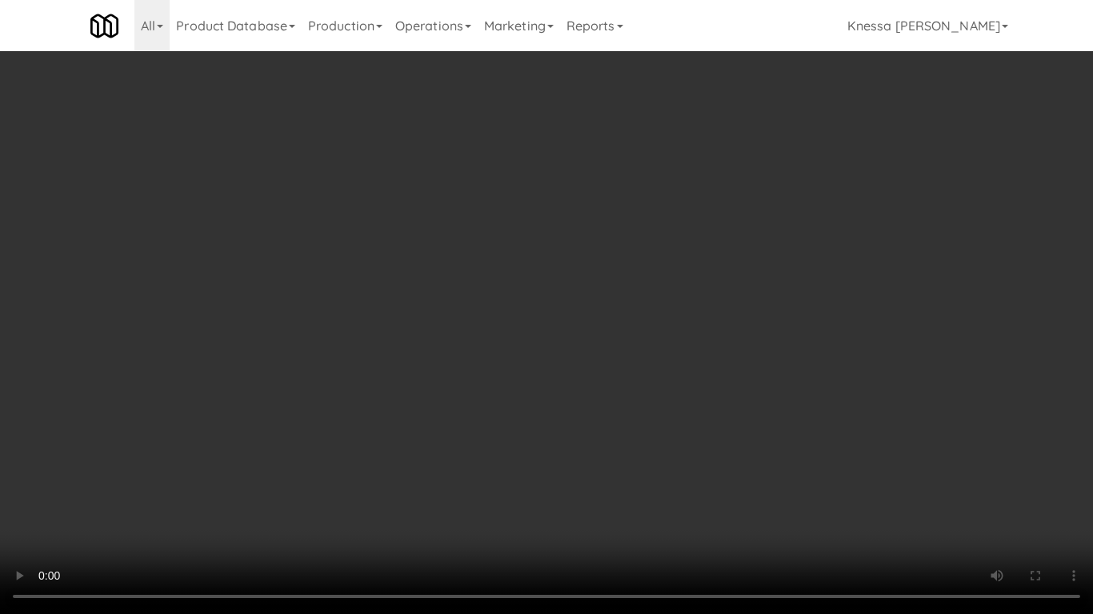
click at [386, 326] on video at bounding box center [546, 307] width 1093 height 614
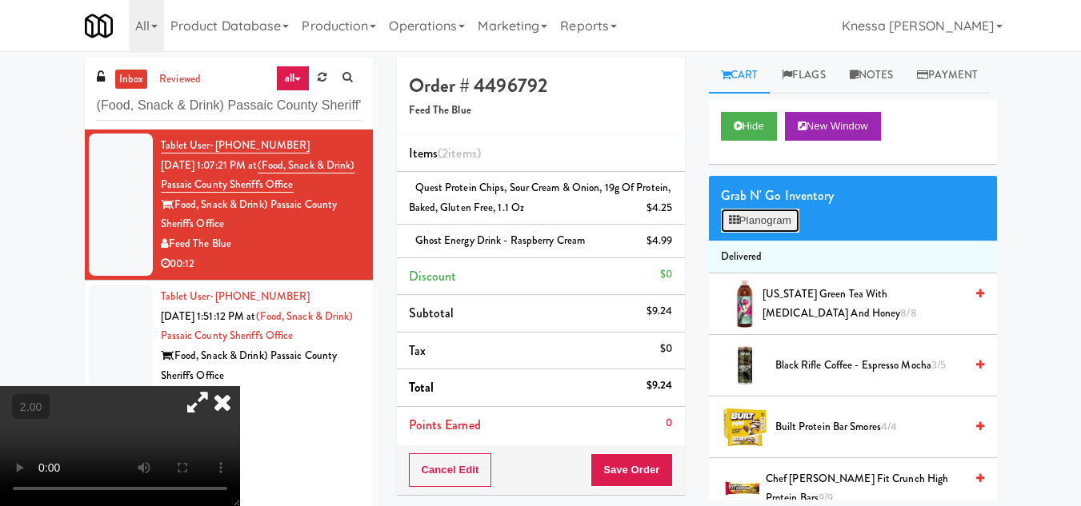
click at [756, 233] on button "Planogram" at bounding box center [760, 221] width 78 height 24
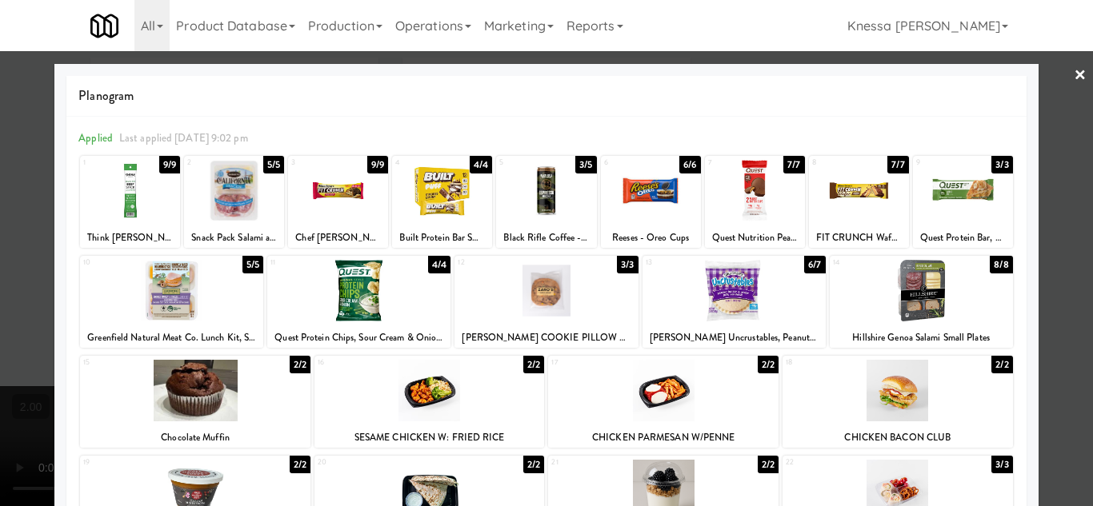
click at [1050, 204] on div at bounding box center [546, 253] width 1093 height 506
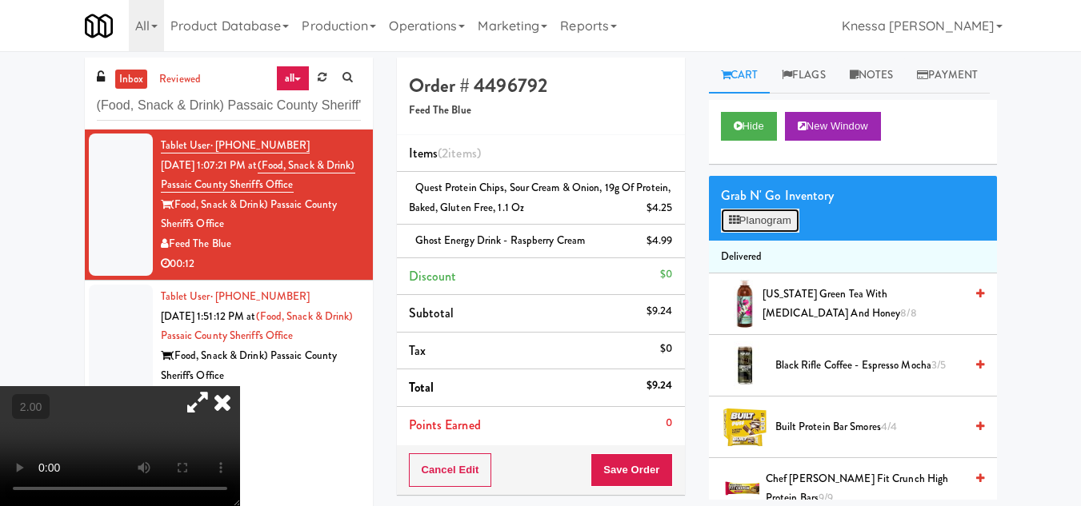
click at [754, 233] on button "Planogram" at bounding box center [760, 221] width 78 height 24
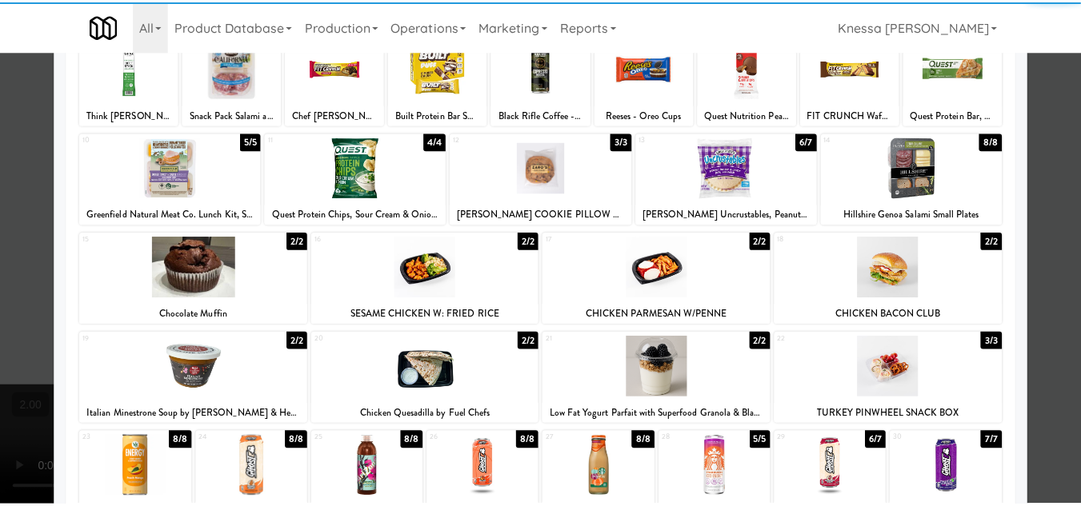
scroll to position [279, 0]
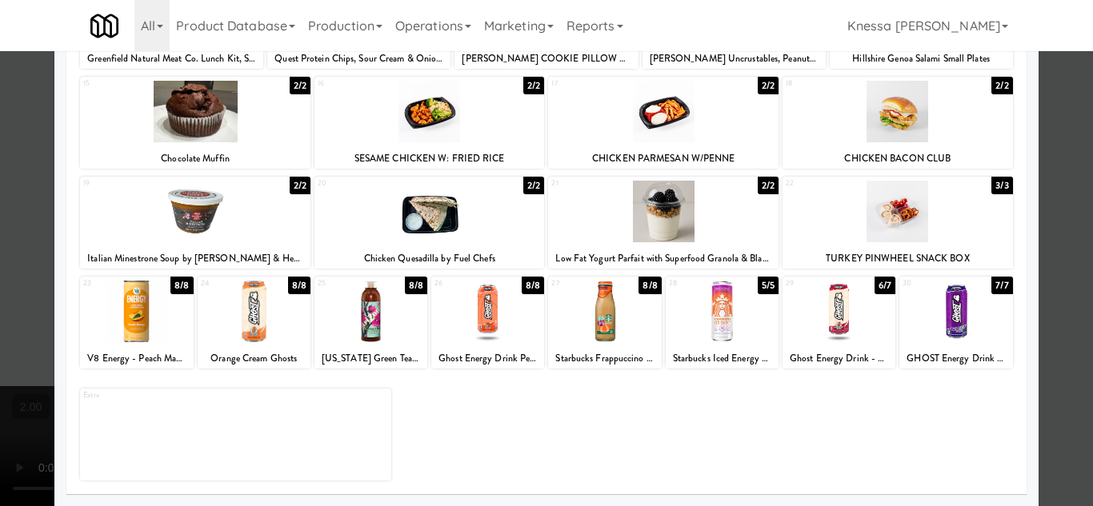
drag, startPoint x: 1058, startPoint y: 343, endPoint x: 1032, endPoint y: 334, distance: 28.1
click at [1058, 342] on div at bounding box center [546, 253] width 1093 height 506
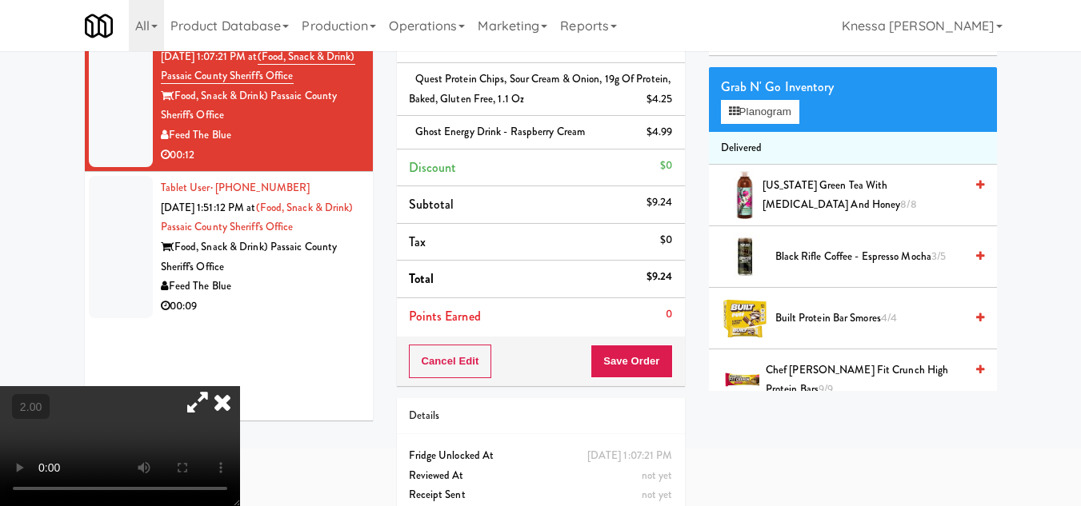
scroll to position [80, 0]
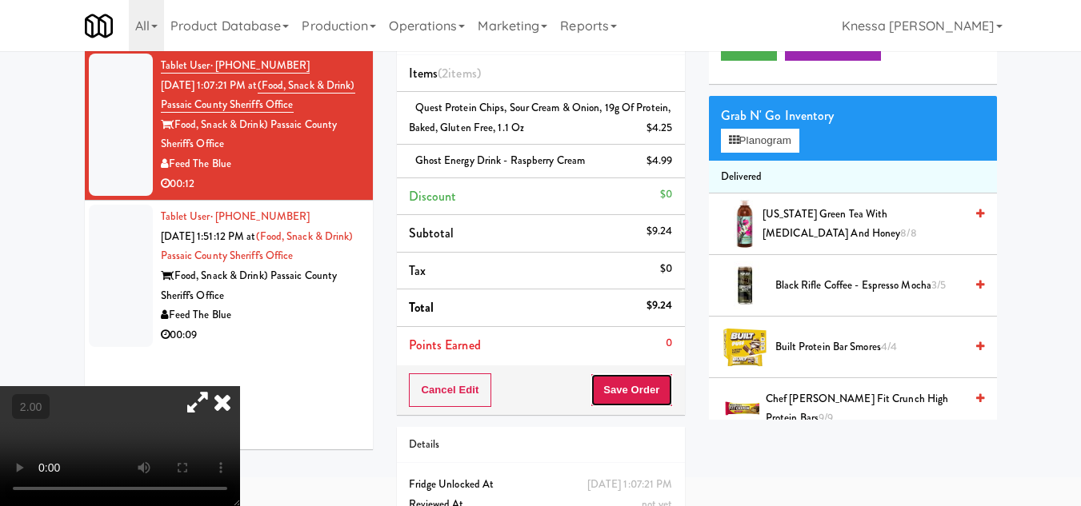
click at [638, 389] on button "Save Order" at bounding box center [631, 391] width 82 height 34
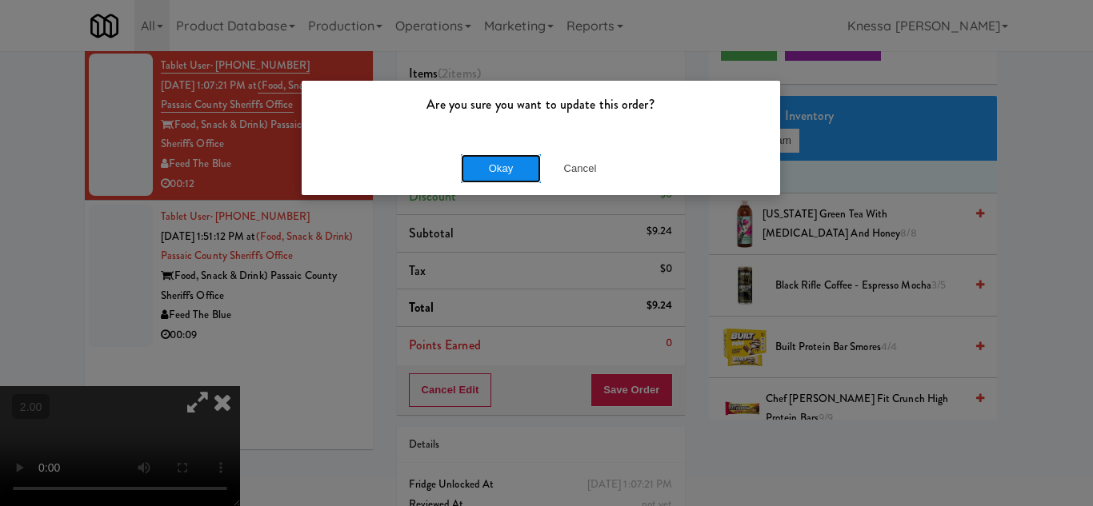
click at [494, 161] on button "Okay" at bounding box center [501, 168] width 80 height 29
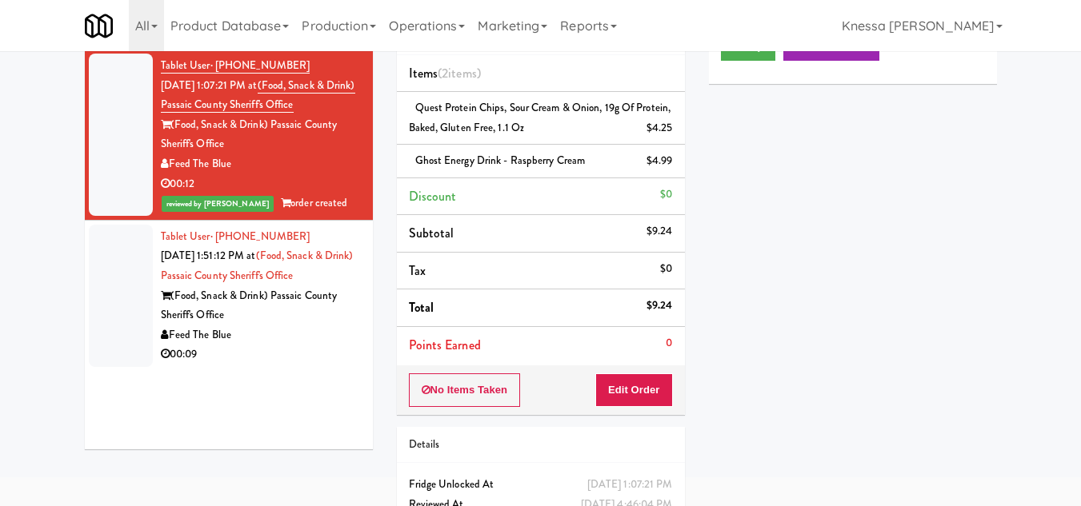
scroll to position [0, 0]
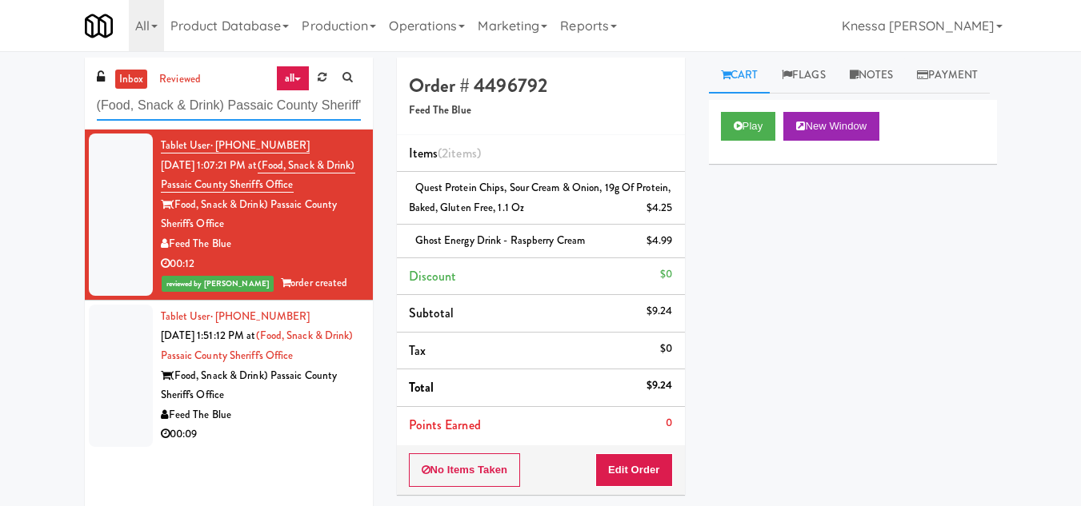
click at [246, 103] on input "(Food, Snack & Drink) Passaic County Sheriff's Office" at bounding box center [229, 106] width 264 height 30
paste input "Drink Cooler"
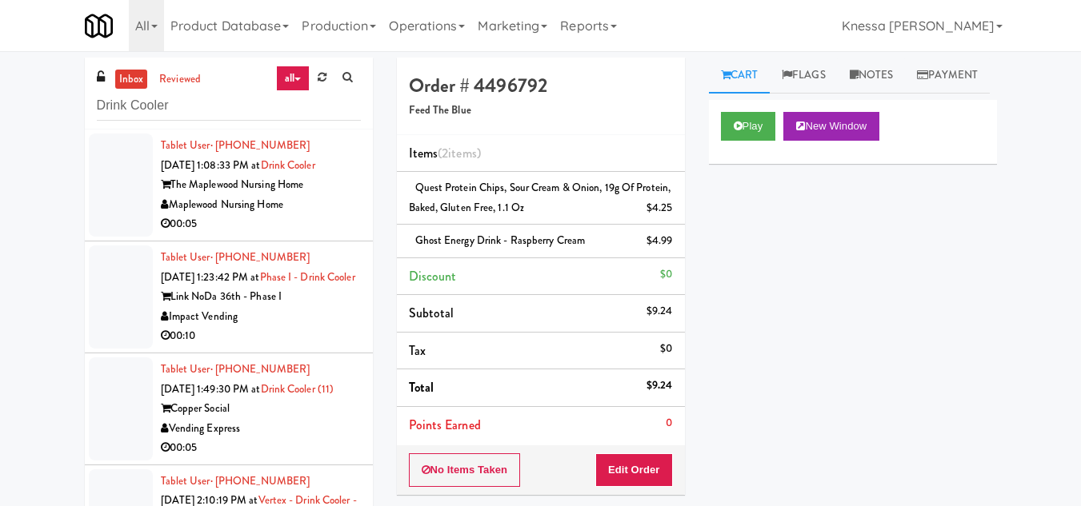
click at [298, 207] on div "Maplewood Nursing Home" at bounding box center [261, 205] width 200 height 20
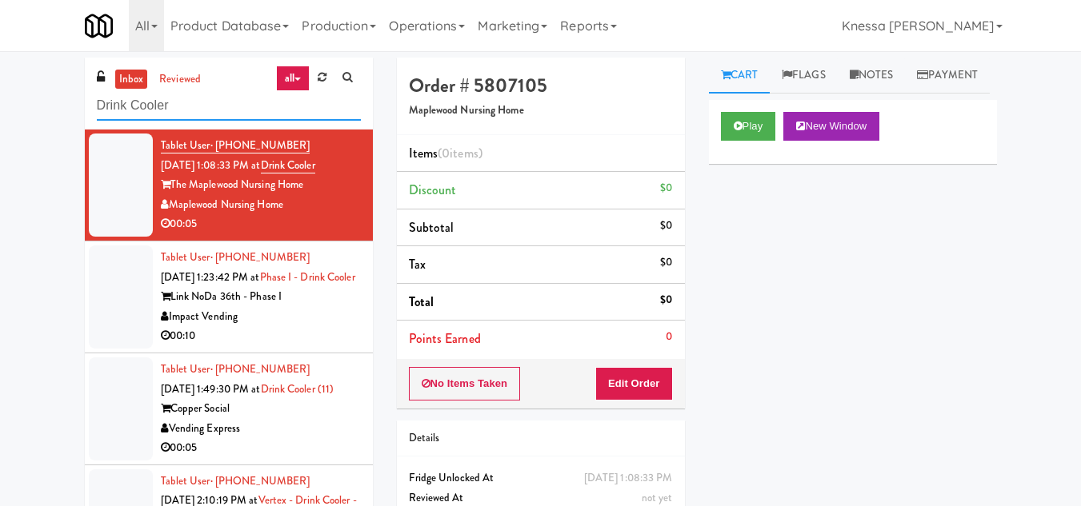
drag, startPoint x: 127, startPoint y: 106, endPoint x: 0, endPoint y: 121, distance: 128.0
click at [34, 110] on div "inbox reviewed all all unclear take inventory issue suspicious failed recent Dr…" at bounding box center [540, 340] width 1081 height 564
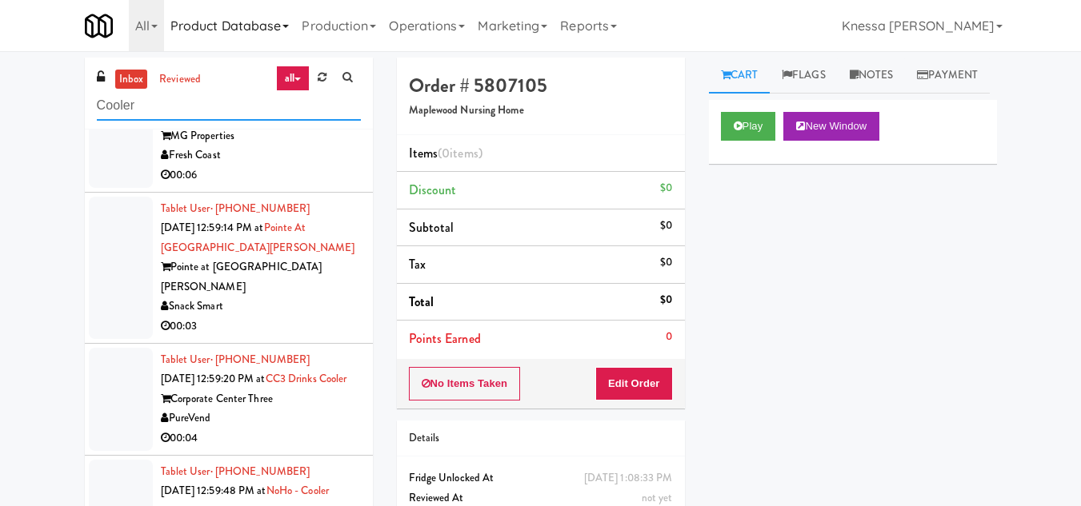
scroll to position [880, 0]
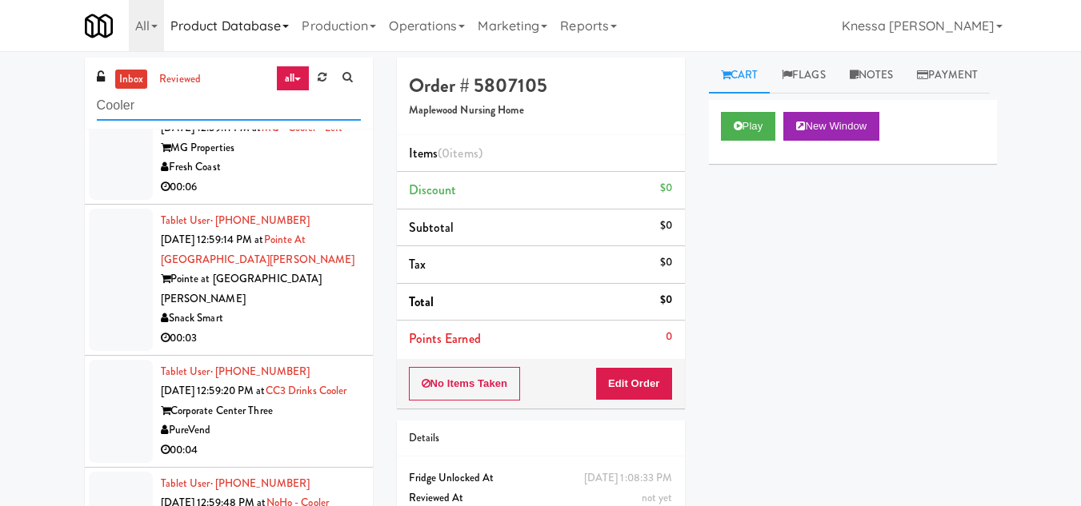
type input "Cooler"
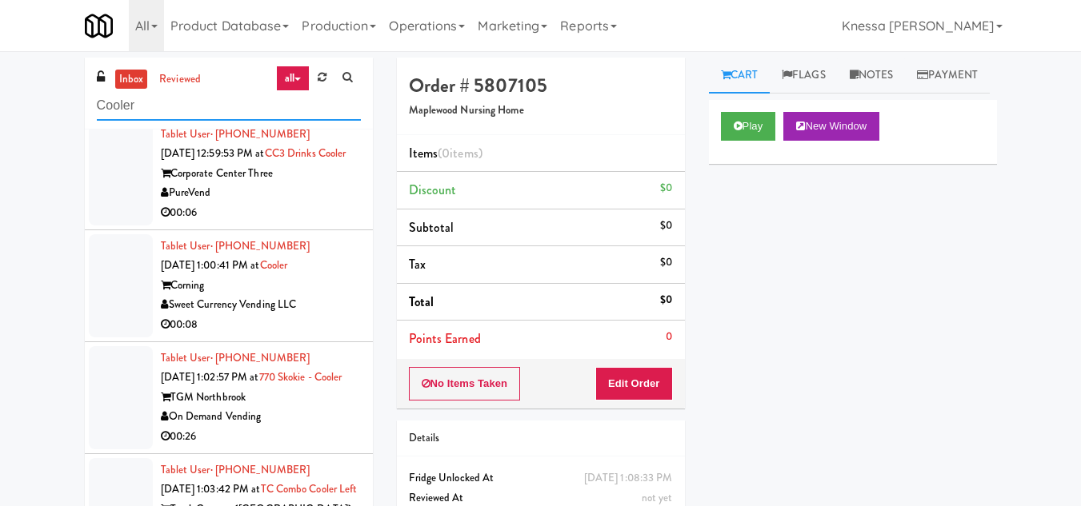
scroll to position [1360, 0]
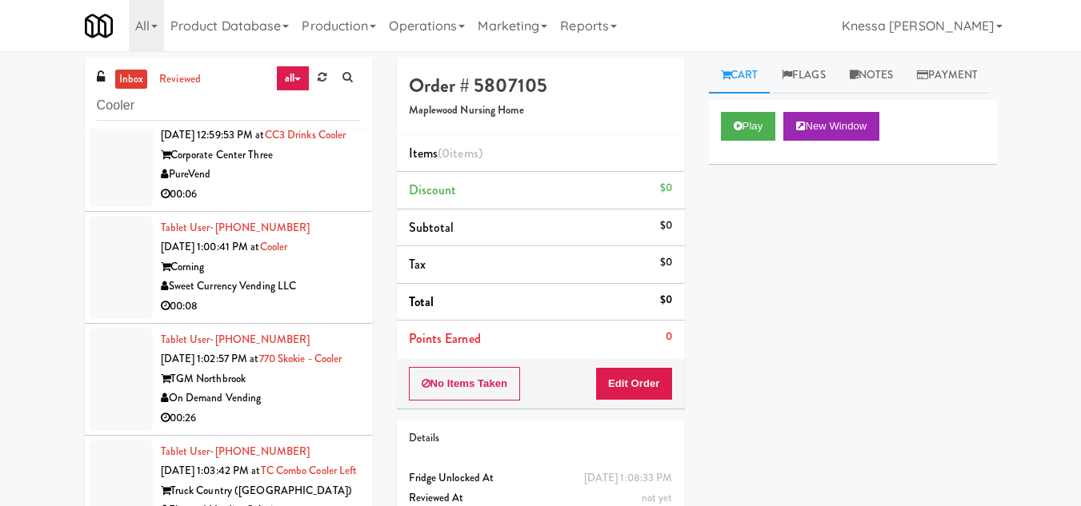
drag, startPoint x: 294, startPoint y: 425, endPoint x: 172, endPoint y: 428, distance: 122.4
click at [172, 297] on div "Sweet Currency Vending LLC" at bounding box center [261, 287] width 200 height 20
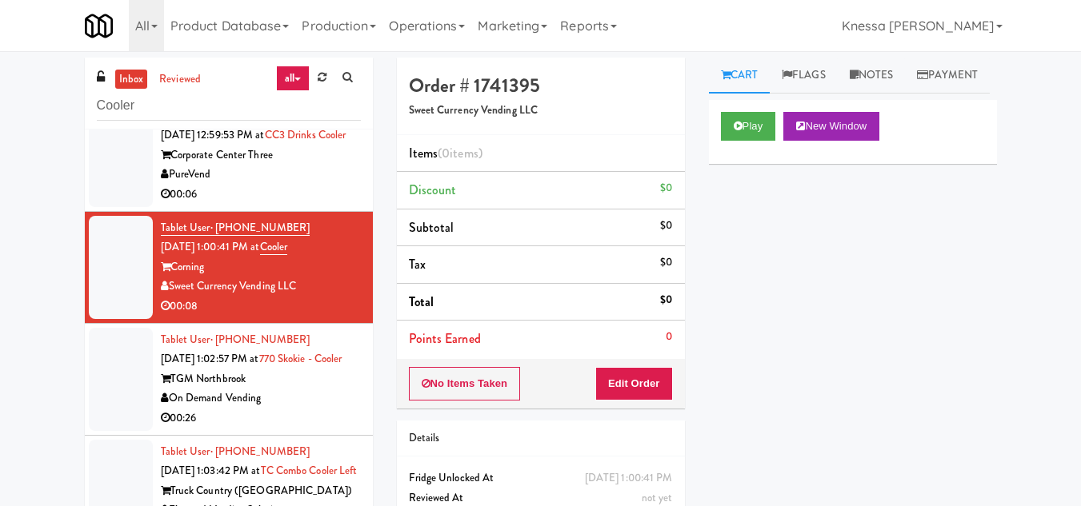
click at [306, 297] on div "Sweet Currency Vending LLC" at bounding box center [261, 287] width 200 height 20
copy div "Sweet Currency Vending LLC"
drag, startPoint x: 313, startPoint y: 422, endPoint x: 173, endPoint y: 429, distance: 140.1
click at [173, 297] on div "Sweet Currency Vending LLC" at bounding box center [261, 287] width 200 height 20
drag, startPoint x: 153, startPoint y: 107, endPoint x: 79, endPoint y: 115, distance: 74.0
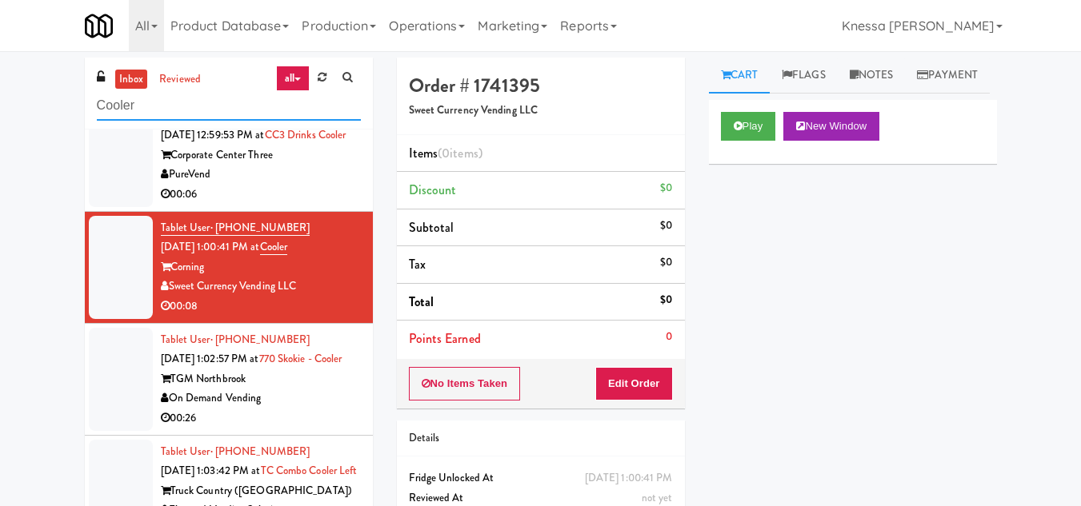
click at [79, 115] on div "inbox reviewed all all unclear take inventory issue suspicious failed recent Co…" at bounding box center [229, 340] width 312 height 564
paste input "Sweet Currency Vending LLC"
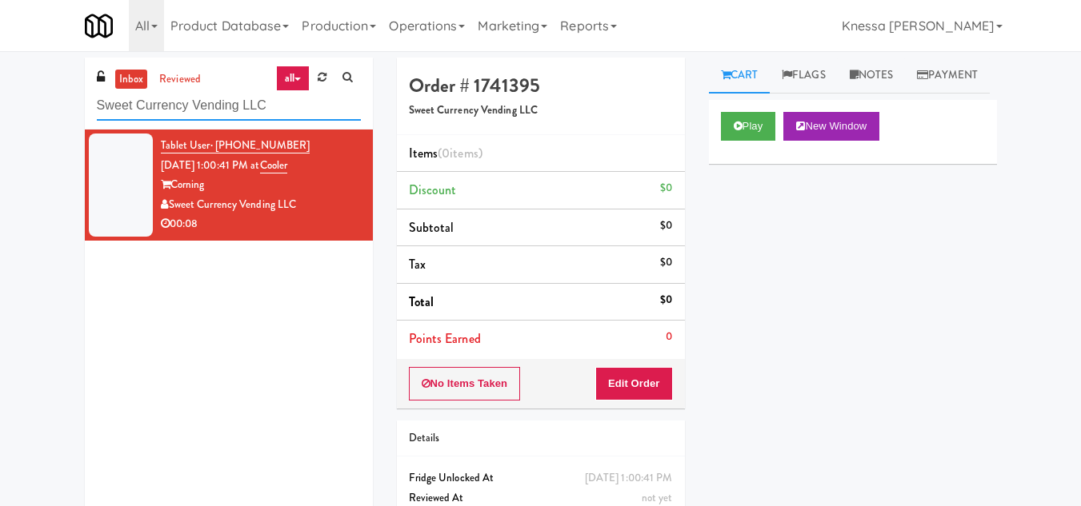
click at [196, 104] on input "Sweet Currency Vending LLC" at bounding box center [229, 106] width 264 height 30
paste input "Drink Cooler"
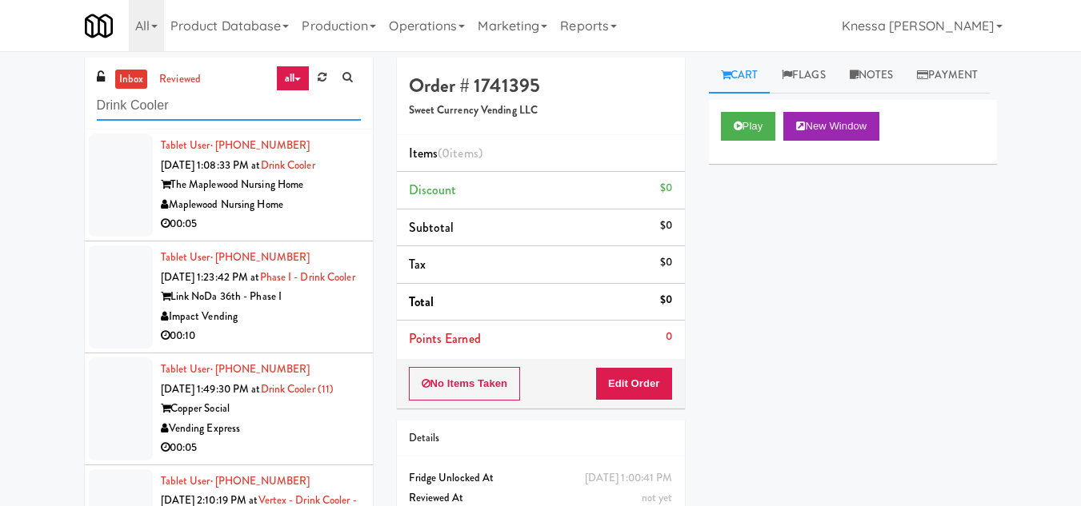
type input "Drink Cooler"
click at [286, 219] on div "00:05" at bounding box center [261, 224] width 200 height 20
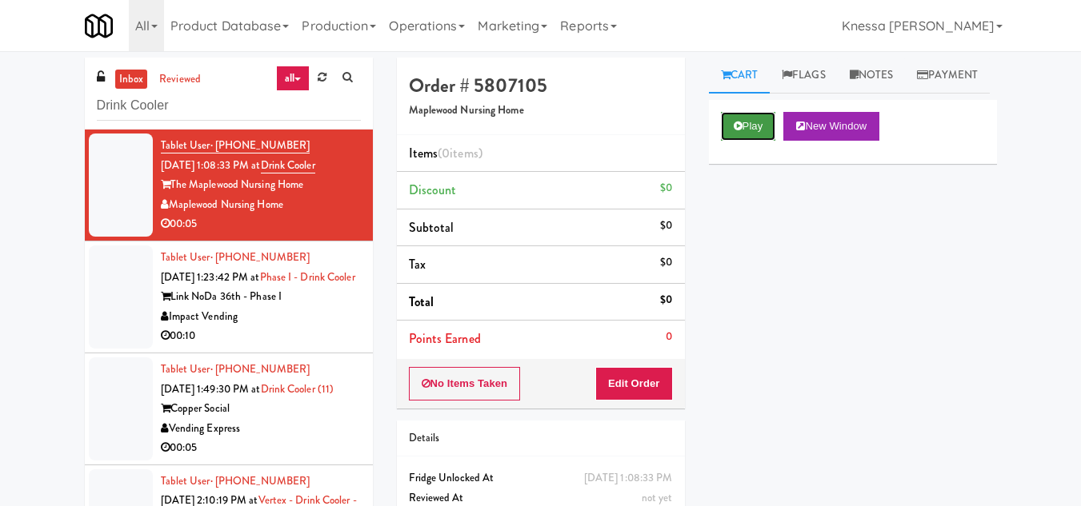
click at [758, 141] on button "Play" at bounding box center [748, 126] width 55 height 29
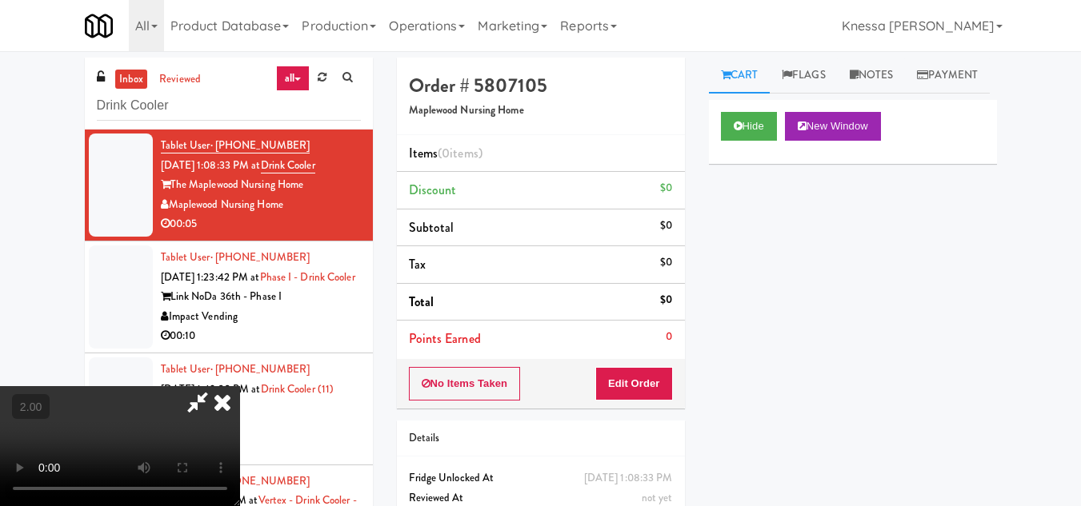
click at [198, 402] on icon at bounding box center [197, 402] width 37 height 32
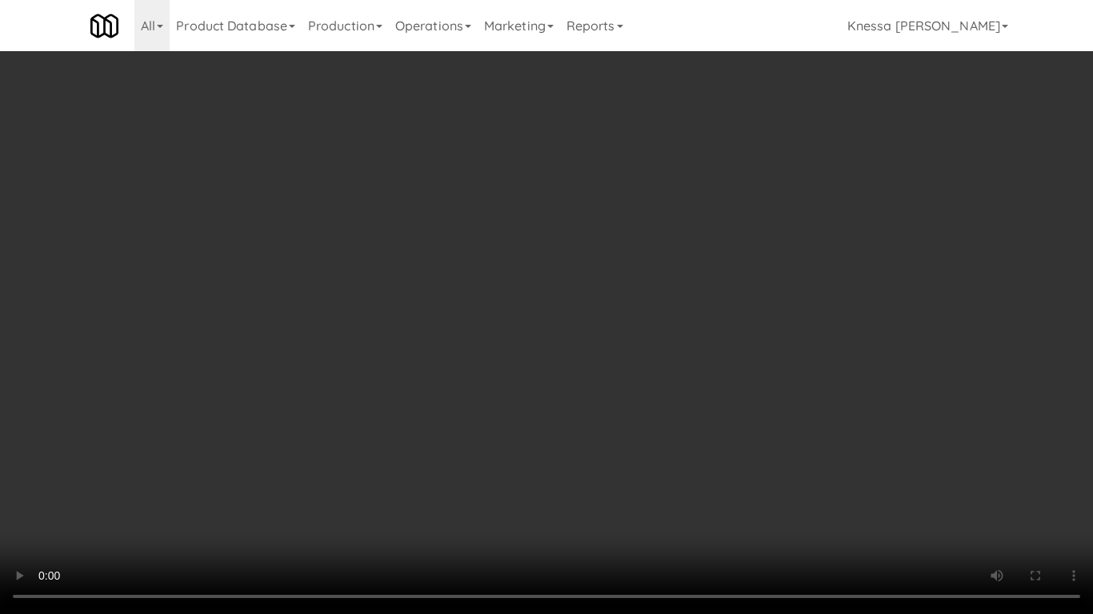
click at [334, 408] on video at bounding box center [546, 307] width 1093 height 614
click at [420, 355] on video at bounding box center [546, 307] width 1093 height 614
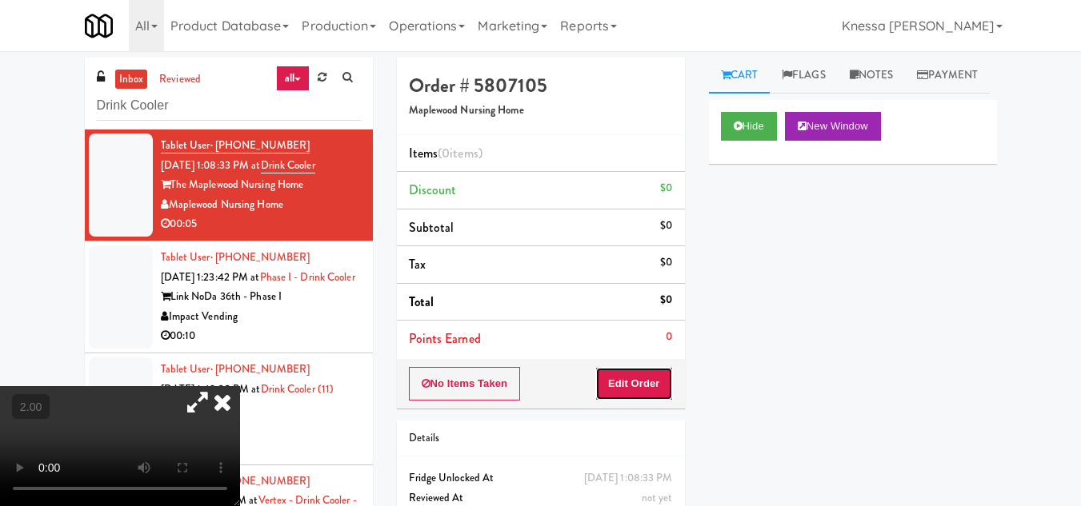
click at [641, 385] on button "Edit Order" at bounding box center [634, 384] width 78 height 34
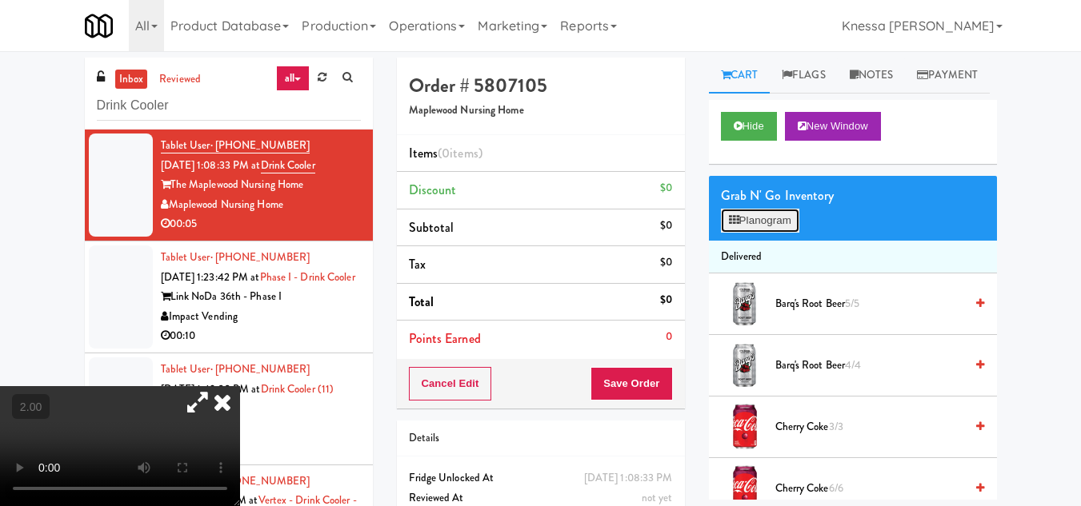
click at [790, 233] on button "Planogram" at bounding box center [760, 221] width 78 height 24
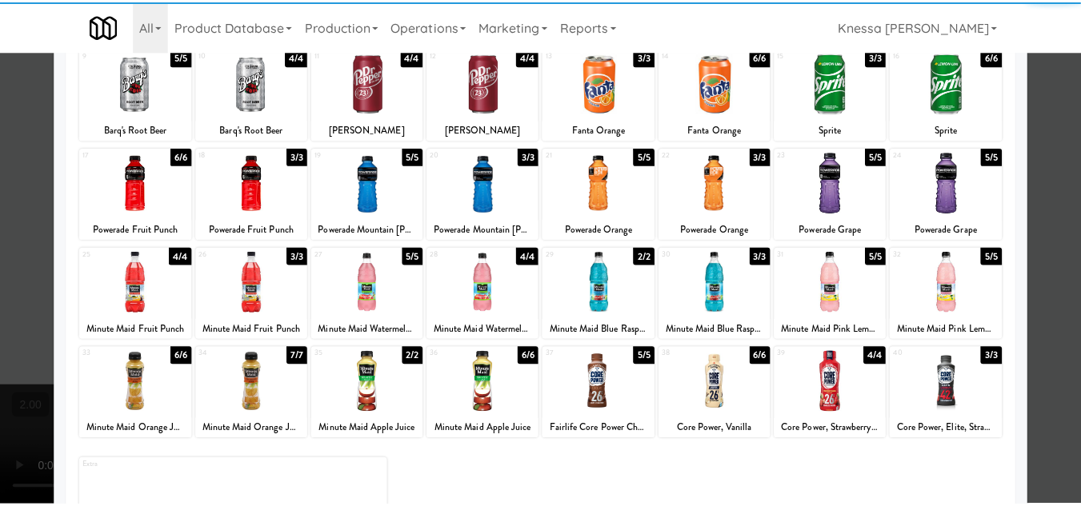
scroll to position [279, 0]
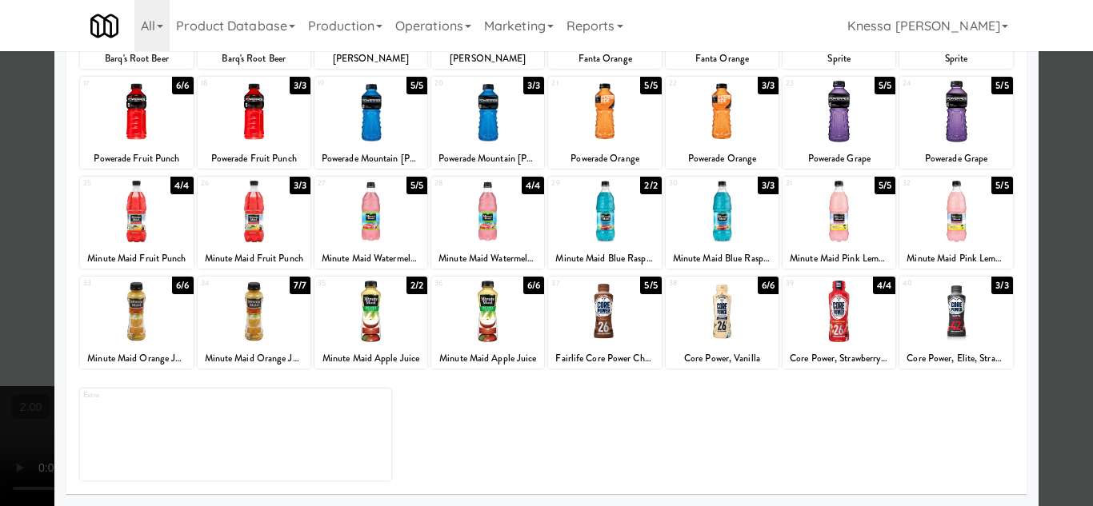
click at [601, 317] on div at bounding box center [604, 312] width 113 height 62
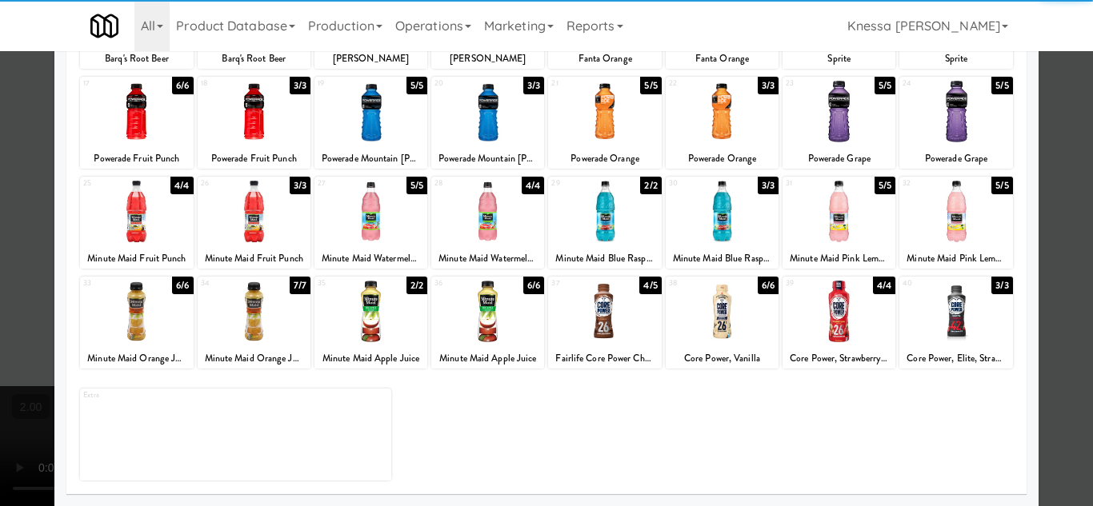
click at [1060, 293] on div at bounding box center [546, 253] width 1093 height 506
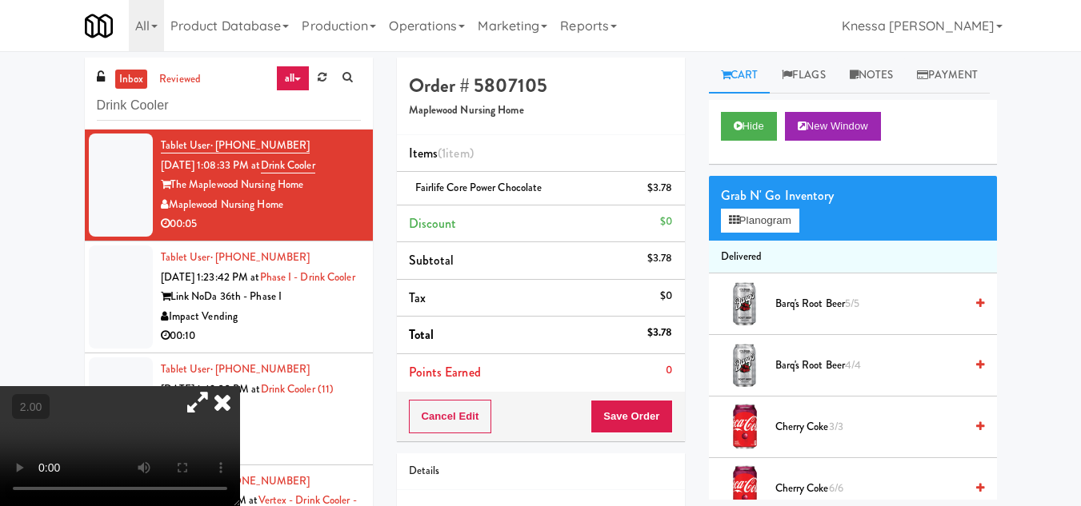
click at [216, 386] on icon at bounding box center [197, 402] width 37 height 32
click at [240, 386] on video at bounding box center [120, 446] width 240 height 120
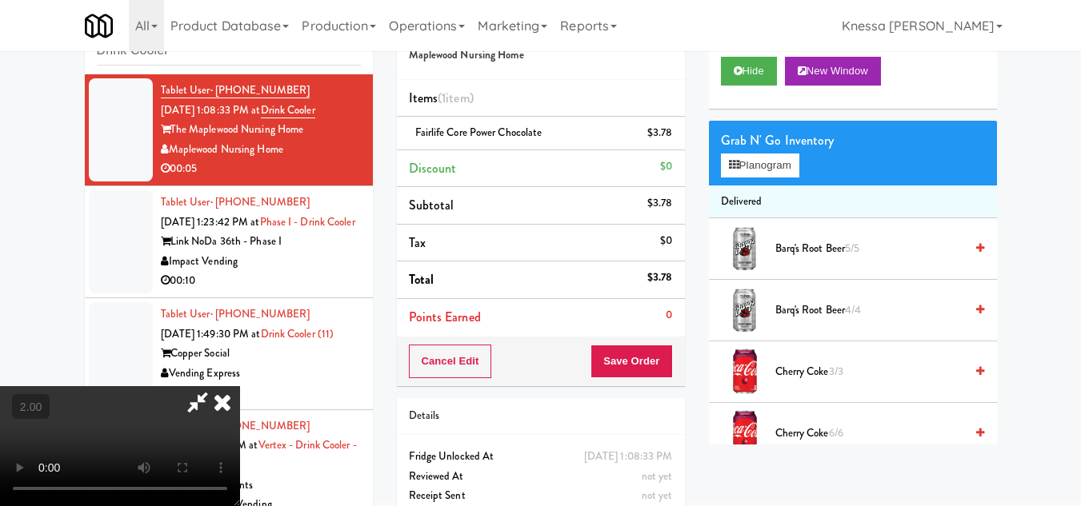
scroll to position [118, 0]
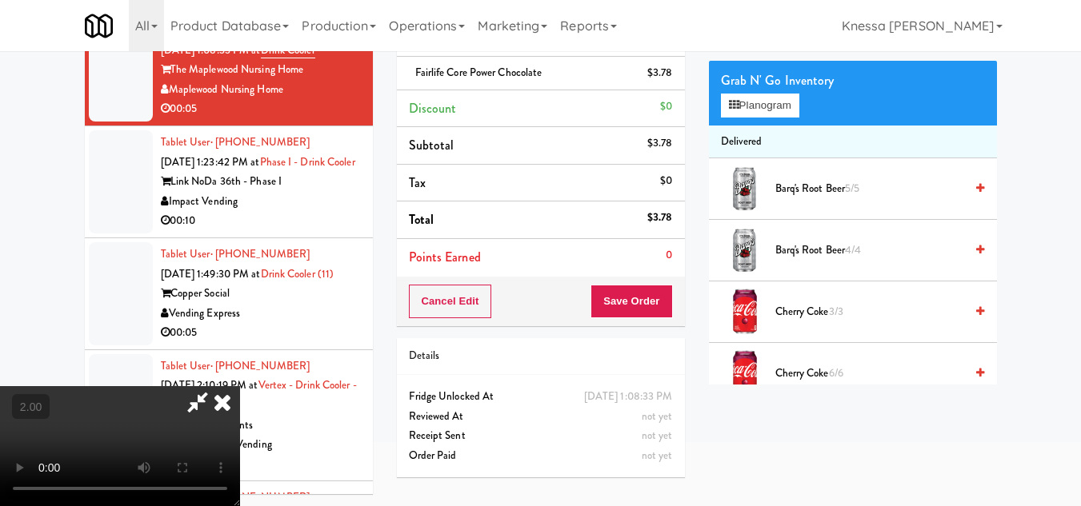
click at [790, 473] on div "Order # 5807105 Maplewood Nursing Home Items (1 item ) Fairlife Core Power Choc…" at bounding box center [697, 215] width 624 height 547
click at [216, 386] on icon at bounding box center [197, 402] width 37 height 32
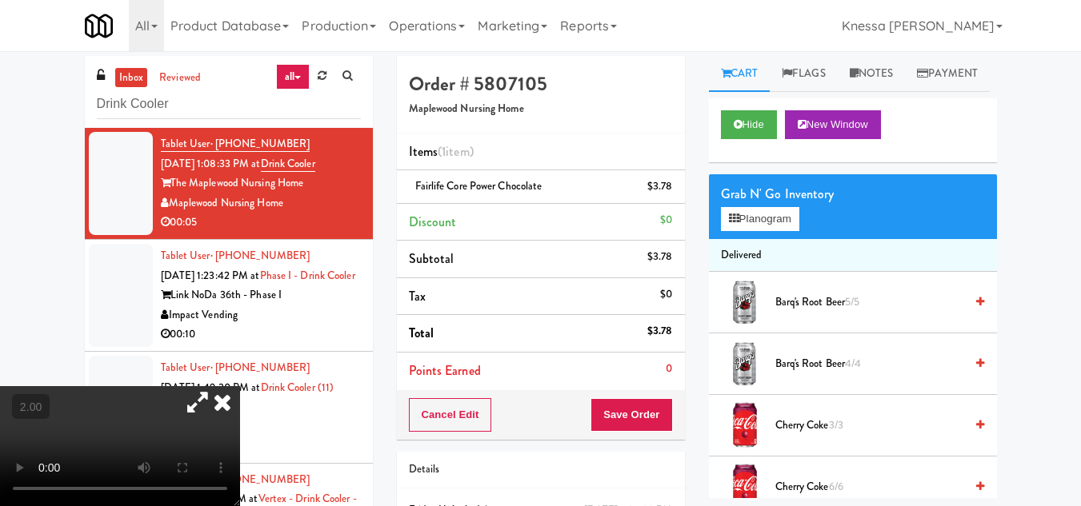
scroll to position [0, 0]
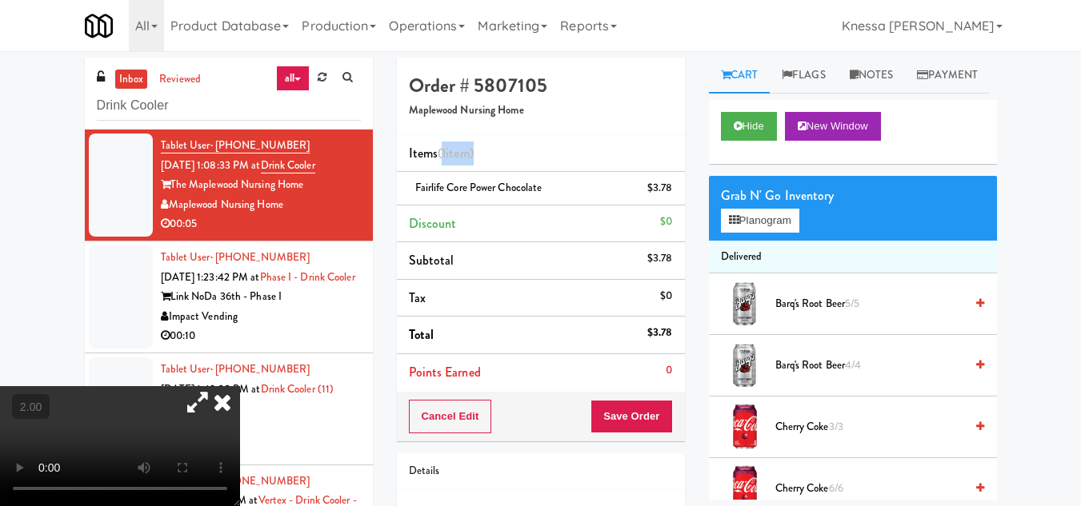
drag, startPoint x: 450, startPoint y: 160, endPoint x: 502, endPoint y: 159, distance: 52.8
click at [502, 159] on li "Items (1 item )" at bounding box center [541, 154] width 288 height 38
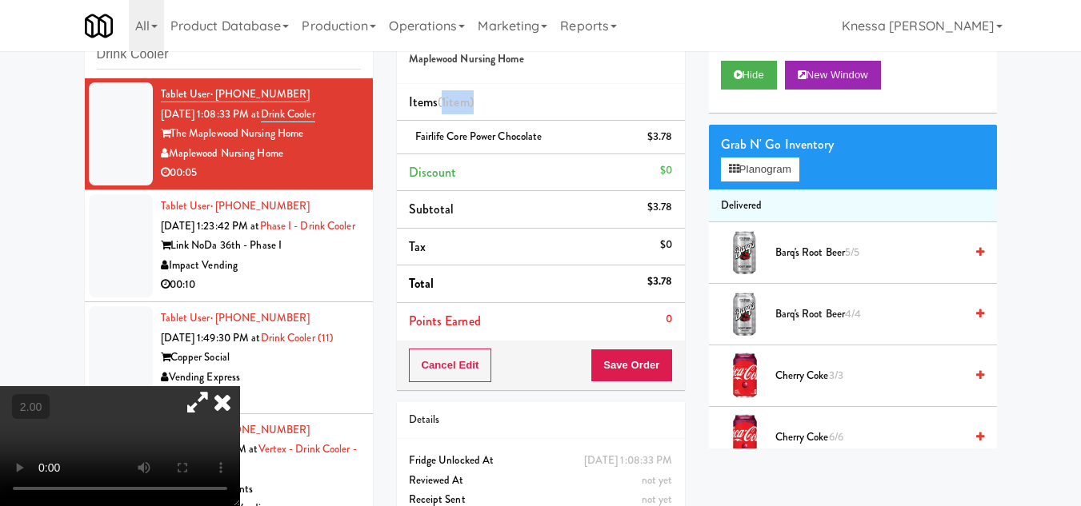
scroll to position [80, 0]
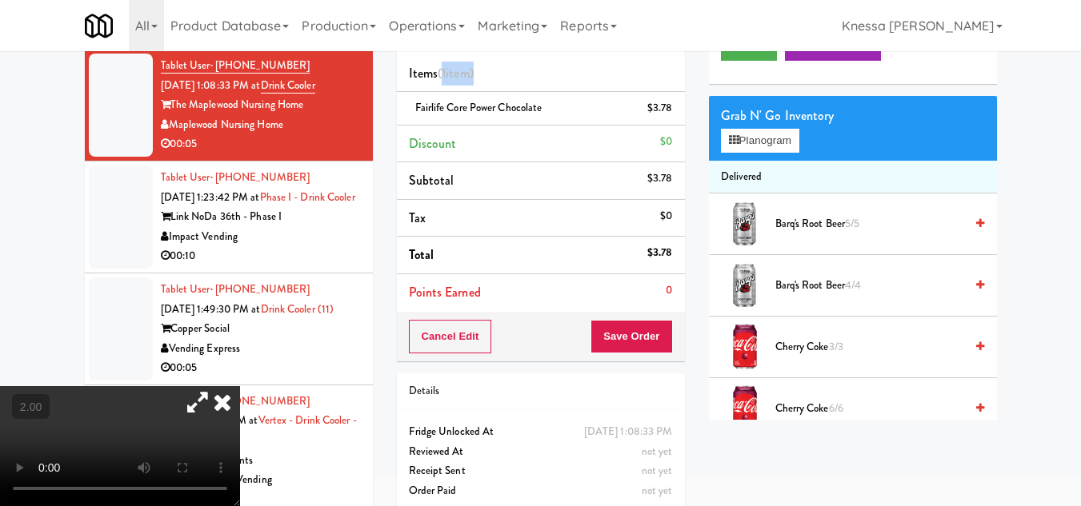
click at [508, 65] on li "Items (1 item )" at bounding box center [541, 74] width 288 height 38
click at [638, 333] on button "Save Order" at bounding box center [631, 337] width 82 height 34
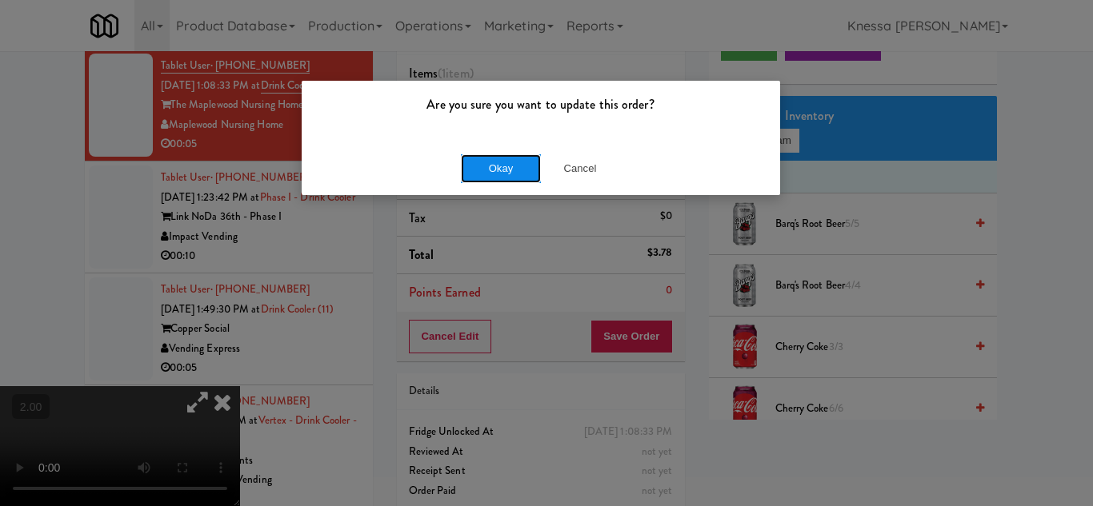
click at [494, 164] on button "Okay" at bounding box center [501, 168] width 80 height 29
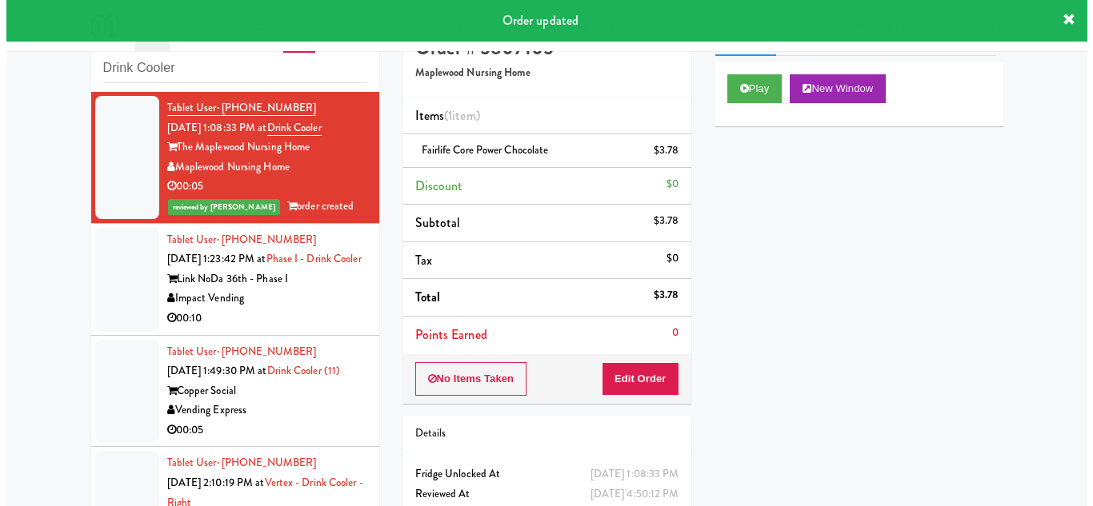
scroll to position [0, 0]
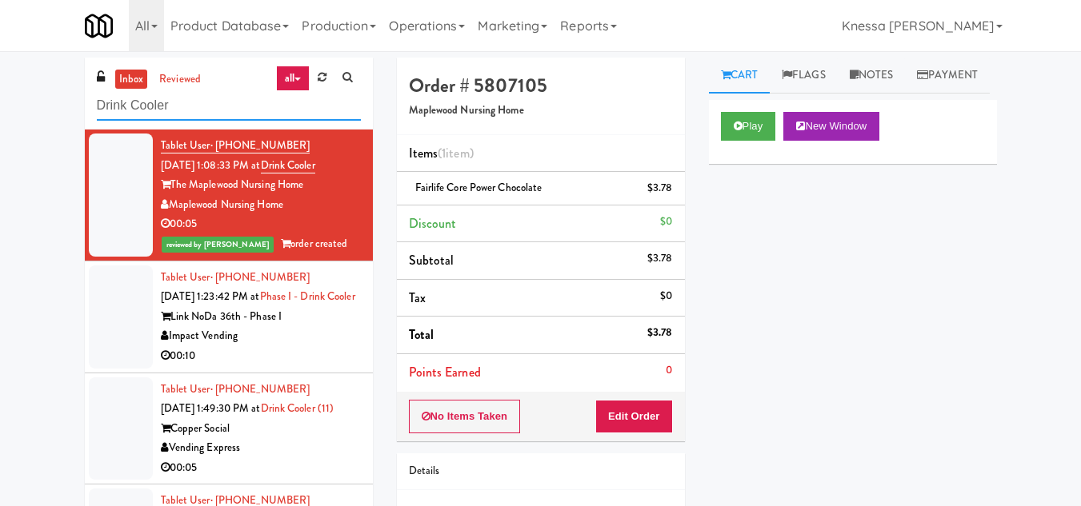
drag, startPoint x: 190, startPoint y: 114, endPoint x: 51, endPoint y: 114, distance: 138.4
click at [51, 114] on div "inbox reviewed all all unclear take inventory issue suspicious failed recent Dr…" at bounding box center [540, 340] width 1081 height 564
paste input "Tempo Combo"
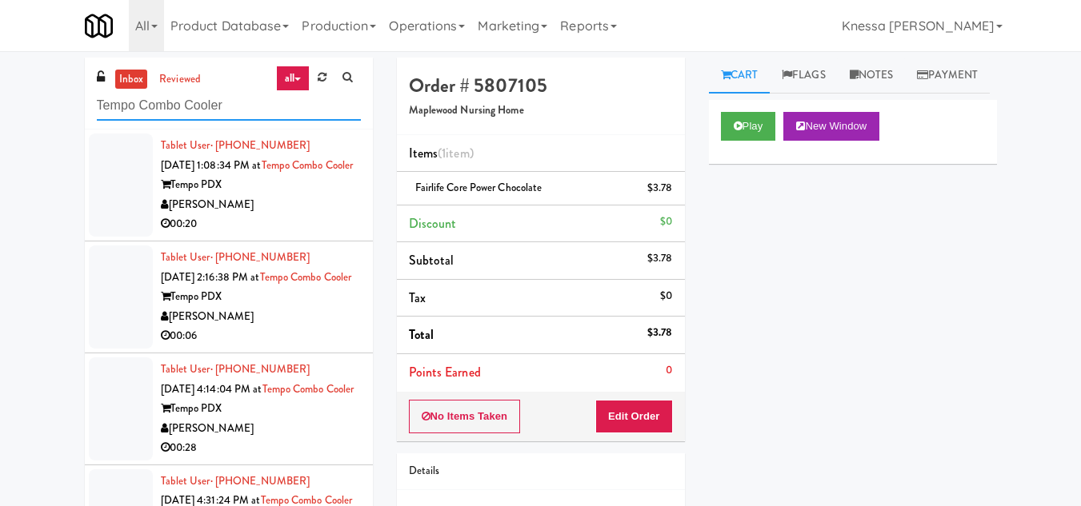
type input "Tempo Combo Cooler"
click at [279, 215] on div "[PERSON_NAME]" at bounding box center [261, 205] width 200 height 20
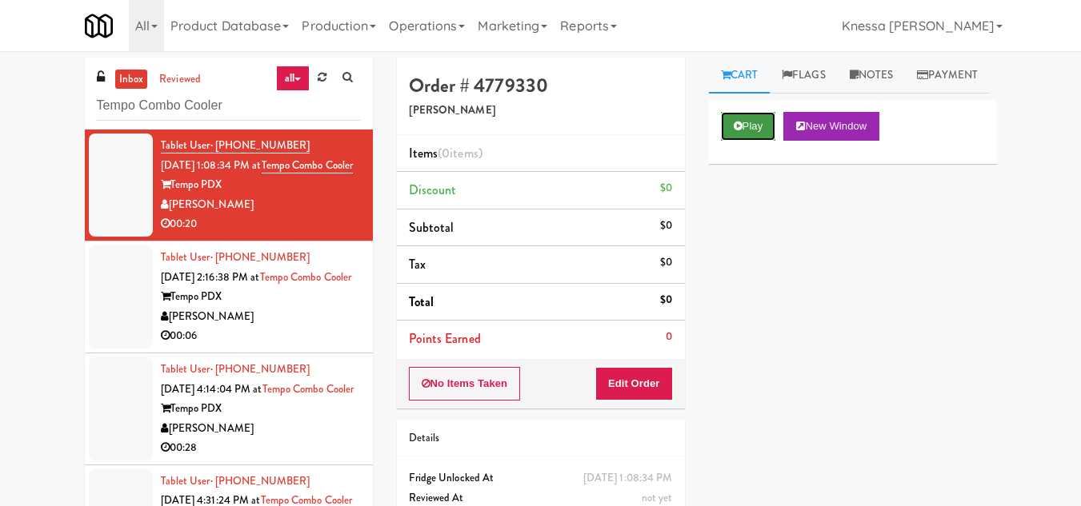
click at [744, 141] on button "Play" at bounding box center [748, 126] width 55 height 29
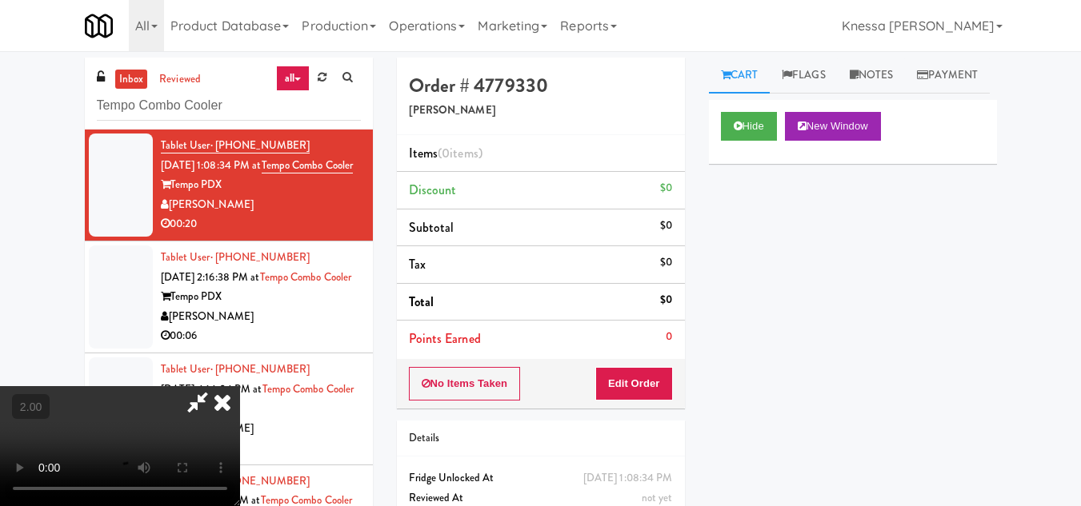
click at [197, 399] on icon at bounding box center [197, 402] width 37 height 32
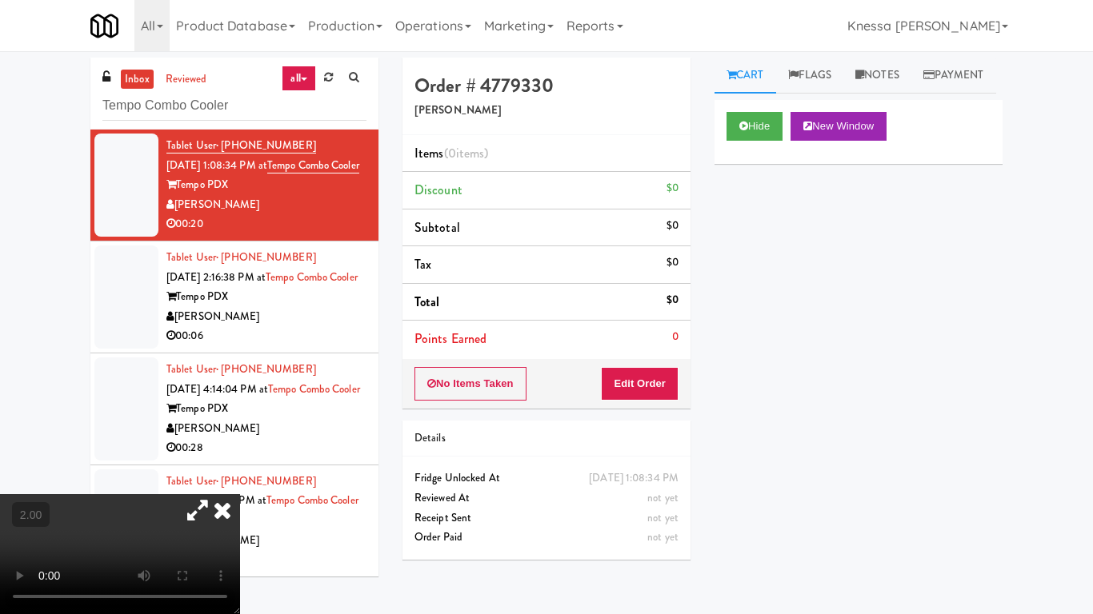
click at [240, 494] on video at bounding box center [120, 554] width 240 height 120
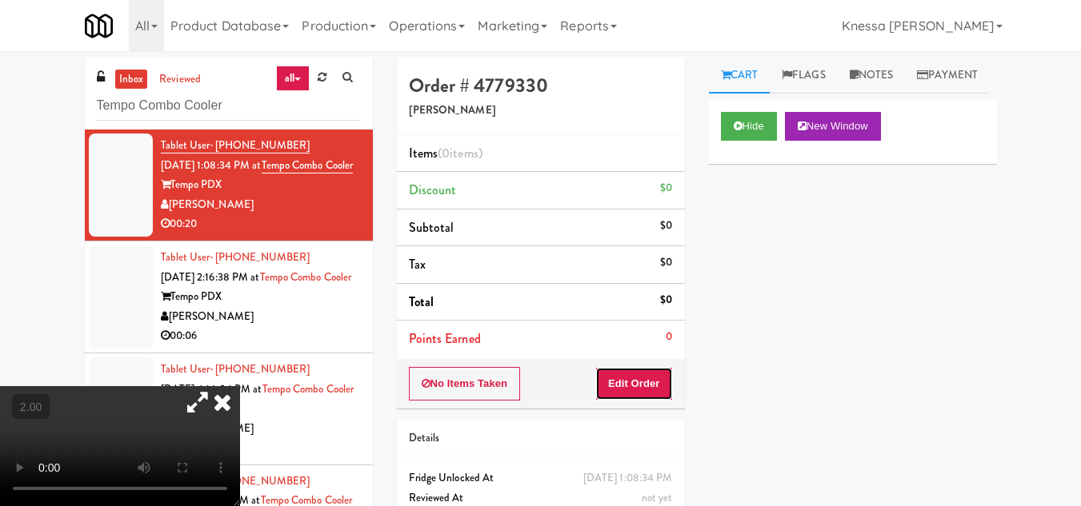
click at [630, 388] on button "Edit Order" at bounding box center [634, 384] width 78 height 34
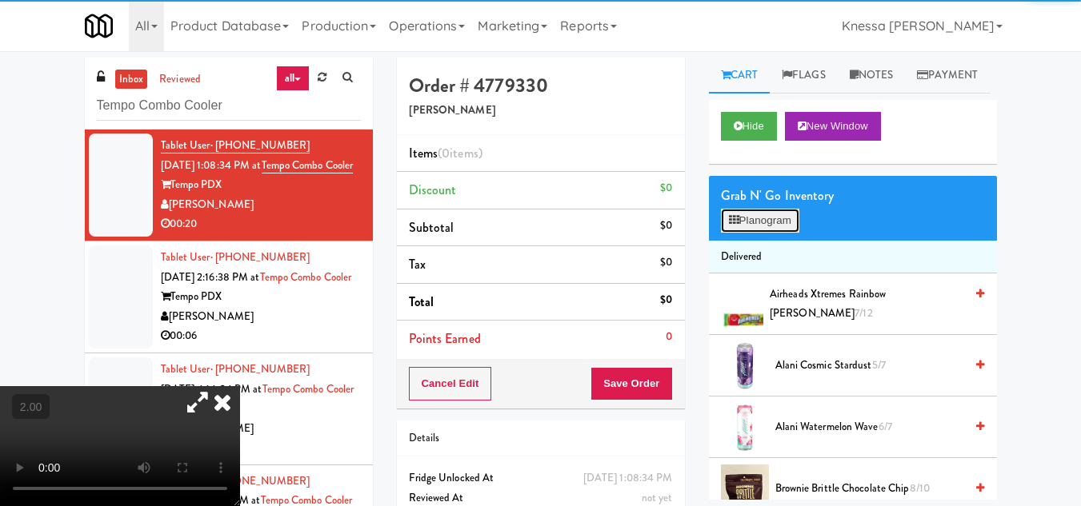
click at [746, 233] on button "Planogram" at bounding box center [760, 221] width 78 height 24
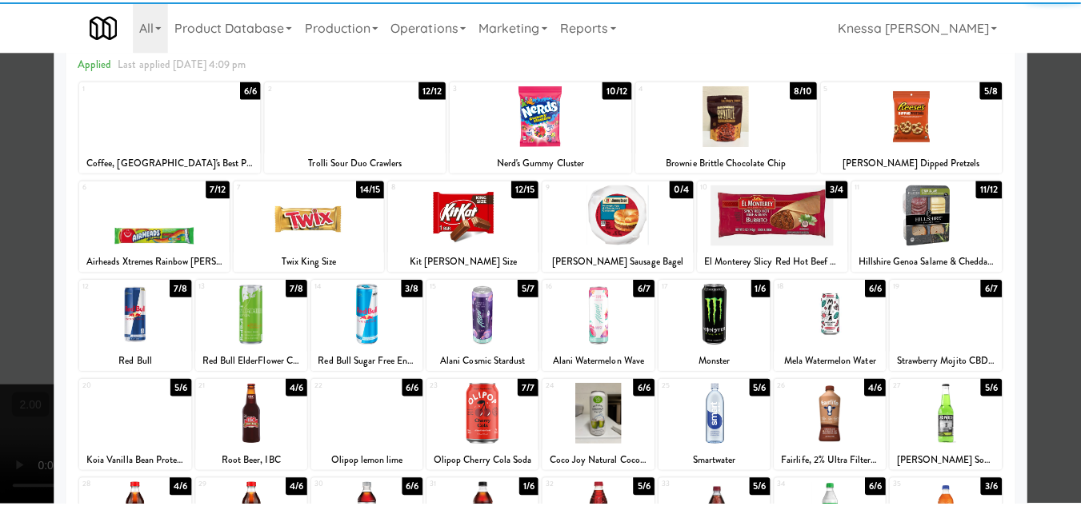
scroll to position [279, 0]
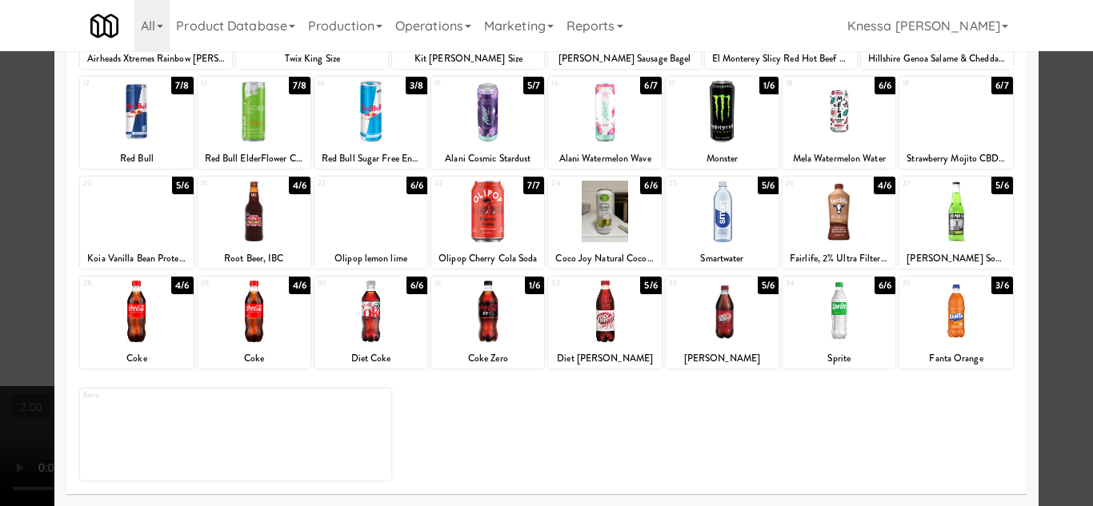
click at [138, 320] on div at bounding box center [136, 312] width 113 height 62
click at [1046, 254] on div at bounding box center [546, 253] width 1093 height 506
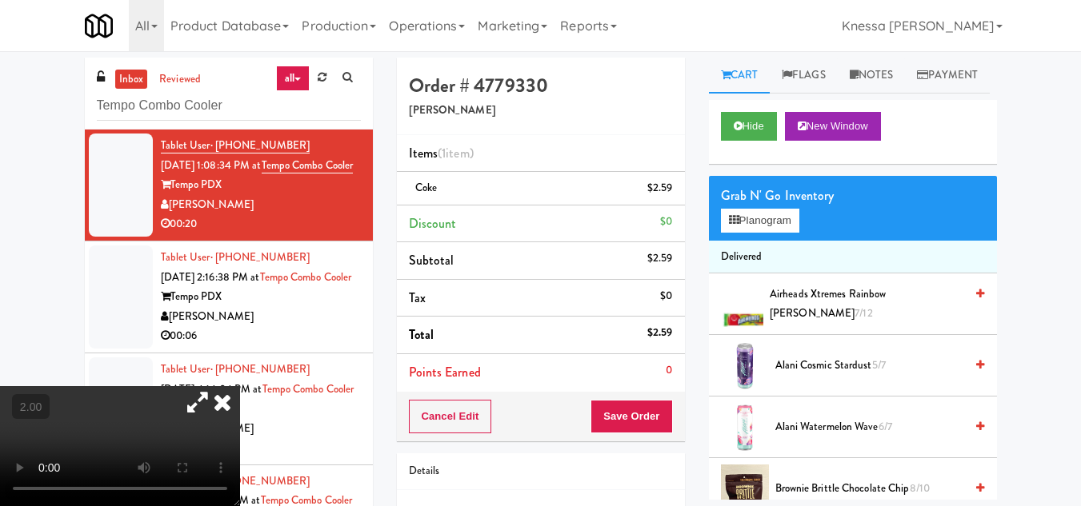
click at [216, 386] on icon at bounding box center [197, 402] width 37 height 32
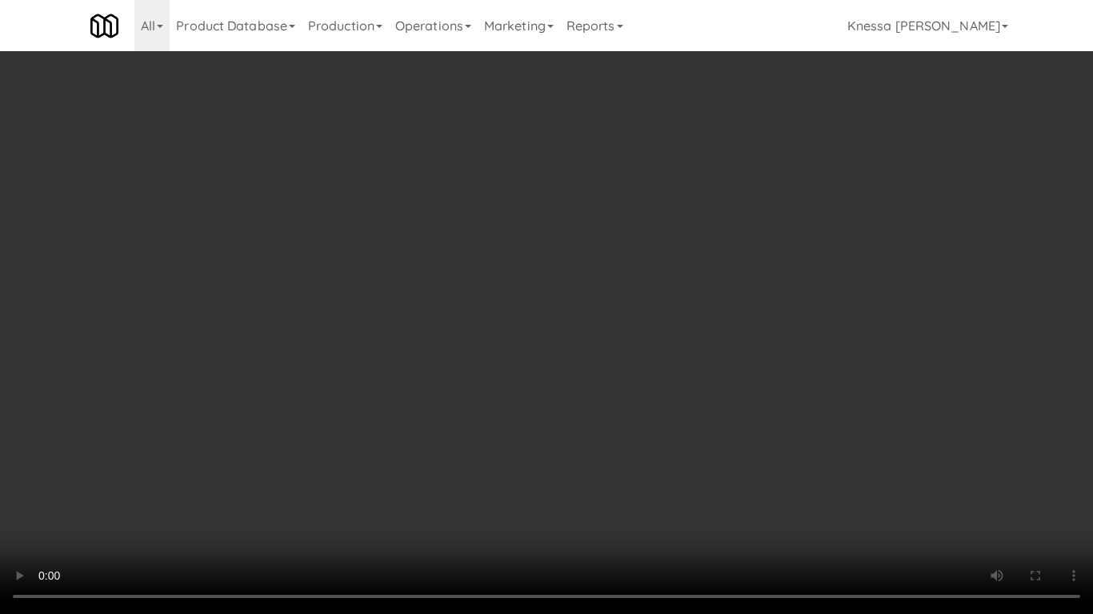
click at [263, 444] on video at bounding box center [546, 307] width 1093 height 614
click at [338, 414] on video at bounding box center [546, 307] width 1093 height 614
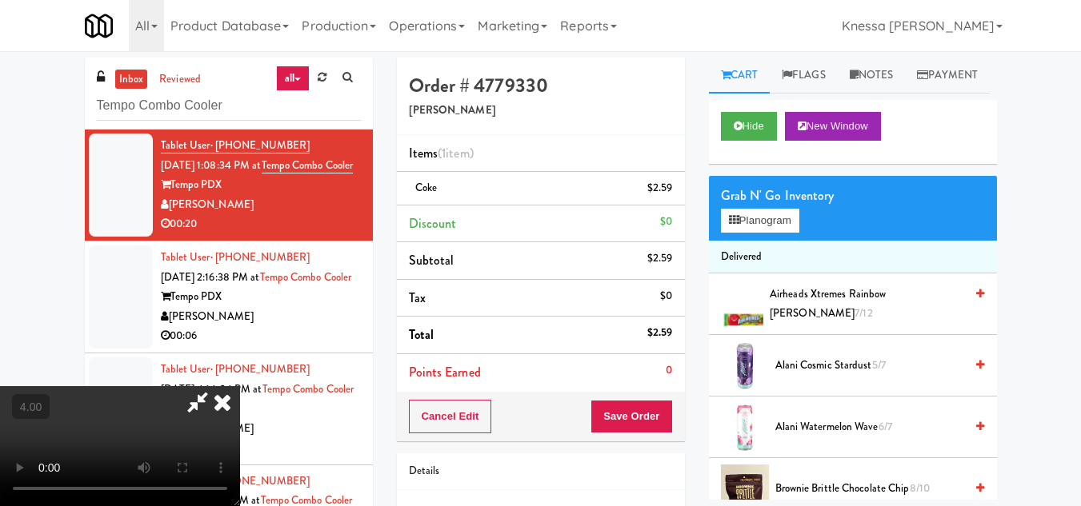
click at [704, 64] on div "Cart Flags Notes Payment Hide New Window Grab N' Go Inventory Planogram Deliver…" at bounding box center [853, 279] width 312 height 442
click at [216, 386] on icon at bounding box center [197, 402] width 37 height 32
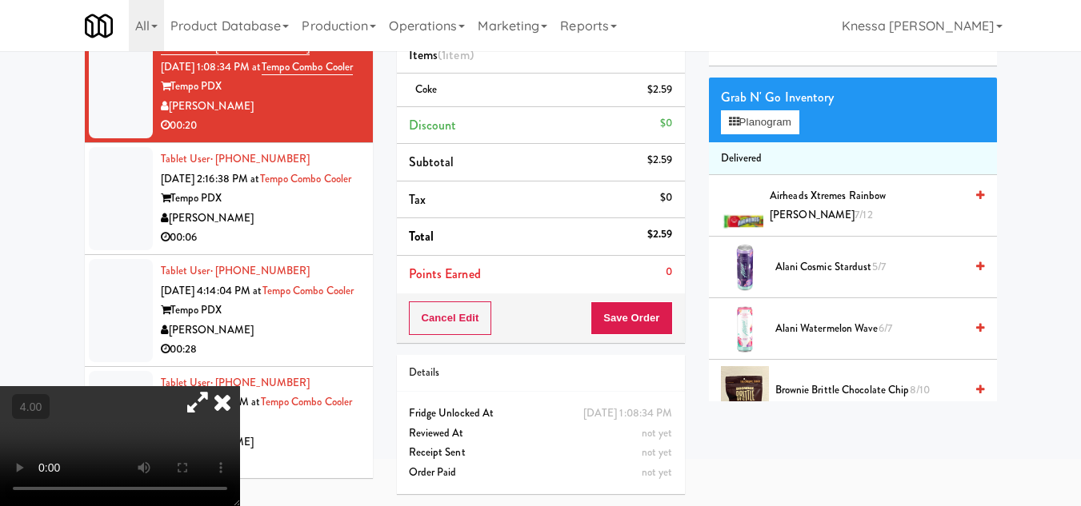
scroll to position [118, 0]
click at [638, 302] on button "Save Order" at bounding box center [631, 319] width 82 height 34
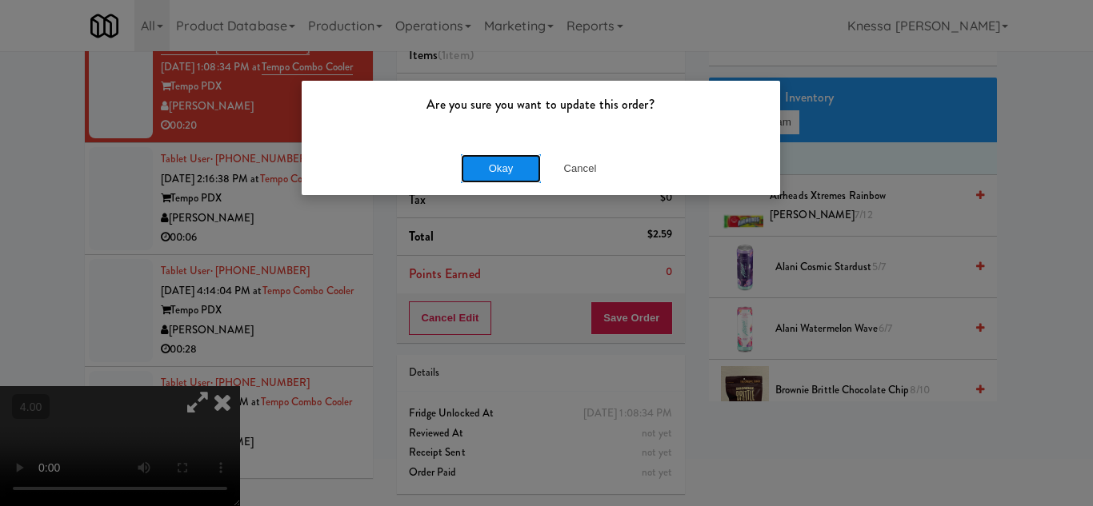
click at [498, 163] on button "Okay" at bounding box center [501, 168] width 80 height 29
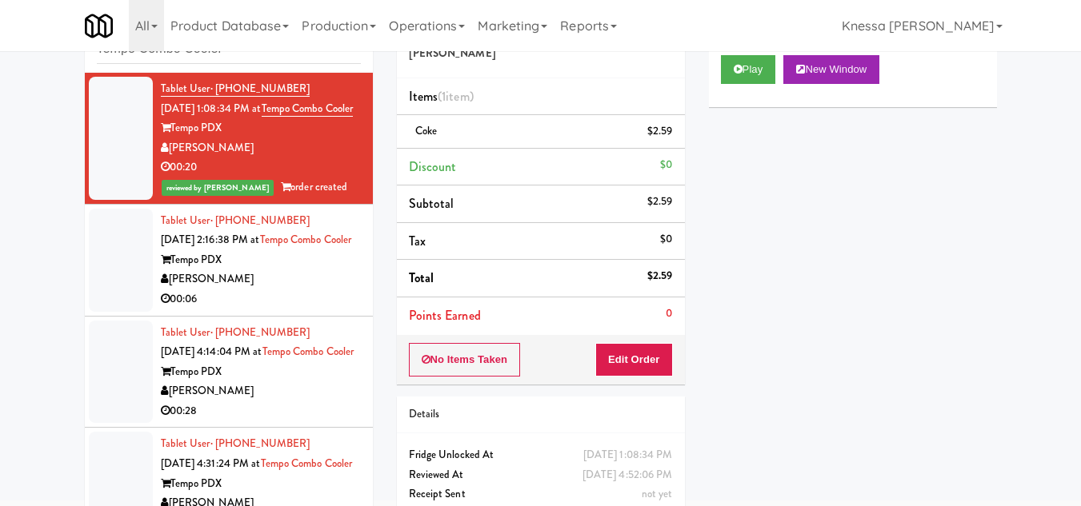
scroll to position [0, 0]
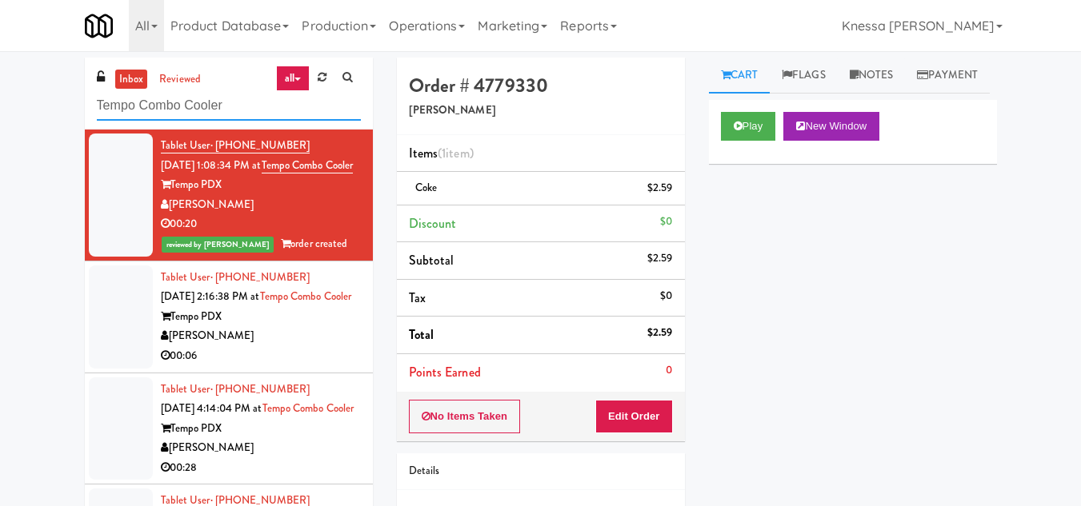
drag, startPoint x: 145, startPoint y: 116, endPoint x: 62, endPoint y: 123, distance: 83.5
click at [62, 123] on div "inbox reviewed all all unclear take inventory issue suspicious failed recent Te…" at bounding box center [540, 333] width 1081 height 550
paste input "APCU - Cooler - Right"
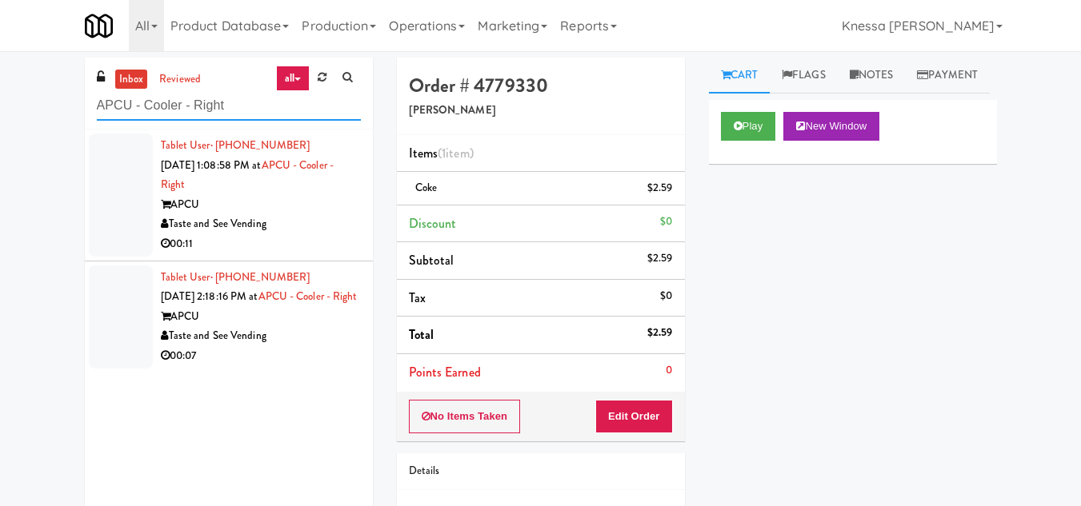
type input "APCU - Cooler - Right"
click at [278, 206] on div "APCU" at bounding box center [261, 205] width 200 height 20
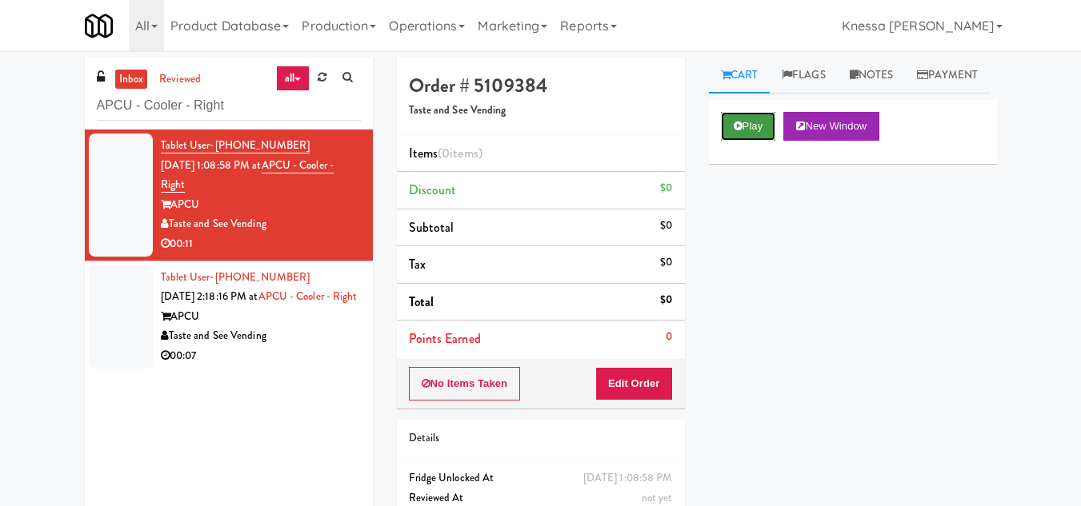
click at [743, 141] on button "Play" at bounding box center [748, 126] width 55 height 29
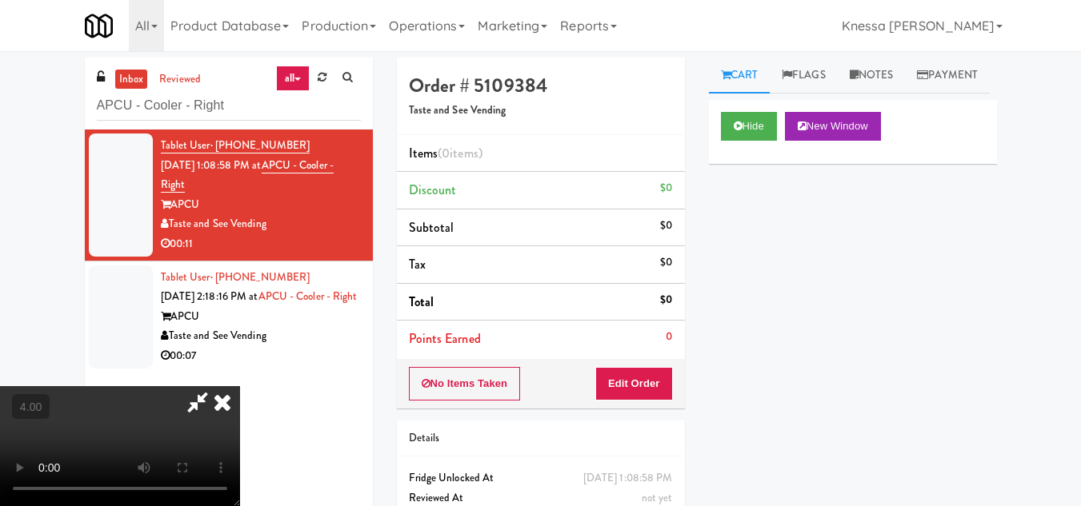
click at [201, 399] on icon at bounding box center [197, 402] width 37 height 32
click at [240, 386] on video at bounding box center [120, 446] width 240 height 120
click at [216, 386] on icon at bounding box center [197, 402] width 37 height 32
click at [240, 386] on video at bounding box center [120, 446] width 240 height 120
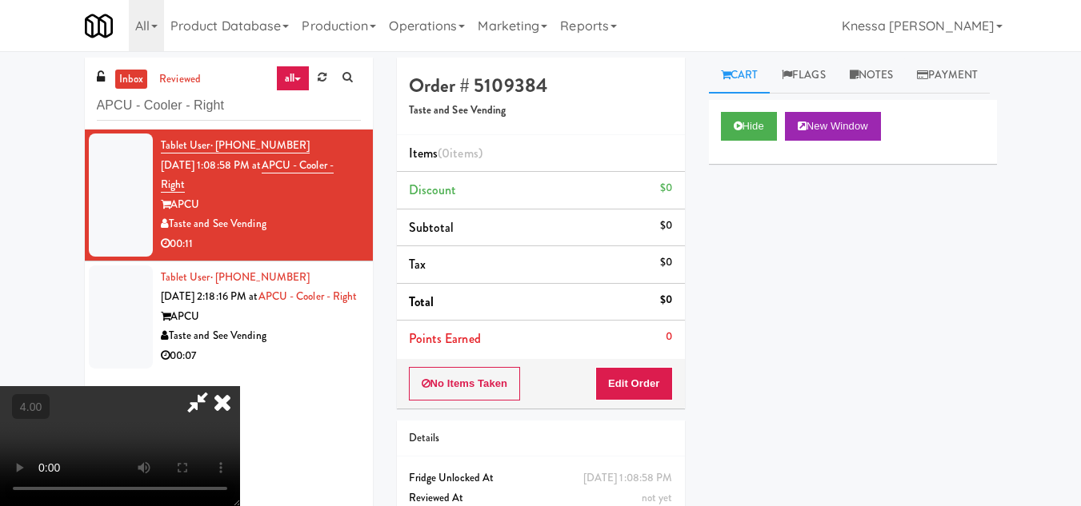
click at [240, 386] on video at bounding box center [120, 446] width 240 height 120
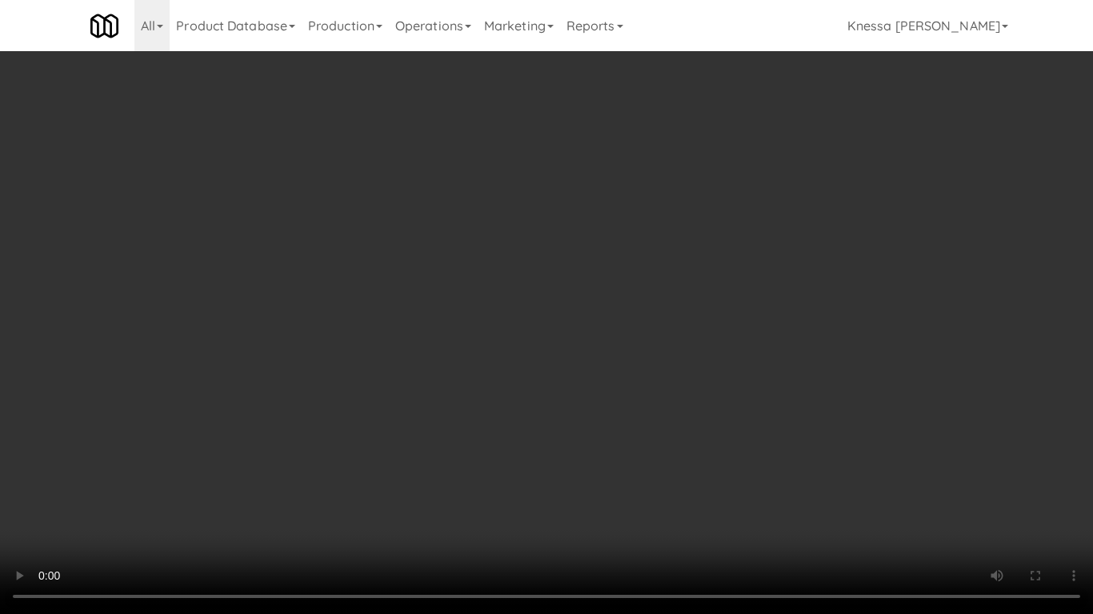
click at [528, 348] on video at bounding box center [546, 307] width 1093 height 614
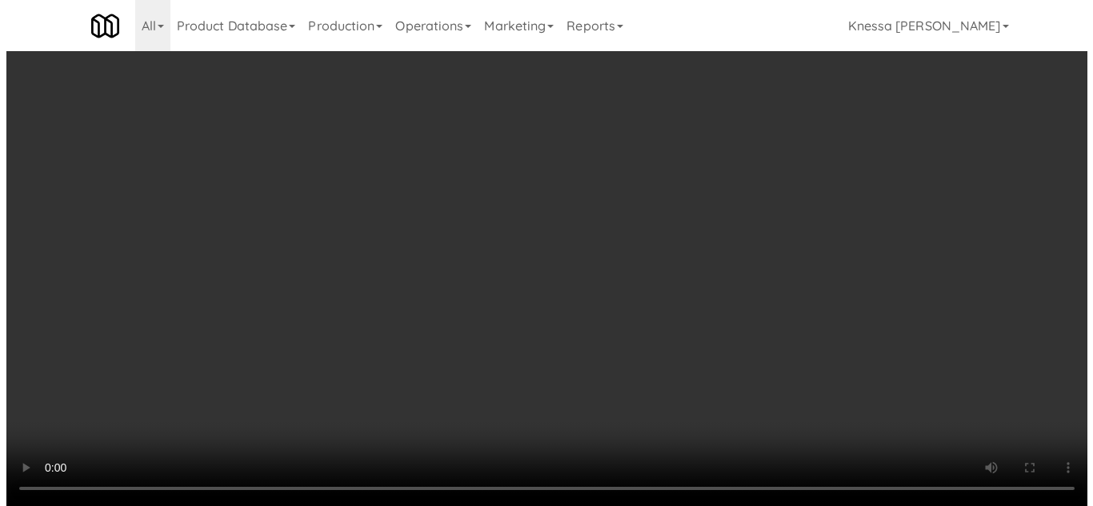
scroll to position [0, 0]
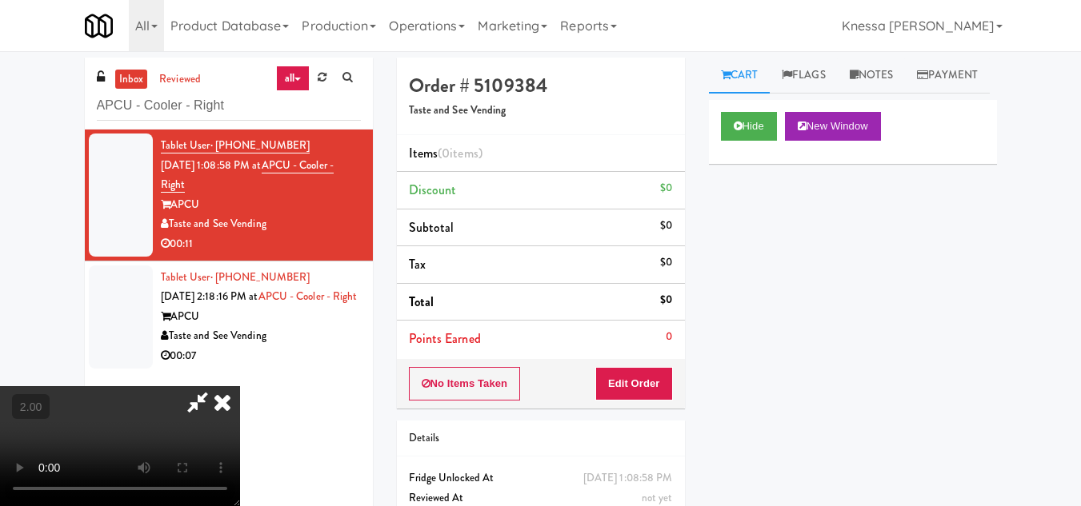
click at [216, 386] on icon at bounding box center [197, 402] width 37 height 32
click at [638, 380] on button "Edit Order" at bounding box center [634, 384] width 78 height 34
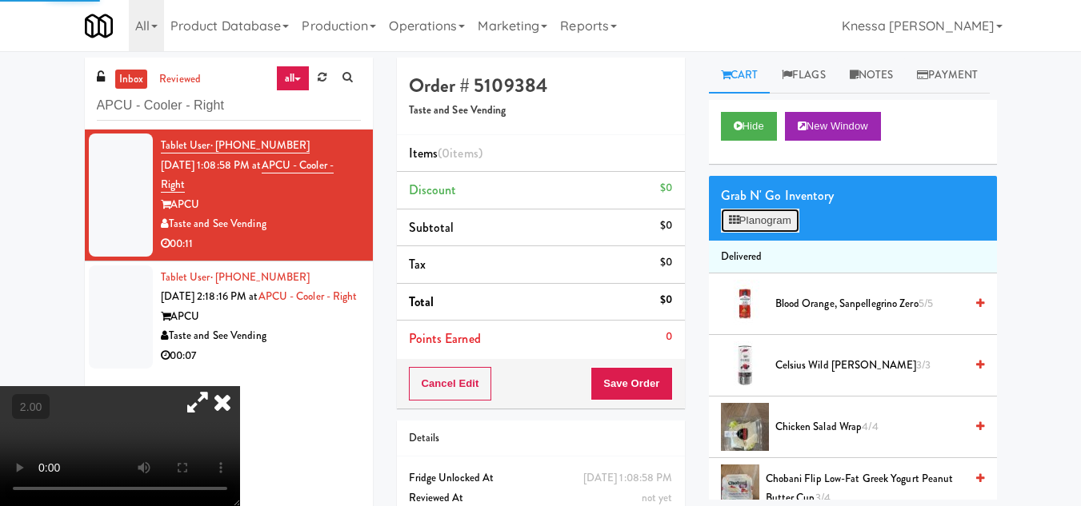
click at [765, 233] on button "Planogram" at bounding box center [760, 221] width 78 height 24
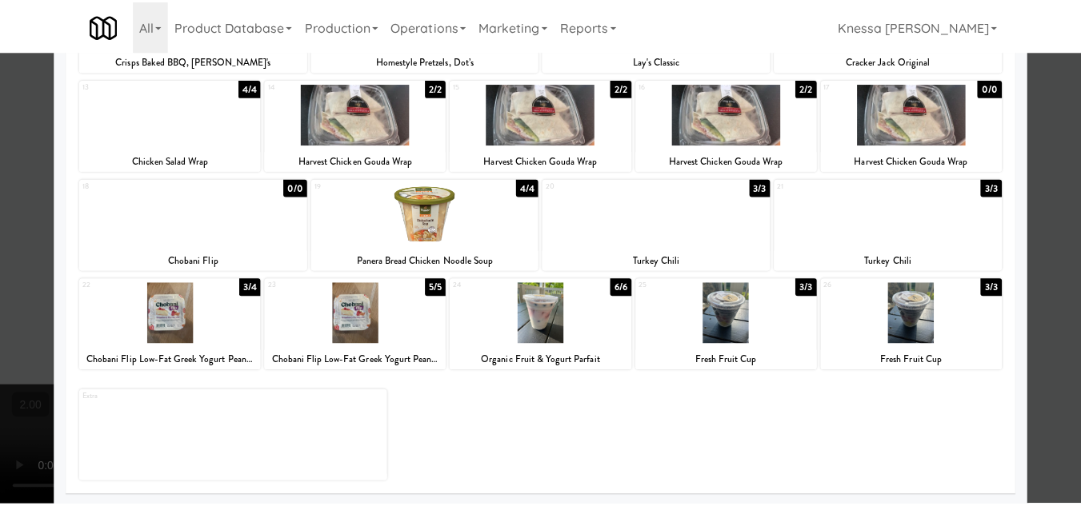
scroll to position [279, 0]
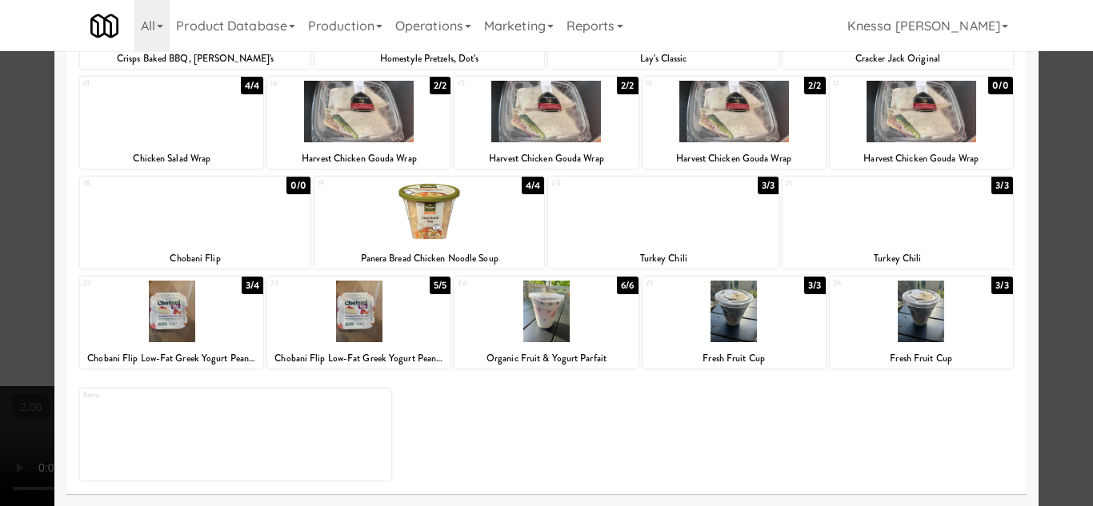
click at [530, 318] on div at bounding box center [545, 312] width 183 height 62
click at [1046, 327] on div at bounding box center [546, 253] width 1093 height 506
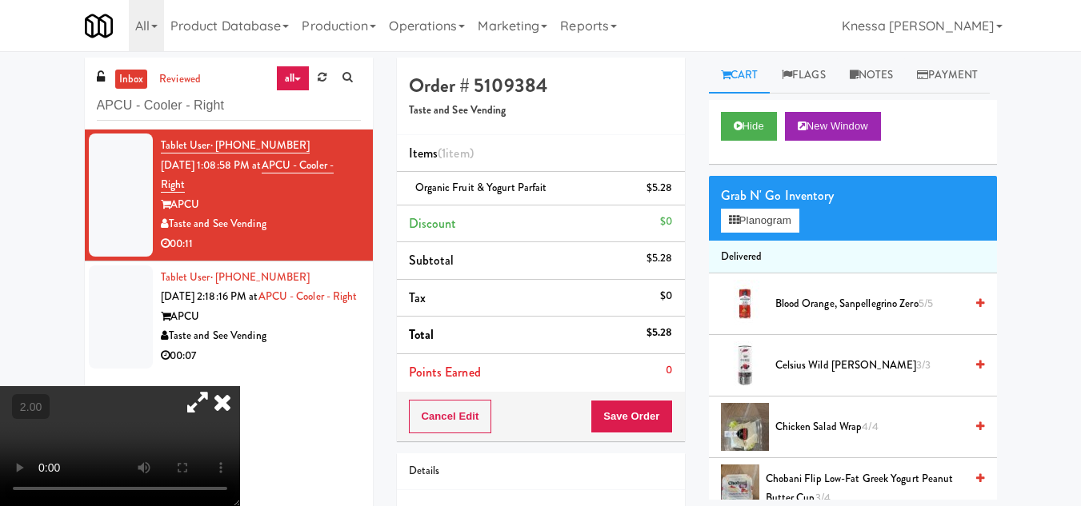
click at [216, 386] on icon at bounding box center [197, 402] width 37 height 32
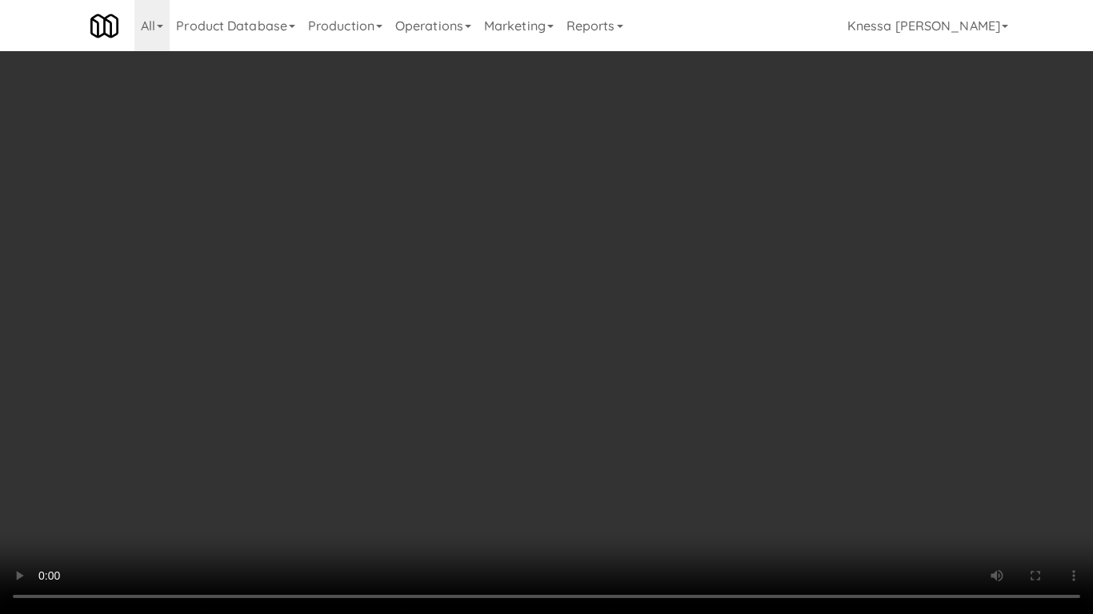
click at [300, 427] on video at bounding box center [546, 307] width 1093 height 614
click at [314, 415] on video at bounding box center [546, 307] width 1093 height 614
click at [386, 398] on video at bounding box center [546, 307] width 1093 height 614
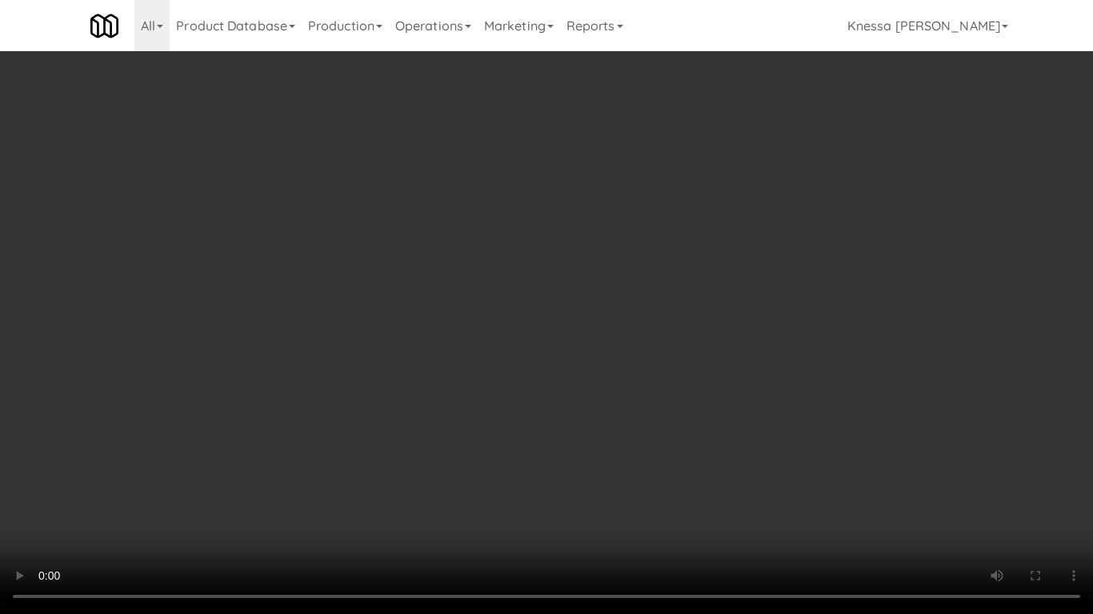
click at [386, 398] on video at bounding box center [546, 307] width 1093 height 614
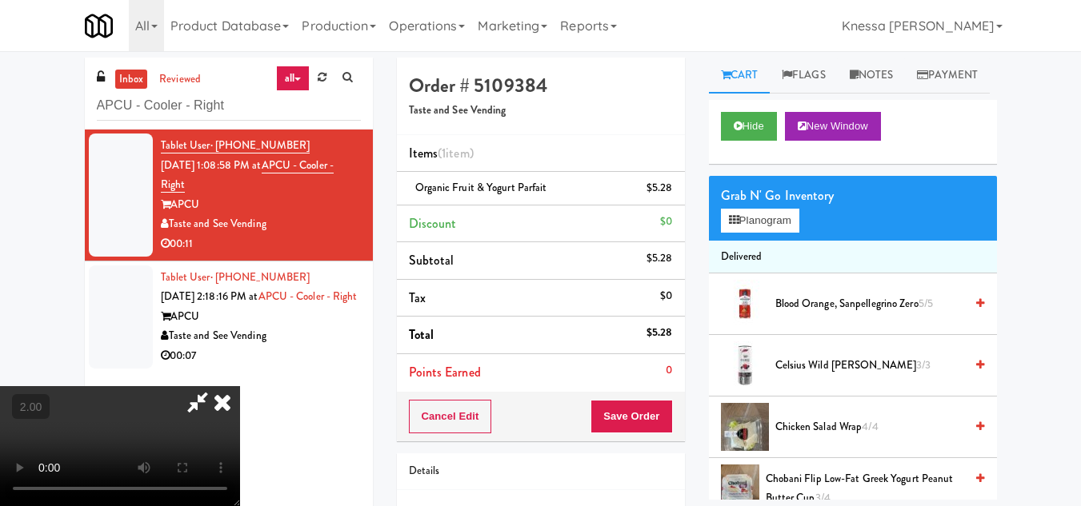
click at [240, 386] on video at bounding box center [120, 446] width 240 height 120
click at [240, 386] on icon at bounding box center [222, 402] width 35 height 32
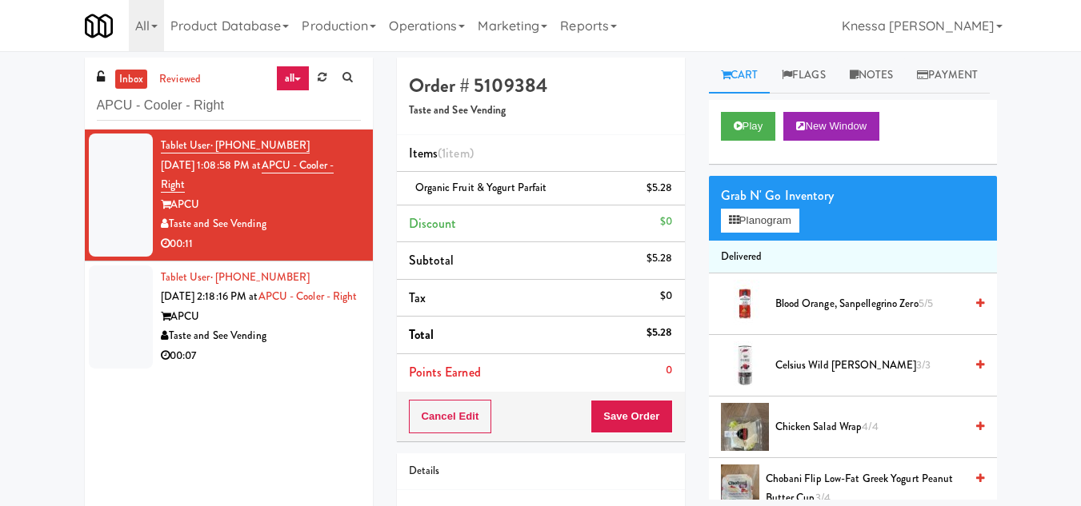
click at [444, 154] on span "(1 item )" at bounding box center [456, 153] width 36 height 18
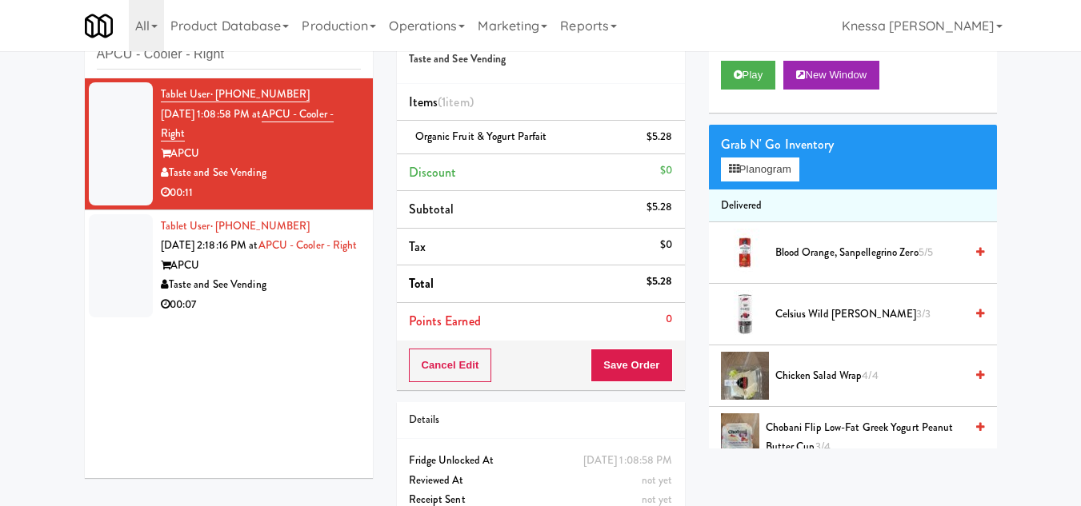
scroll to position [80, 0]
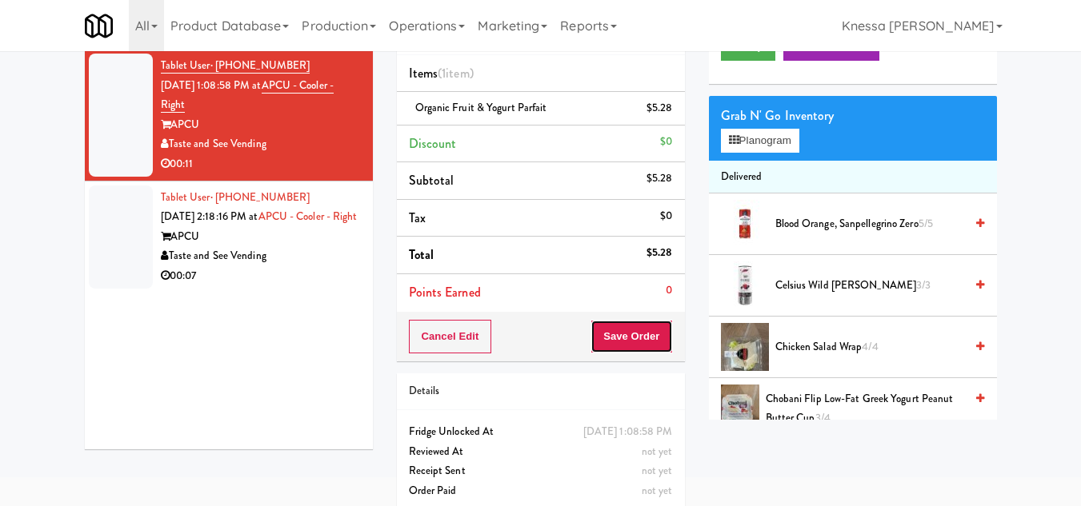
click at [637, 330] on button "Save Order" at bounding box center [631, 337] width 82 height 34
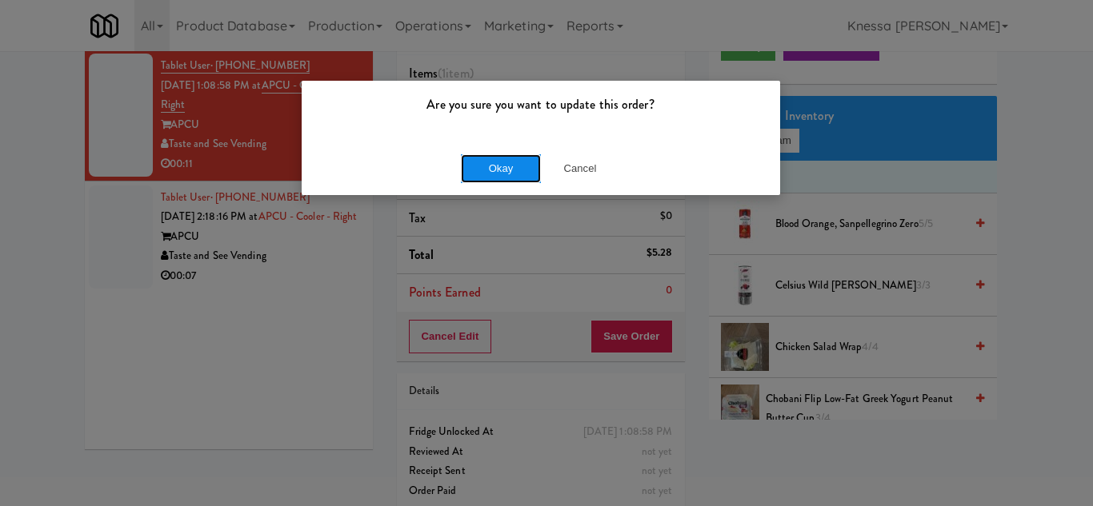
click at [499, 170] on button "Okay" at bounding box center [501, 168] width 80 height 29
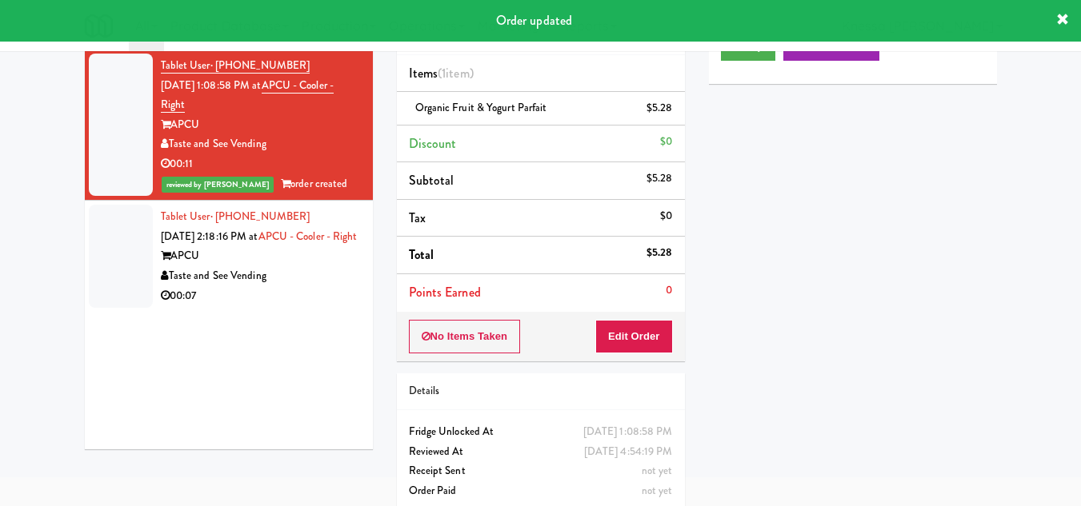
scroll to position [0, 0]
